Goal: Task Accomplishment & Management: Use online tool/utility

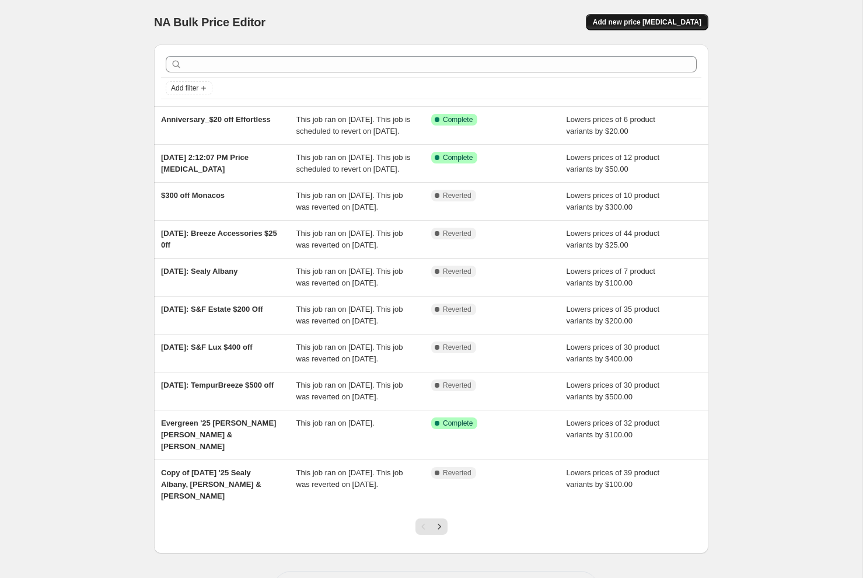
click at [639, 19] on span "Add new price [MEDICAL_DATA]" at bounding box center [647, 22] width 109 height 9
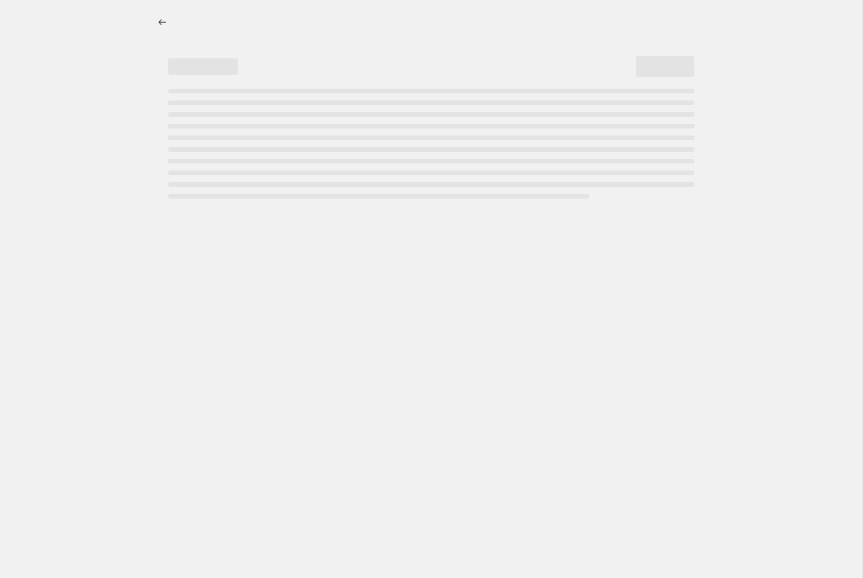
select select "percentage"
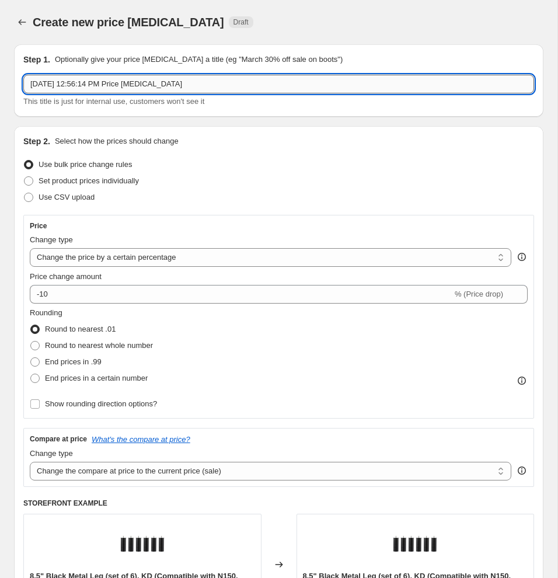
click at [71, 80] on input "[DATE] 12:56:14 PM Price [MEDICAL_DATA]" at bounding box center [278, 84] width 511 height 19
drag, startPoint x: 78, startPoint y: 84, endPoint x: 6, endPoint y: 81, distance: 71.8
type input "L"
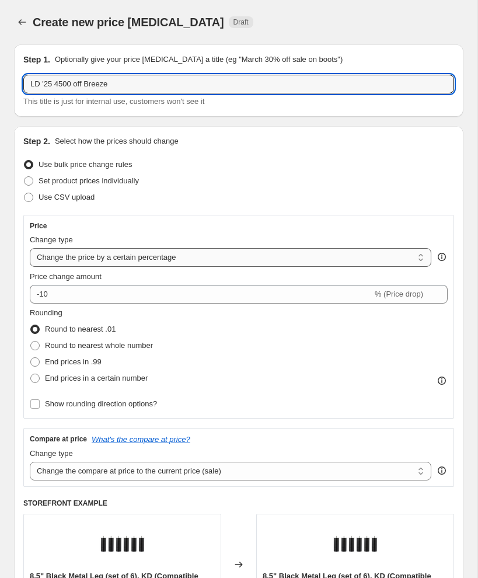
type input "LD '25 4500 off Breeze"
click at [39, 256] on select "Change the price to a certain amount Change the price by a certain amount Chang…" at bounding box center [231, 257] width 402 height 19
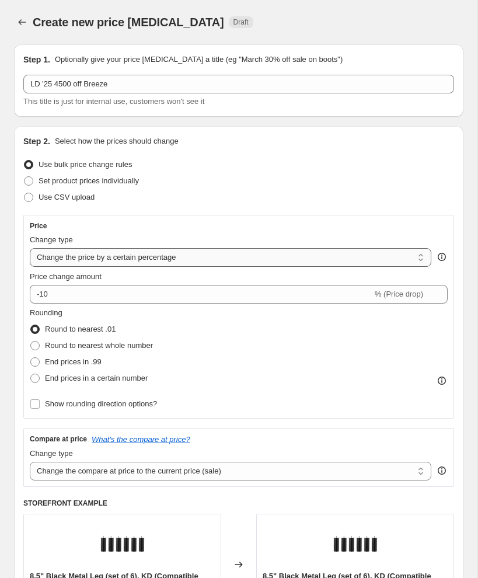
select select "by"
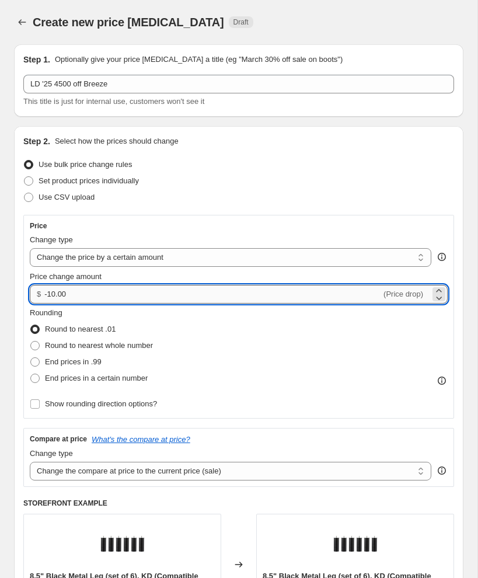
click at [52, 296] on input "-10.00" at bounding box center [212, 294] width 337 height 19
type input "-50.01"
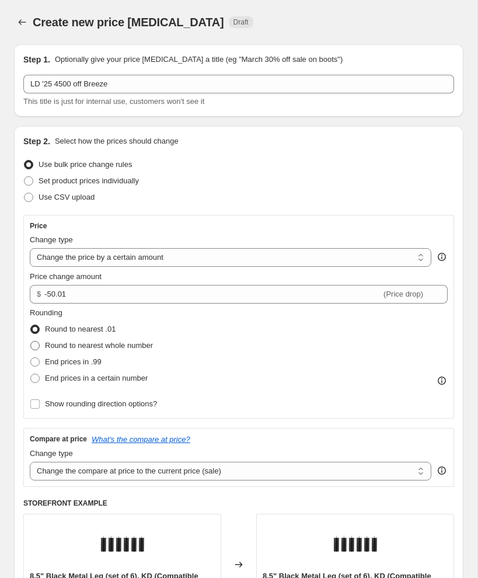
click at [35, 347] on span at bounding box center [34, 345] width 9 height 9
click at [31, 341] on input "Round to nearest whole number" at bounding box center [30, 341] width 1 height 1
radio input "true"
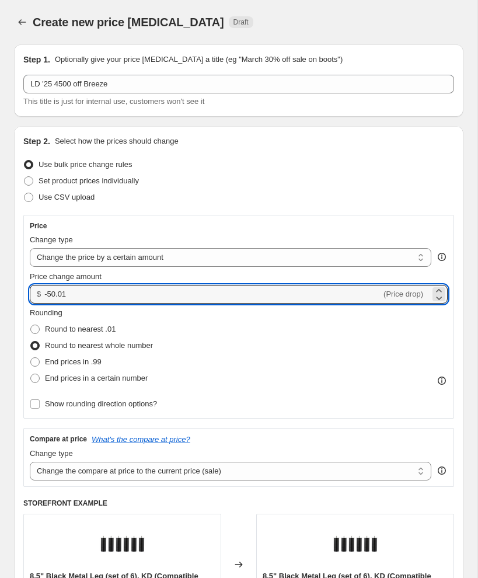
drag, startPoint x: 74, startPoint y: 292, endPoint x: 33, endPoint y: 290, distance: 41.5
click at [33, 290] on div "$ -50.01 (Price drop)" at bounding box center [239, 294] width 418 height 19
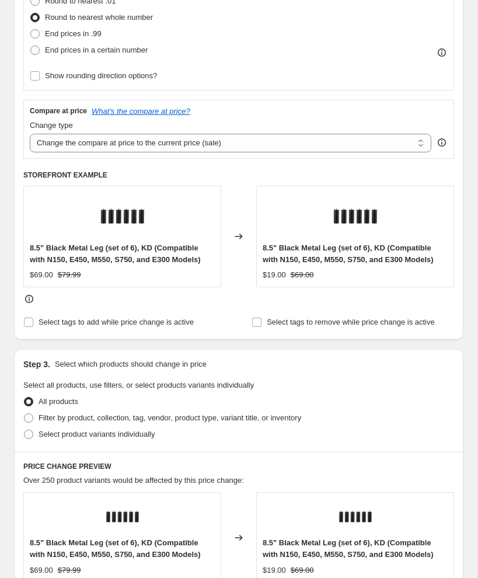
scroll to position [352, 0]
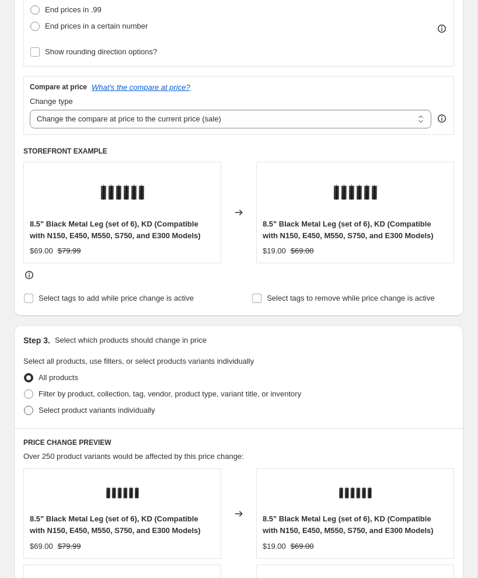
type input "-500.00"
click at [28, 414] on span at bounding box center [28, 410] width 9 height 9
click at [25, 406] on input "Select product variants individually" at bounding box center [24, 406] width 1 height 1
radio input "true"
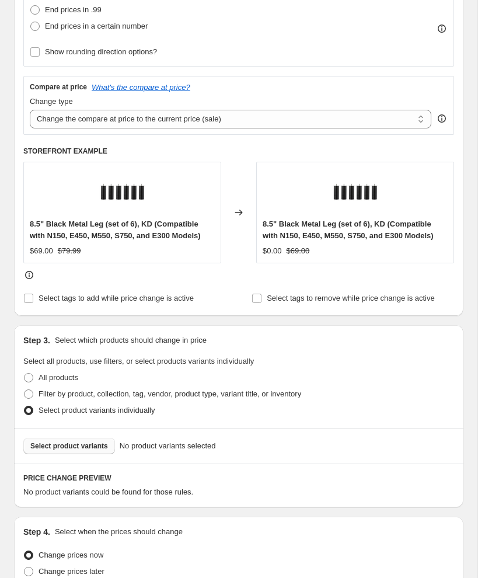
click at [41, 441] on span "Select product variants" at bounding box center [69, 445] width 78 height 9
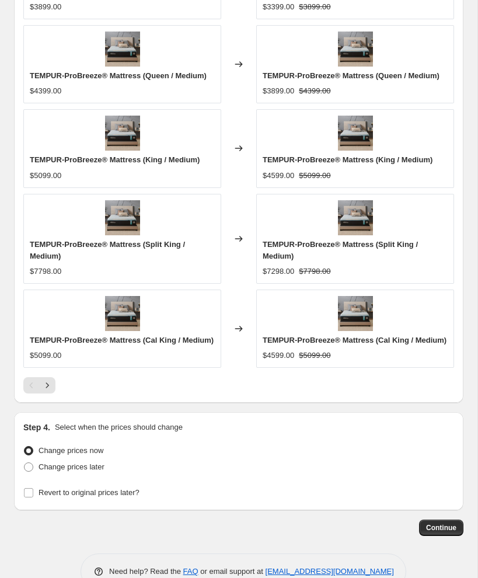
scroll to position [968, 0]
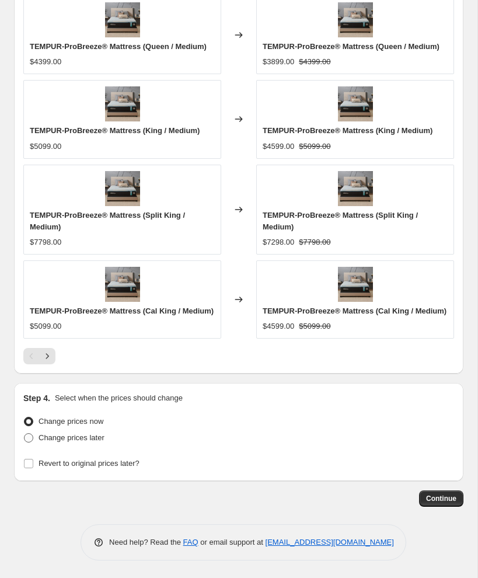
click at [28, 439] on span at bounding box center [28, 437] width 9 height 9
click at [25, 434] on input "Change prices later" at bounding box center [24, 433] width 1 height 1
radio input "true"
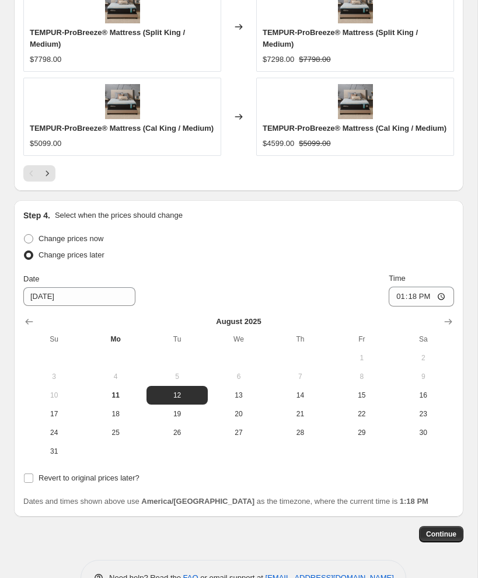
scroll to position [1186, 0]
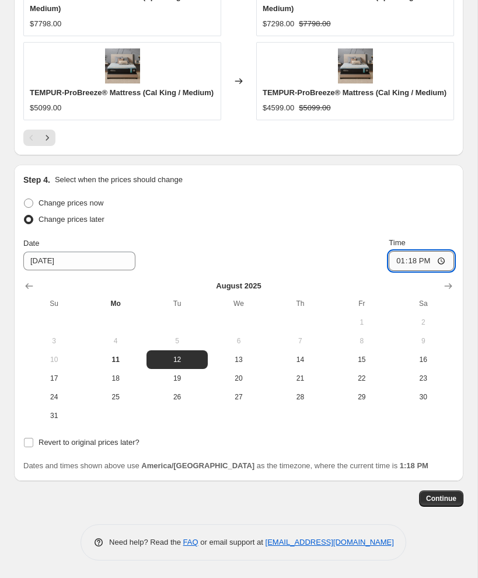
click at [396, 259] on input "13:18" at bounding box center [421, 261] width 65 height 20
type input "06:00"
click at [29, 443] on input "Revert to original prices later?" at bounding box center [28, 442] width 9 height 9
checkbox input "true"
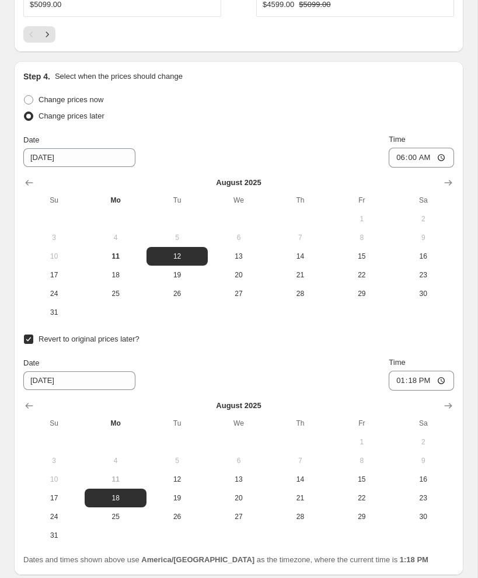
scroll to position [1295, 0]
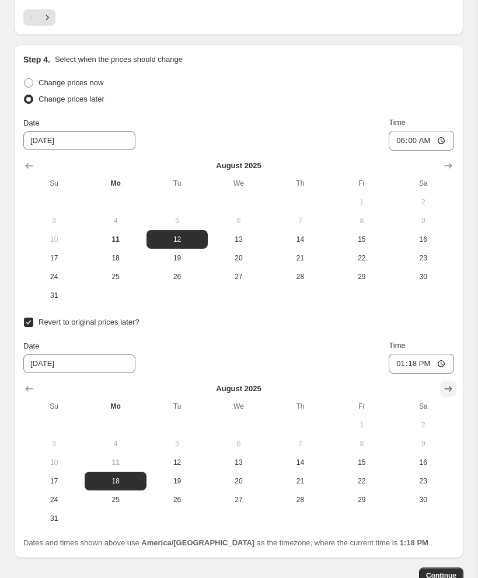
click at [456, 397] on button "Show next month, September 2025" at bounding box center [448, 389] width 16 height 16
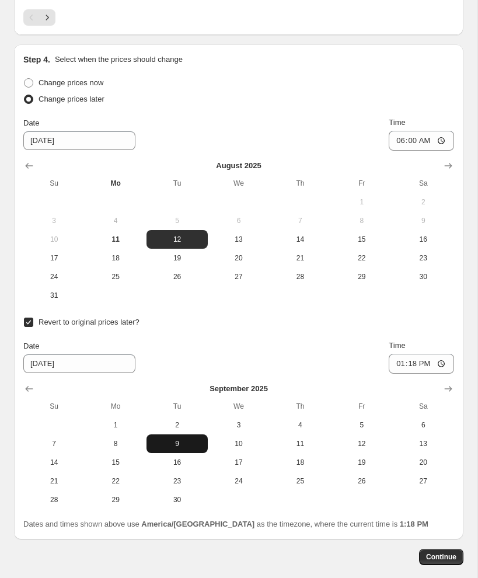
click at [178, 448] on span "9" at bounding box center [177, 443] width 52 height 9
type input "[DATE]"
click at [399, 374] on input "13:18" at bounding box center [421, 364] width 65 height 20
type input "18:00"
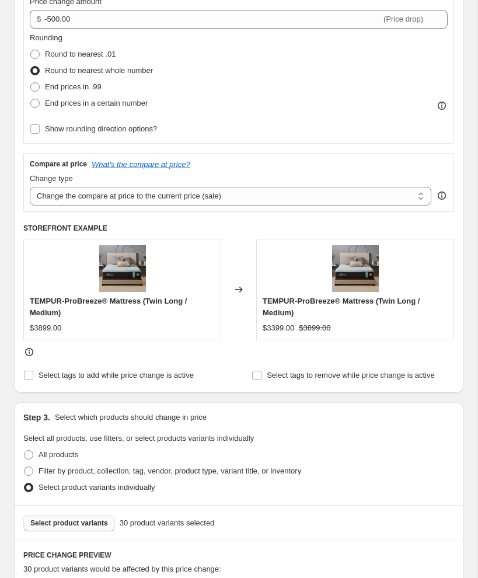
scroll to position [0, 0]
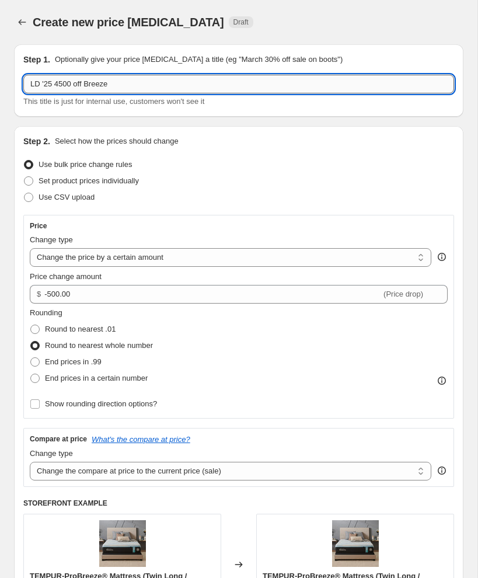
click at [56, 86] on input "LD '25 4500 off Breeze" at bounding box center [238, 84] width 431 height 19
drag, startPoint x: 56, startPoint y: 85, endPoint x: 9, endPoint y: 82, distance: 46.8
click at [28, 83] on input "LD '25 $500 off Breeze" at bounding box center [238, 84] width 431 height 19
drag, startPoint x: 28, startPoint y: 83, endPoint x: 57, endPoint y: 84, distance: 28.6
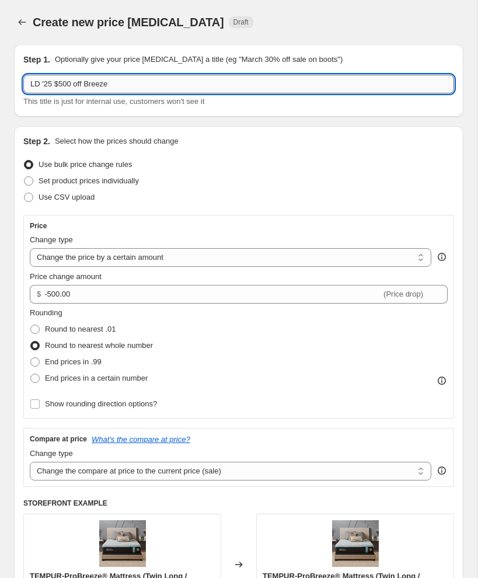
click at [57, 84] on input "LD '25 $500 off Breeze" at bounding box center [238, 84] width 431 height 19
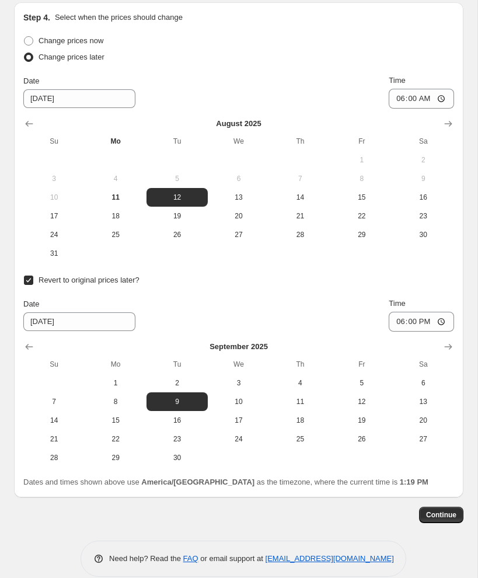
scroll to position [1365, 0]
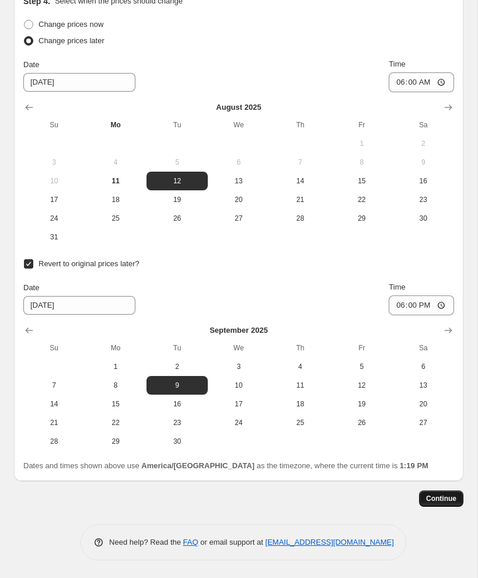
type input "LD '25 $500 off Breeze"
click at [453, 499] on span "Continue" at bounding box center [441, 498] width 30 height 9
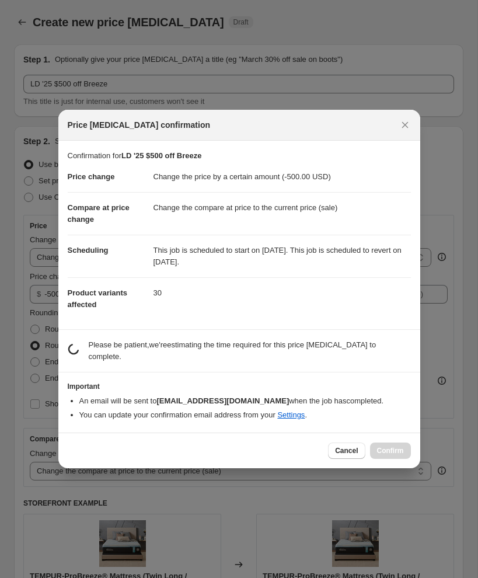
scroll to position [0, 0]
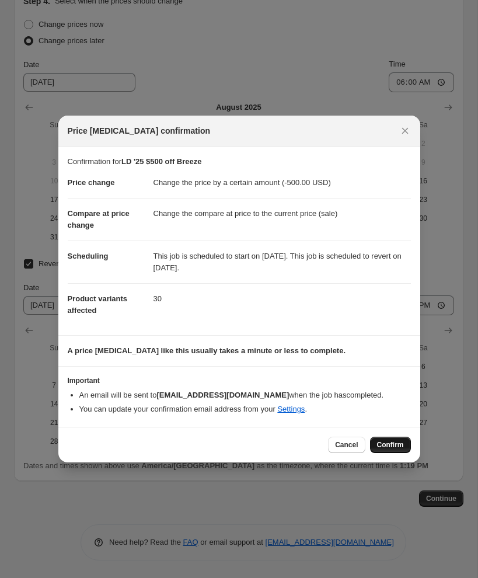
click at [386, 442] on span "Confirm" at bounding box center [390, 444] width 27 height 9
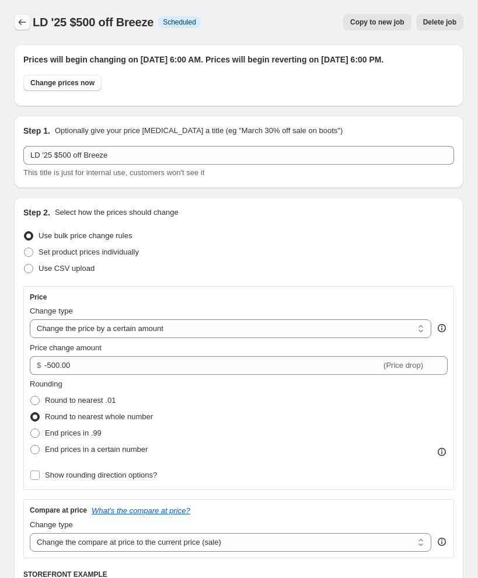
click at [19, 21] on icon "Price change jobs" at bounding box center [22, 22] width 12 height 12
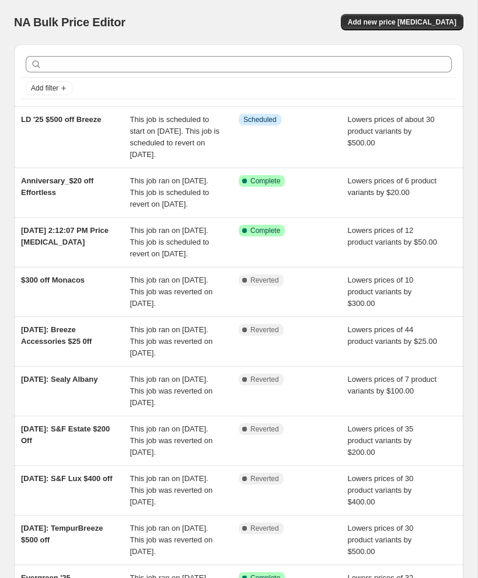
scroll to position [1, 0]
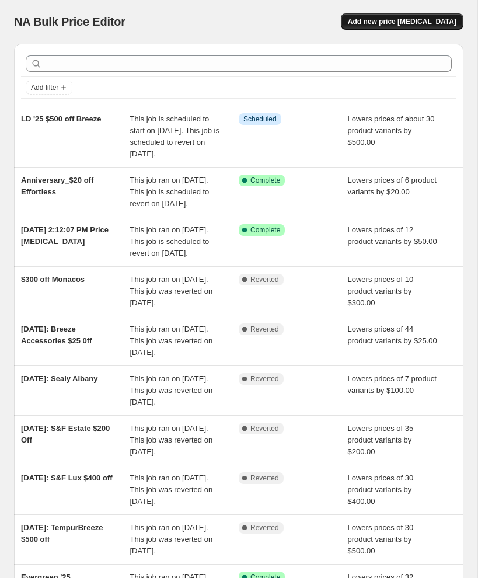
click at [382, 25] on span "Add new price [MEDICAL_DATA]" at bounding box center [402, 21] width 109 height 9
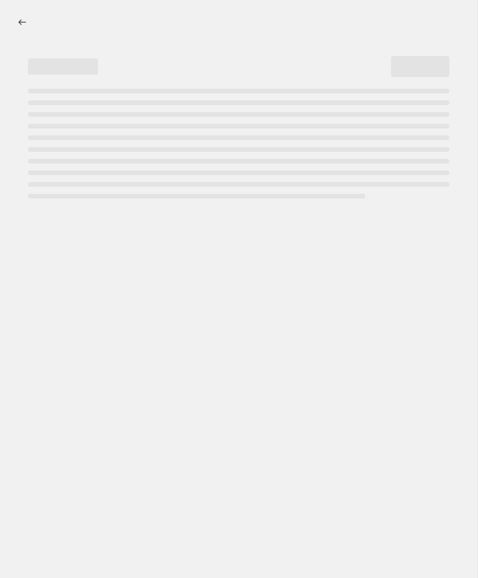
select select "percentage"
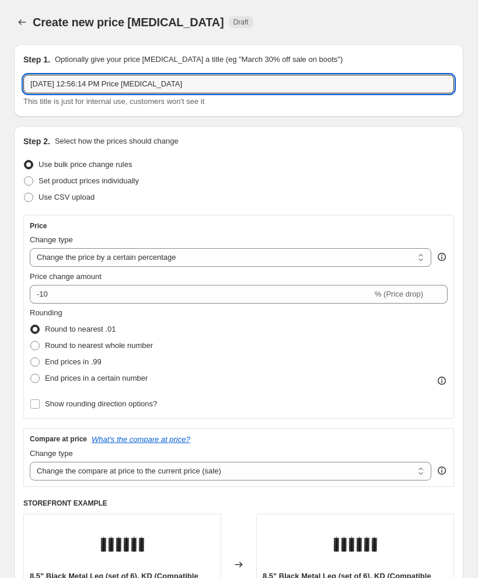
paste input "LD '25 $"
click at [65, 87] on input "LD '25 $" at bounding box center [238, 84] width 431 height 19
type input "LD '25 $500 off LuxeAdapt & ProAdapt"
click at [62, 259] on select "Change the price to a certain amount Change the price by a certain amount Chang…" at bounding box center [231, 257] width 402 height 19
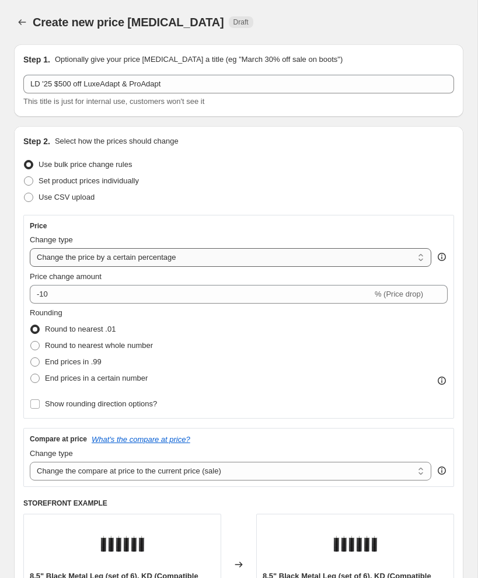
select select "by"
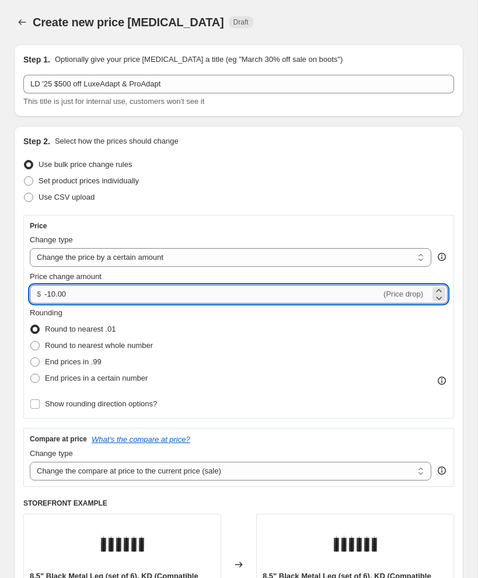
drag, startPoint x: 71, startPoint y: 293, endPoint x: 47, endPoint y: 292, distance: 23.4
click at [47, 292] on input "-10.00" at bounding box center [212, 294] width 337 height 19
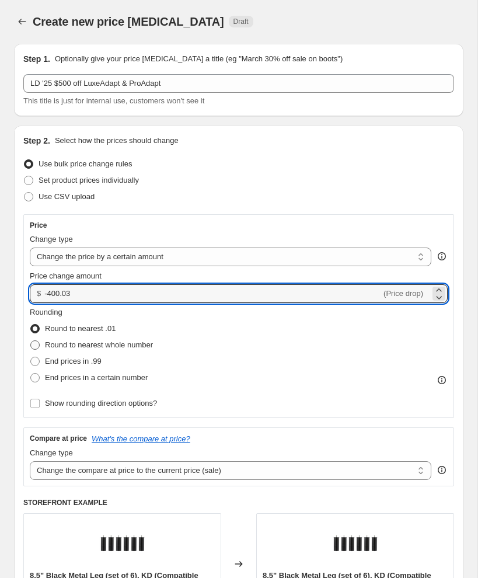
type input "-400.03"
click at [37, 343] on span at bounding box center [34, 344] width 9 height 9
click at [31, 341] on input "Round to nearest whole number" at bounding box center [30, 340] width 1 height 1
radio input "true"
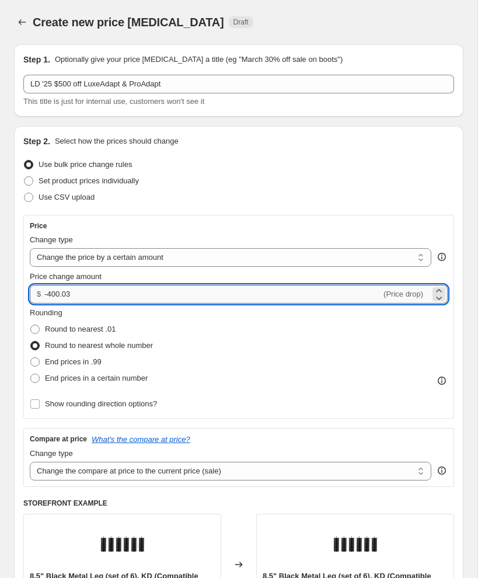
drag, startPoint x: 117, startPoint y: 292, endPoint x: 71, endPoint y: 292, distance: 46.1
click at [71, 292] on input "-400.03" at bounding box center [212, 294] width 337 height 19
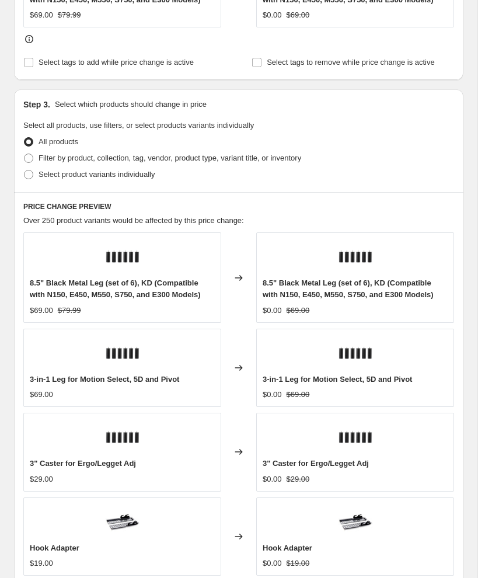
scroll to position [616, 0]
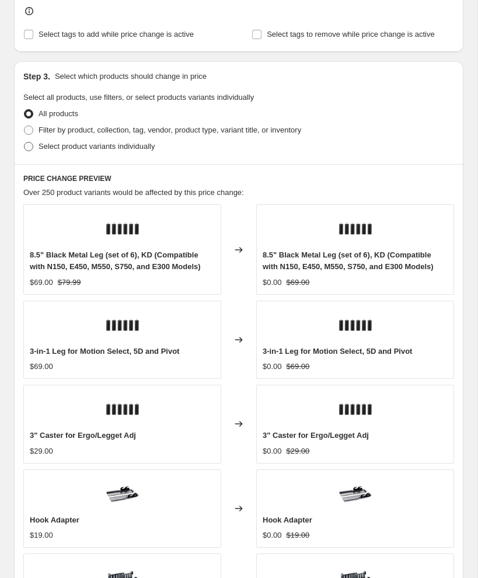
type input "-400.38"
click at [26, 146] on span at bounding box center [28, 146] width 9 height 9
click at [25, 142] on input "Select product variants individually" at bounding box center [24, 142] width 1 height 1
radio input "true"
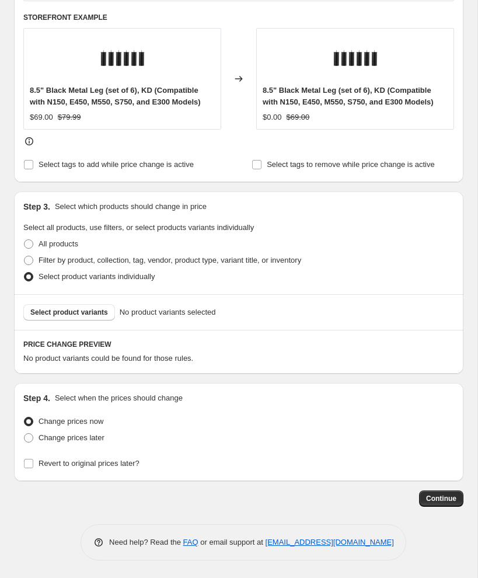
scroll to position [486, 0]
click at [65, 317] on button "Select product variants" at bounding box center [69, 312] width 92 height 16
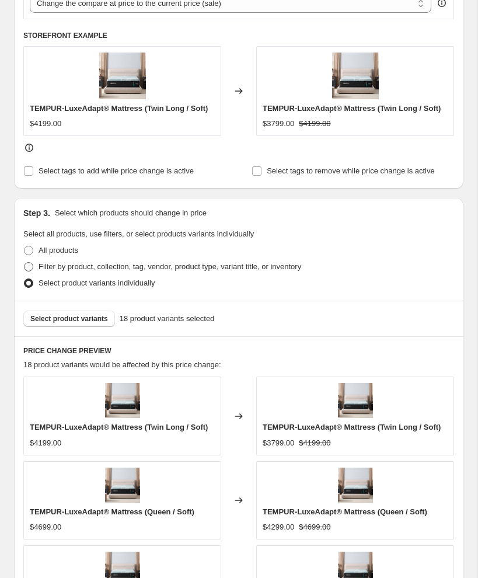
scroll to position [511, 0]
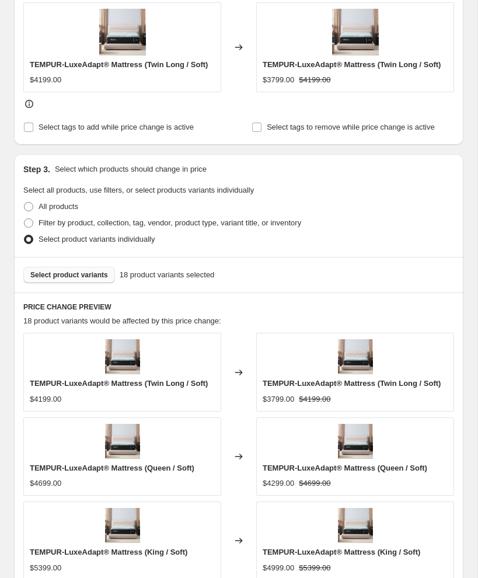
click at [57, 271] on span "Select product variants" at bounding box center [69, 274] width 78 height 9
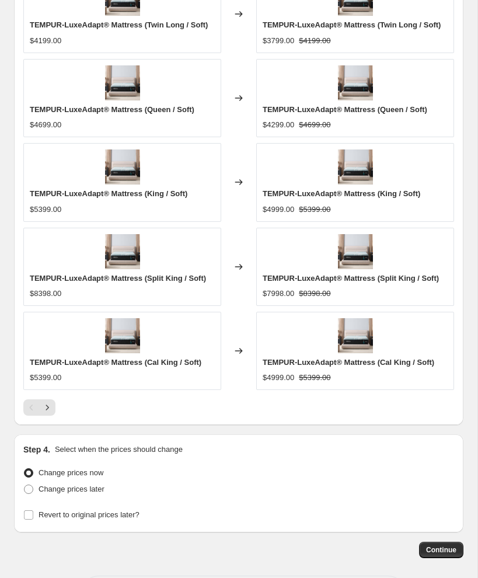
scroll to position [921, 0]
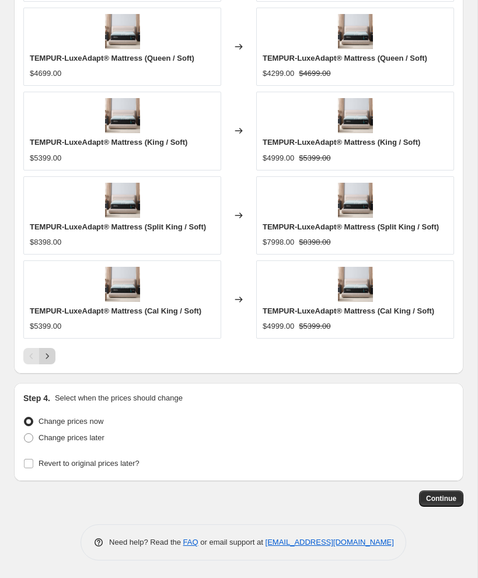
click at [51, 360] on icon "Next" at bounding box center [47, 356] width 12 height 12
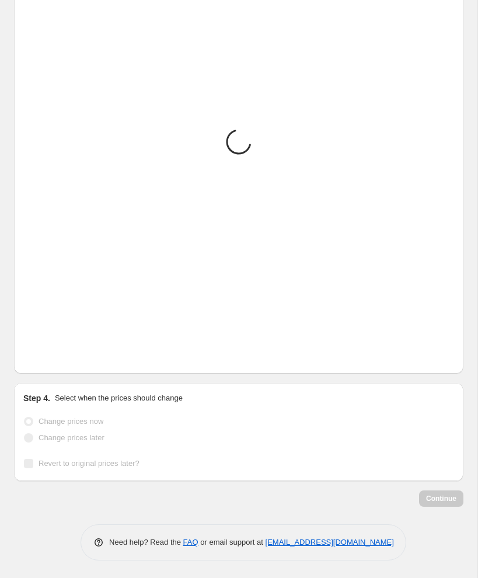
scroll to position [933, 0]
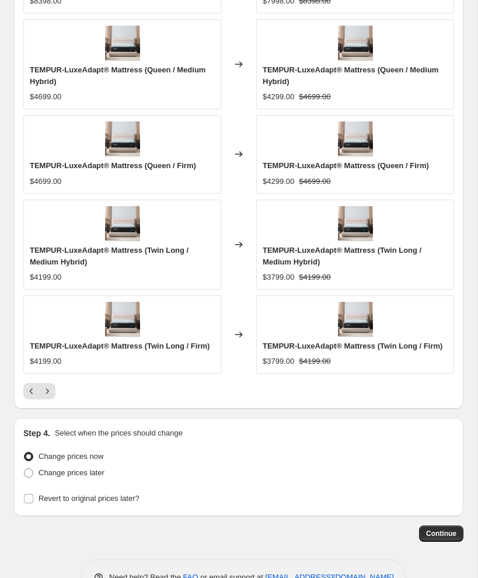
click at [48, 397] on icon "Next" at bounding box center [47, 391] width 12 height 12
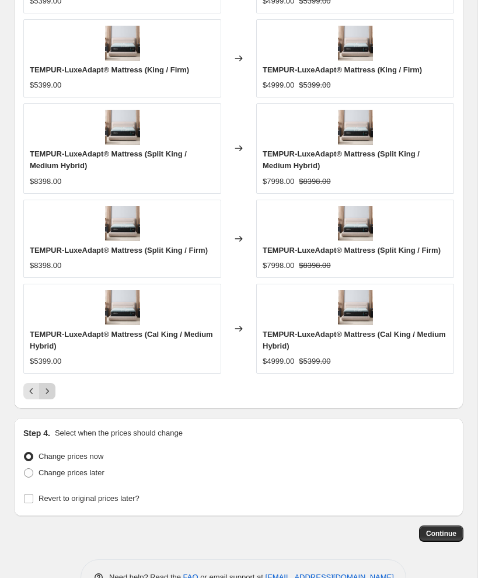
click at [50, 396] on icon "Next" at bounding box center [47, 391] width 12 height 12
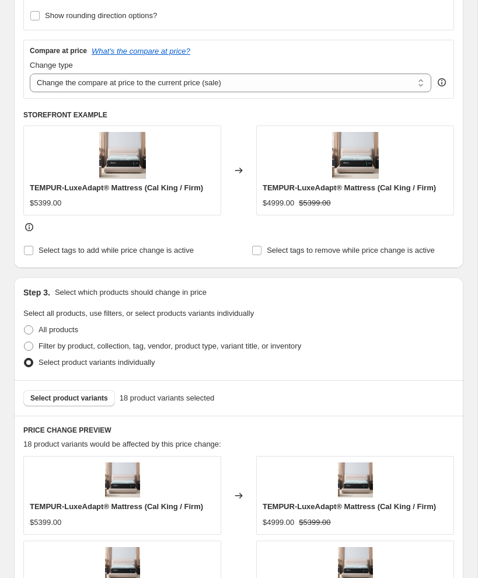
scroll to position [411, 0]
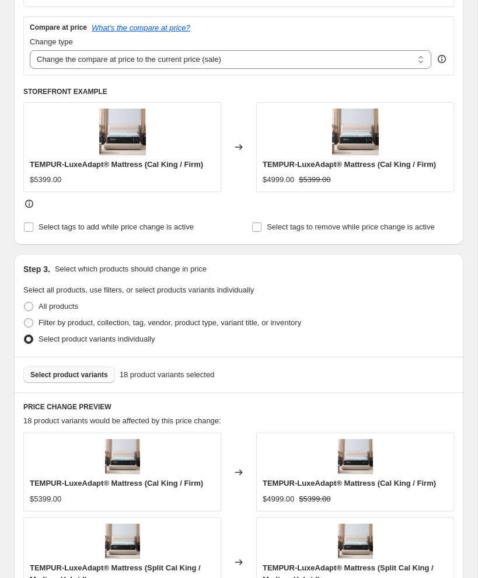
click at [53, 369] on button "Select product variants" at bounding box center [69, 375] width 92 height 16
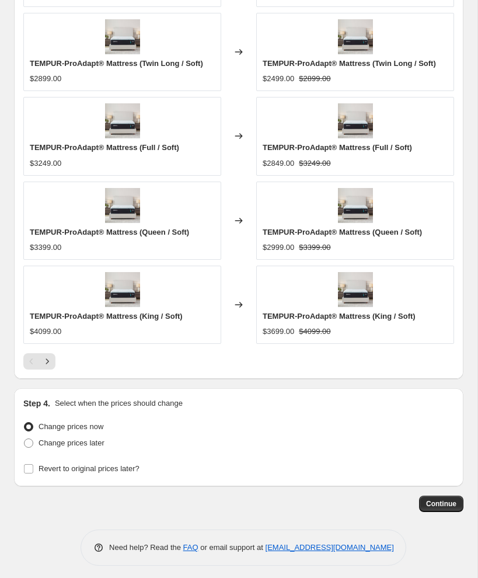
scroll to position [921, 0]
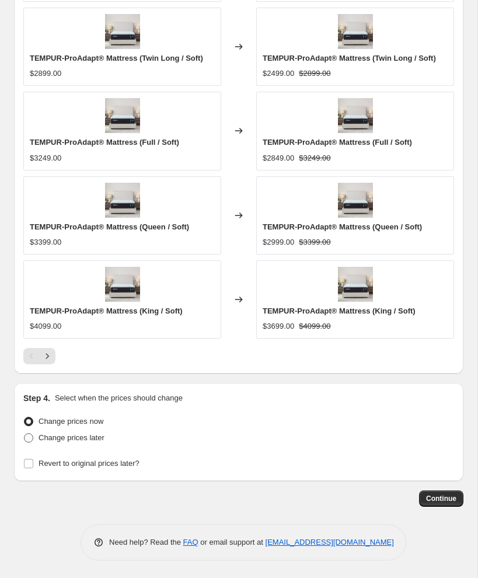
click at [24, 441] on span at bounding box center [28, 437] width 9 height 9
click at [24, 434] on input "Change prices later" at bounding box center [24, 433] width 1 height 1
radio input "true"
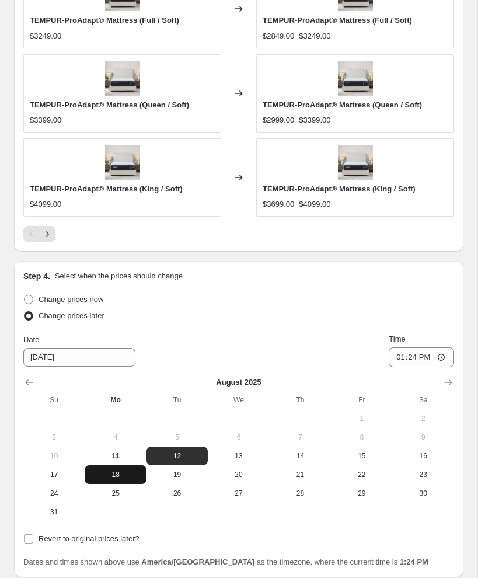
scroll to position [1103, 0]
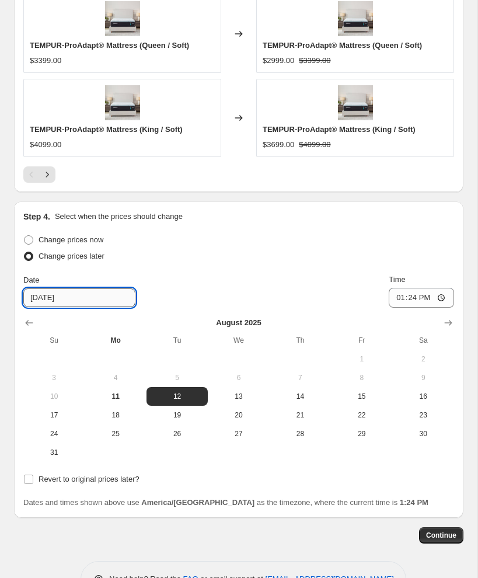
click at [115, 295] on input "[DATE]" at bounding box center [79, 297] width 112 height 19
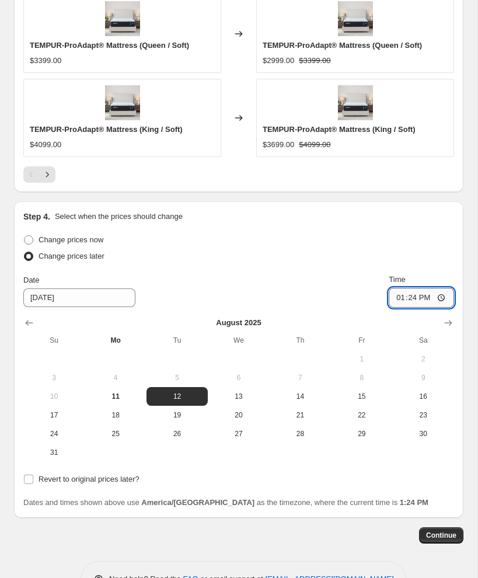
click at [397, 298] on input "13:24" at bounding box center [421, 298] width 65 height 20
click at [422, 300] on input "18:00" at bounding box center [421, 298] width 65 height 20
type input "06:00"
click at [30, 478] on input "Revert to original prices later?" at bounding box center [28, 479] width 9 height 9
checkbox input "true"
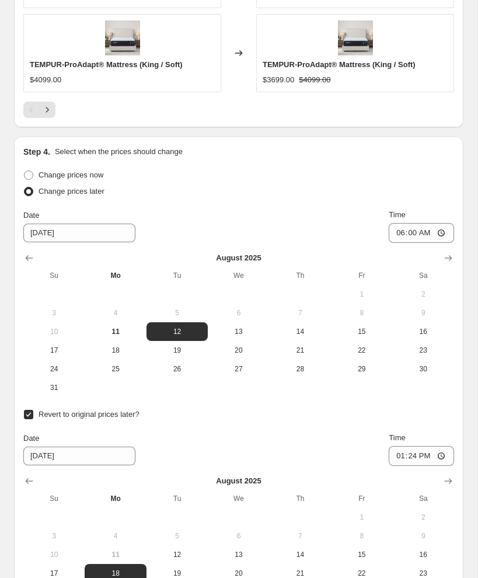
scroll to position [1167, 0]
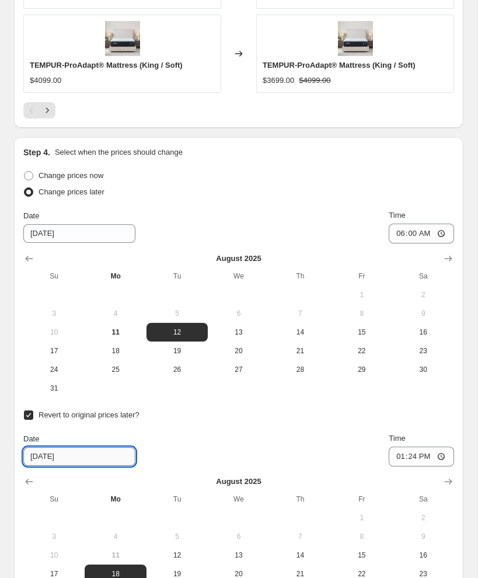
click at [88, 457] on input "[DATE]" at bounding box center [79, 456] width 112 height 19
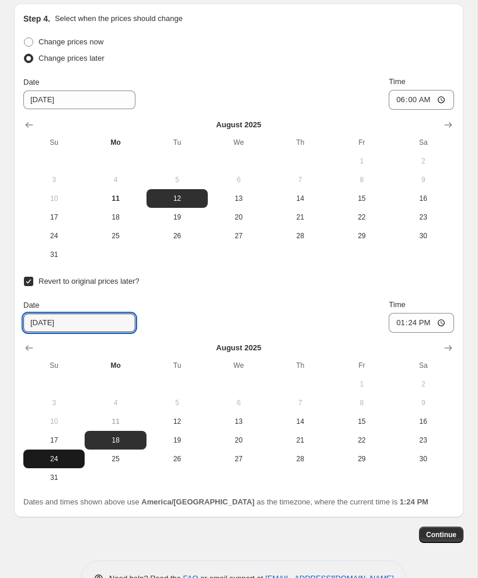
scroll to position [1305, 0]
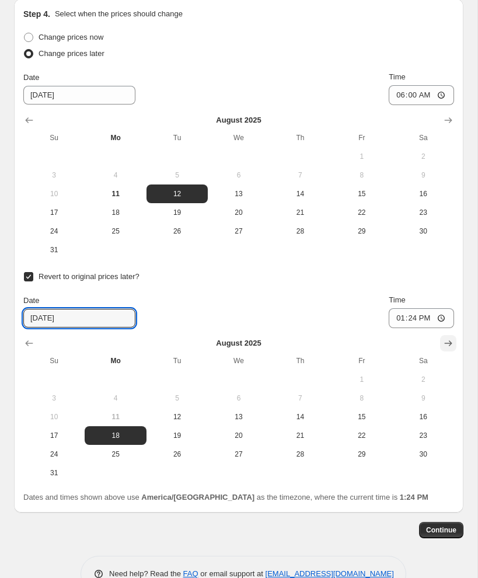
click at [456, 344] on button "Show next month, September 2025" at bounding box center [448, 343] width 16 height 16
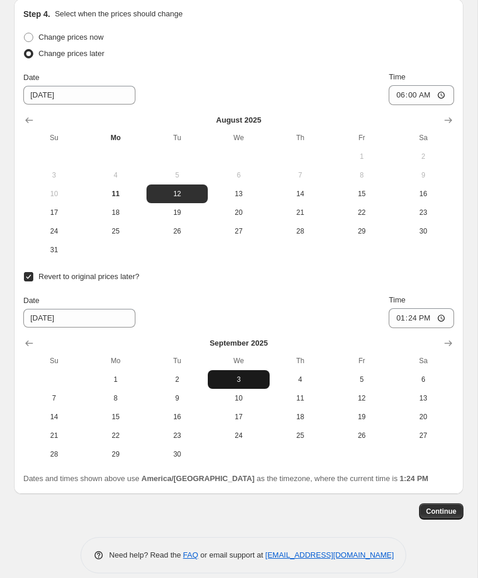
drag, startPoint x: 192, startPoint y: 397, endPoint x: 234, endPoint y: 374, distance: 47.8
click at [192, 397] on span "9" at bounding box center [177, 397] width 52 height 9
type input "[DATE]"
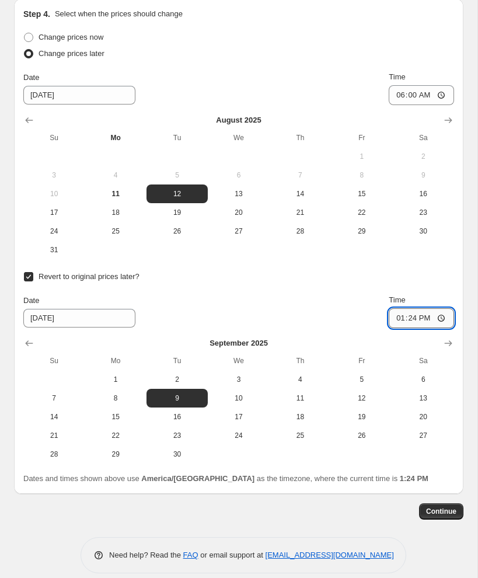
click at [400, 320] on input "13:24" at bounding box center [421, 318] width 65 height 20
type input "18:00"
click at [434, 515] on span "Continue" at bounding box center [441, 511] width 30 height 9
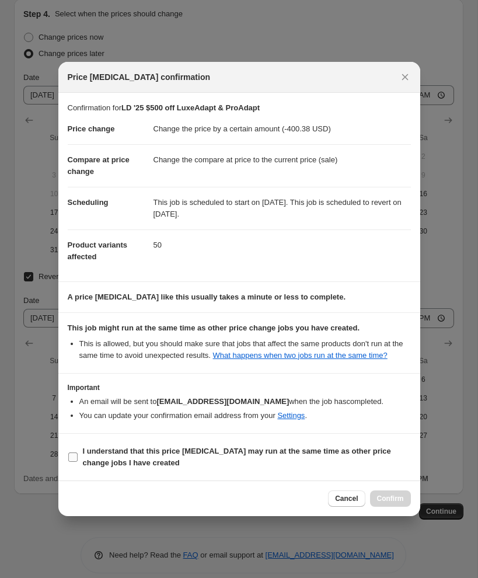
click at [77, 462] on input "I understand that this price [MEDICAL_DATA] may run at the same time as other p…" at bounding box center [72, 456] width 9 height 9
checkbox input "true"
click at [391, 499] on button "Confirm" at bounding box center [390, 498] width 41 height 16
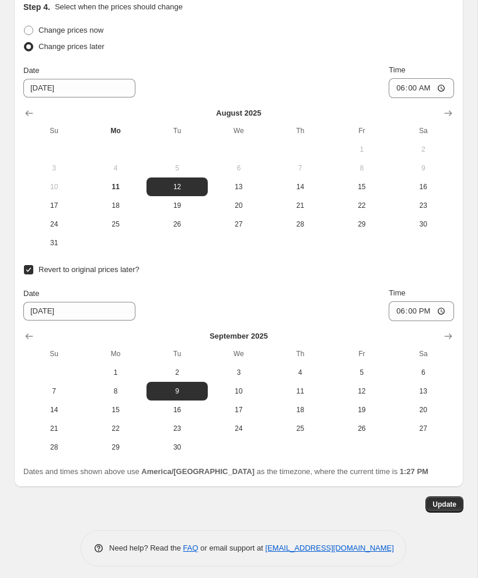
scroll to position [1422, 0]
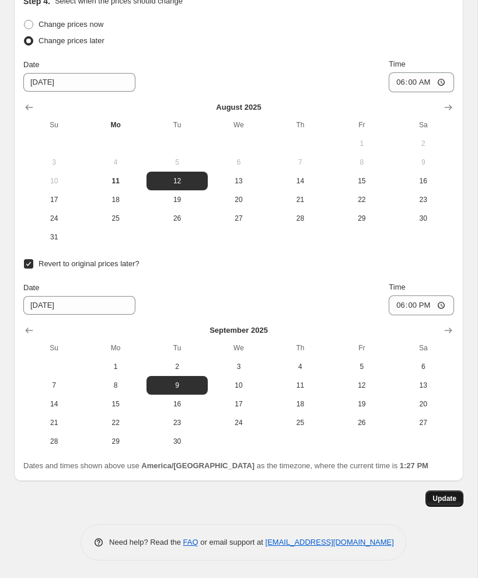
click at [452, 498] on span "Update" at bounding box center [444, 498] width 24 height 9
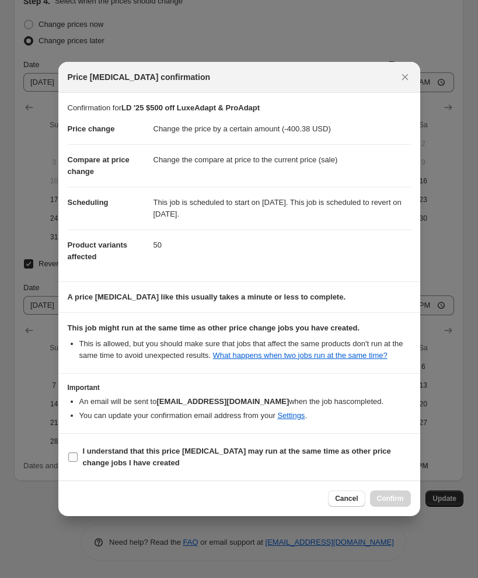
click at [73, 457] on span ":r4s:" at bounding box center [73, 457] width 11 height 11
click at [73, 457] on input "I understand that this price [MEDICAL_DATA] may run at the same time as other p…" at bounding box center [72, 456] width 9 height 9
checkbox input "true"
click at [397, 503] on span "Confirm" at bounding box center [390, 498] width 27 height 9
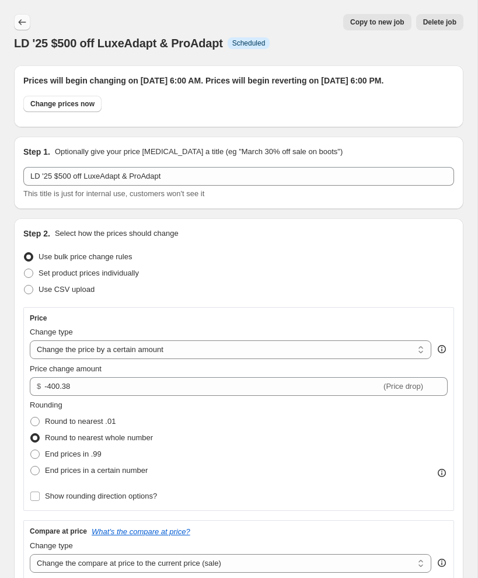
click at [16, 23] on icon "Price change jobs" at bounding box center [22, 22] width 12 height 12
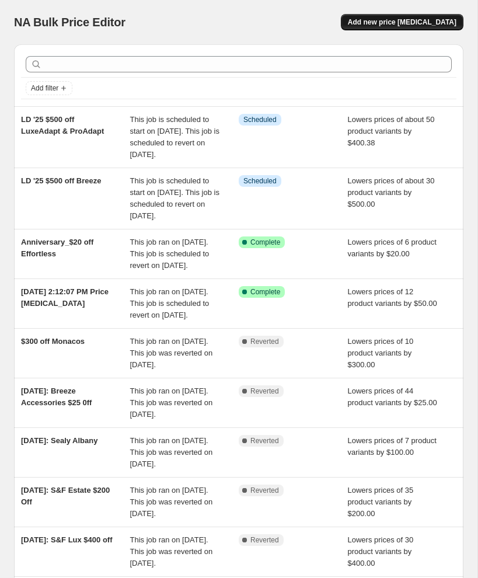
click at [381, 23] on span "Add new price [MEDICAL_DATA]" at bounding box center [402, 22] width 109 height 9
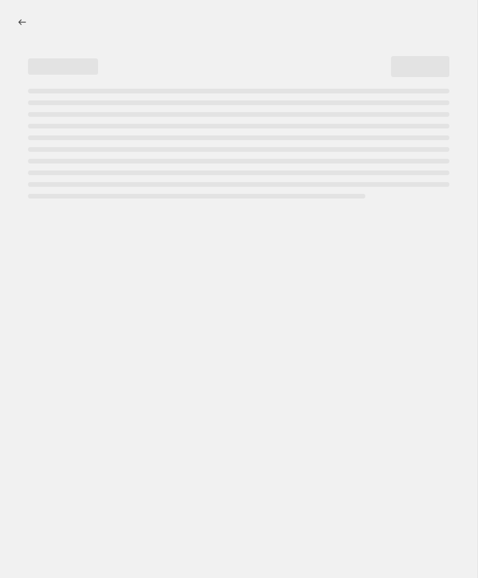
select select "percentage"
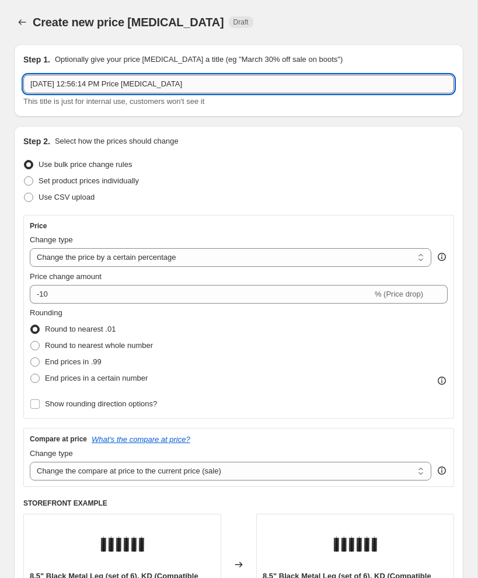
drag, startPoint x: 173, startPoint y: 88, endPoint x: 181, endPoint y: 88, distance: 7.6
click at [176, 88] on input "[DATE] 12:56:14 PM Price [MEDICAL_DATA]" at bounding box center [238, 84] width 431 height 19
drag, startPoint x: 203, startPoint y: 85, endPoint x: -12, endPoint y: 83, distance: 214.8
click at [0, 83] on html "Home Settings Plans Skip to content Create new price [MEDICAL_DATA]. This page …" at bounding box center [239, 289] width 478 height 578
paste input "LD '25 $"
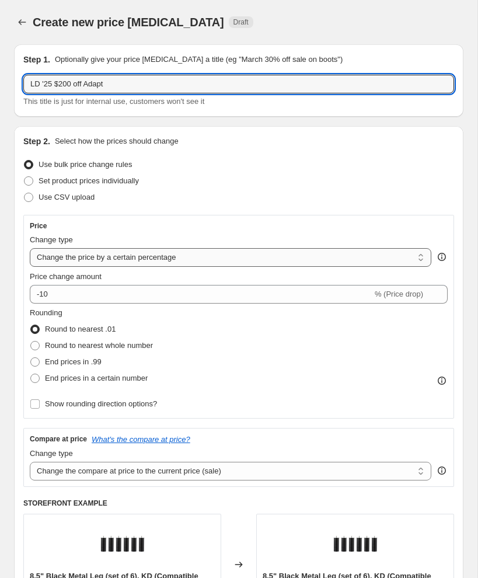
type input "LD '25 $200 off Adapt"
click at [64, 248] on select "Change the price to a certain amount Change the price by a certain amount Chang…" at bounding box center [231, 257] width 402 height 19
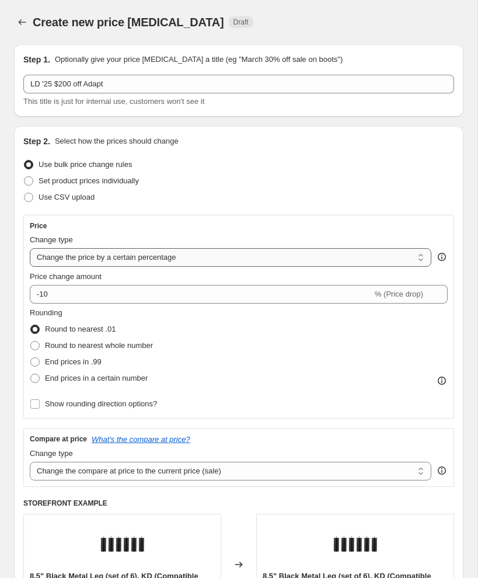
select select "by"
type input "-10.00"
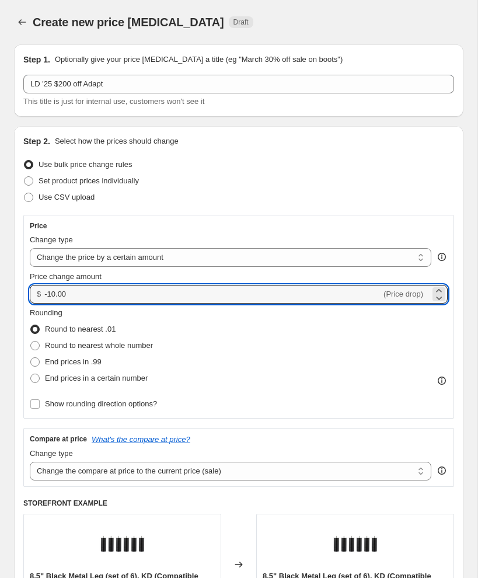
drag, startPoint x: 73, startPoint y: 294, endPoint x: 42, endPoint y: 290, distance: 31.1
click at [42, 290] on div "$ -10.00 (Price drop)" at bounding box center [239, 294] width 418 height 19
type input "-200.00"
click at [39, 347] on span at bounding box center [34, 345] width 9 height 9
click at [31, 341] on input "Round to nearest whole number" at bounding box center [30, 341] width 1 height 1
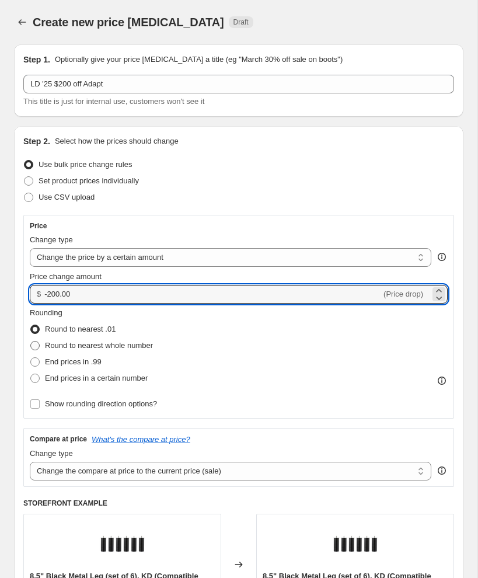
radio input "true"
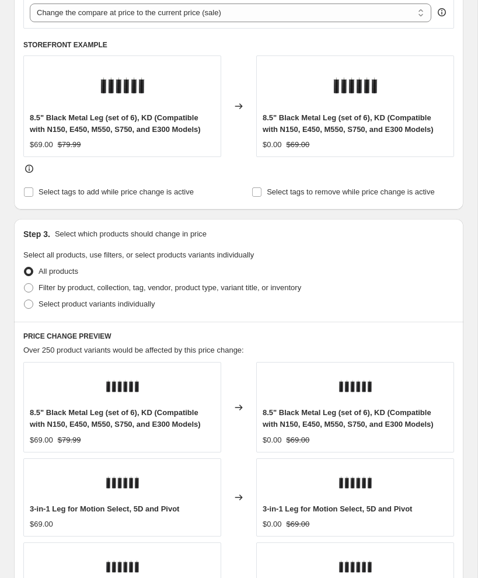
scroll to position [459, 0]
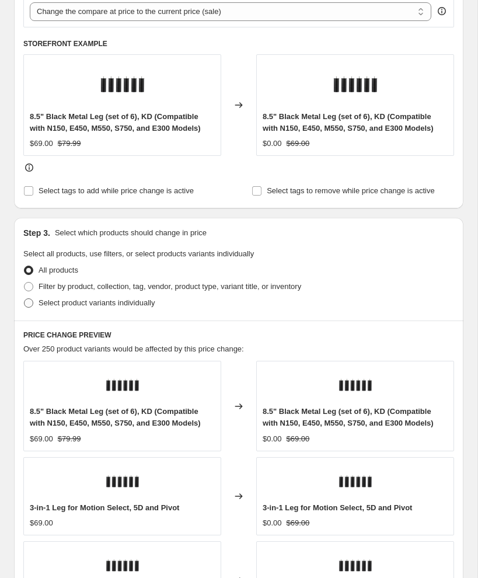
click at [30, 305] on span at bounding box center [28, 302] width 9 height 9
click at [25, 299] on input "Select product variants individually" at bounding box center [24, 298] width 1 height 1
radio input "true"
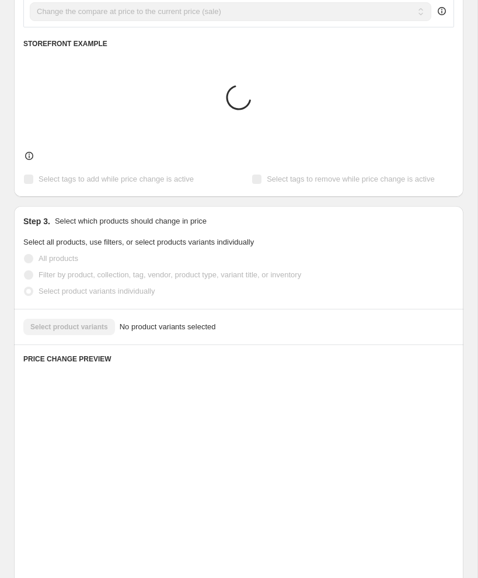
scroll to position [458, 0]
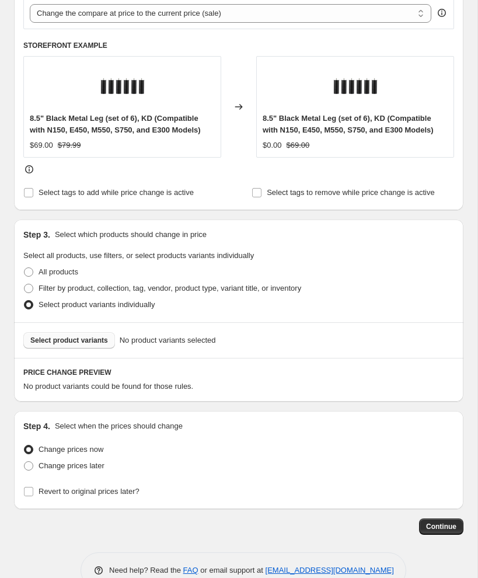
click at [62, 339] on span "Select product variants" at bounding box center [69, 340] width 78 height 9
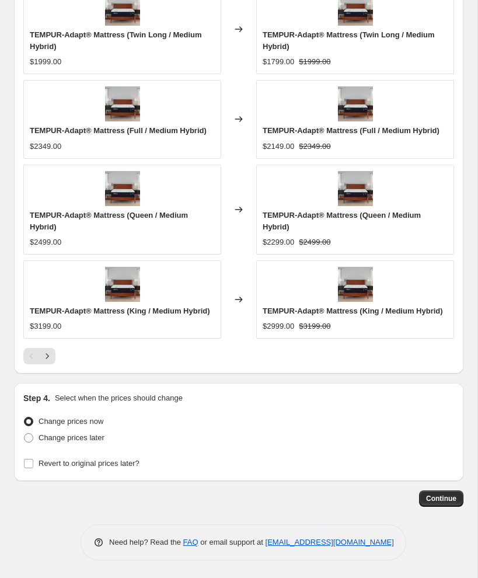
scroll to position [979, 0]
click at [29, 439] on span at bounding box center [28, 437] width 9 height 9
click at [25, 434] on input "Change prices later" at bounding box center [24, 433] width 1 height 1
radio input "true"
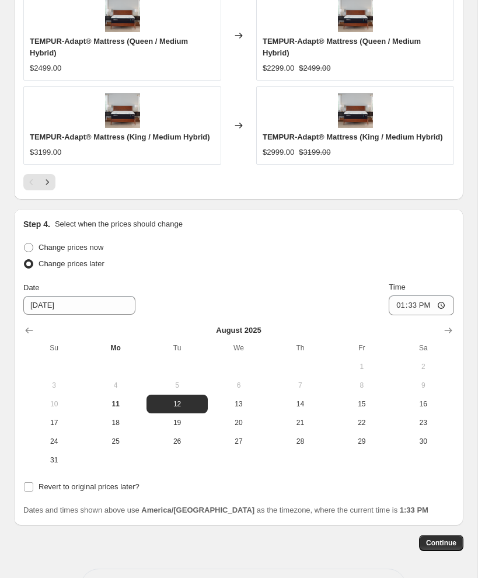
scroll to position [1198, 0]
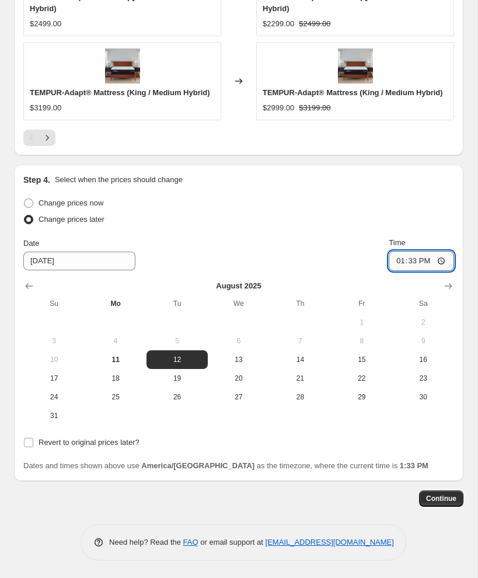
click at [392, 262] on input "13:33" at bounding box center [421, 261] width 65 height 20
click at [413, 263] on input "18:33" at bounding box center [421, 261] width 65 height 20
type input "06:00"
click at [25, 445] on input "Revert to original prices later?" at bounding box center [28, 442] width 9 height 9
checkbox input "true"
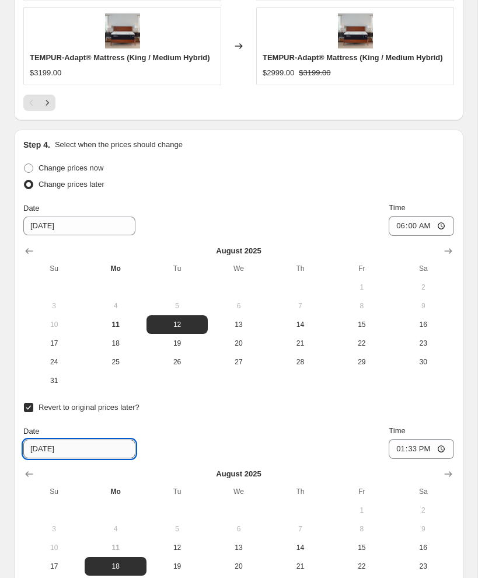
click at [89, 458] on input "[DATE]" at bounding box center [79, 448] width 112 height 19
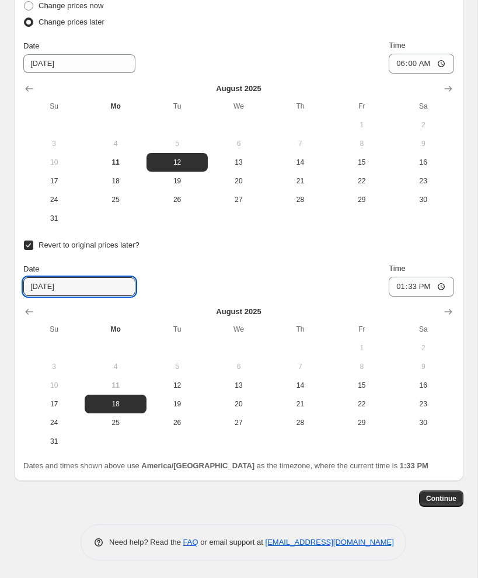
scroll to position [1395, 0]
click at [443, 308] on icon "Show next month, September 2025" at bounding box center [448, 312] width 12 height 12
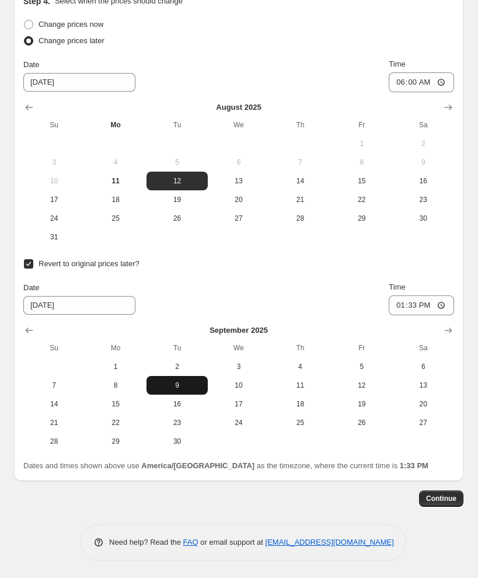
click at [178, 385] on span "9" at bounding box center [177, 385] width 52 height 9
type input "[DATE]"
click at [393, 306] on input "13:33" at bounding box center [421, 305] width 65 height 20
type input "18:00"
click at [450, 501] on span "Continue" at bounding box center [441, 498] width 30 height 9
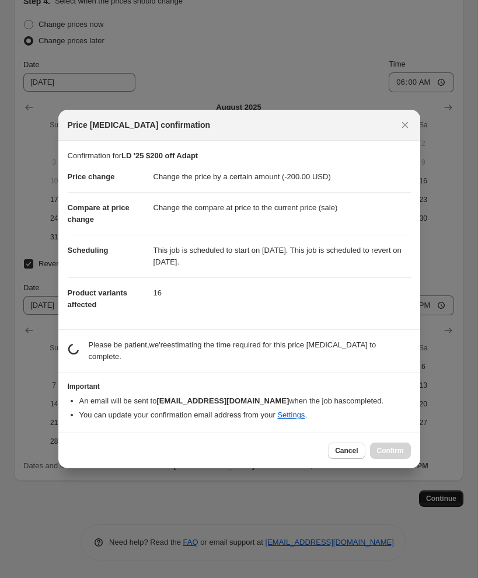
scroll to position [0, 0]
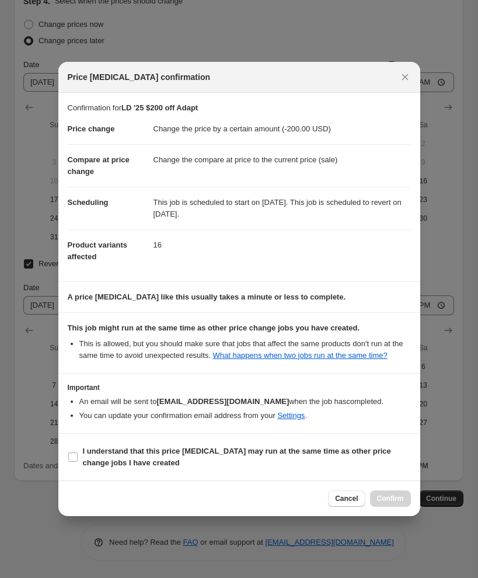
drag, startPoint x: 68, startPoint y: 456, endPoint x: 151, endPoint y: 479, distance: 85.9
click at [68, 456] on label "I understand that this price [MEDICAL_DATA] may run at the same time as other p…" at bounding box center [239, 457] width 343 height 28
click at [68, 456] on input "I understand that this price [MEDICAL_DATA] may run at the same time as other p…" at bounding box center [72, 456] width 9 height 9
checkbox input "true"
click at [390, 500] on span "Confirm" at bounding box center [390, 498] width 27 height 9
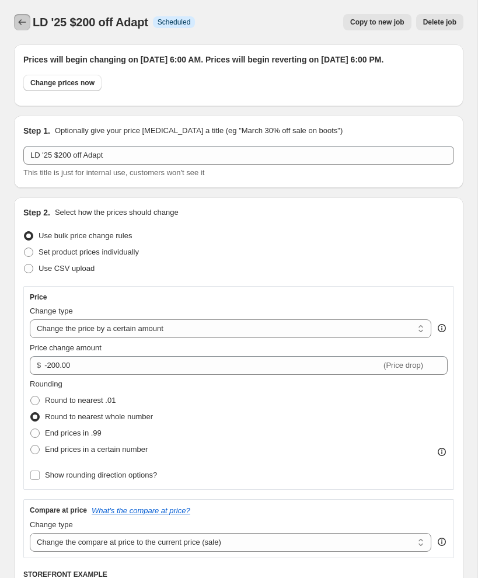
click at [25, 19] on icon "Price change jobs" at bounding box center [22, 22] width 12 height 12
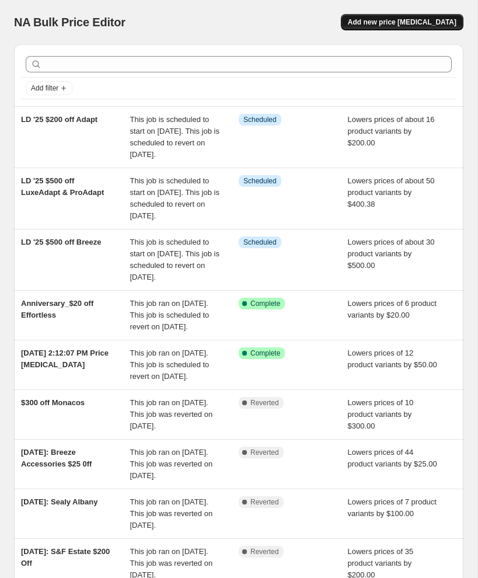
click at [399, 18] on span "Add new price [MEDICAL_DATA]" at bounding box center [402, 22] width 109 height 9
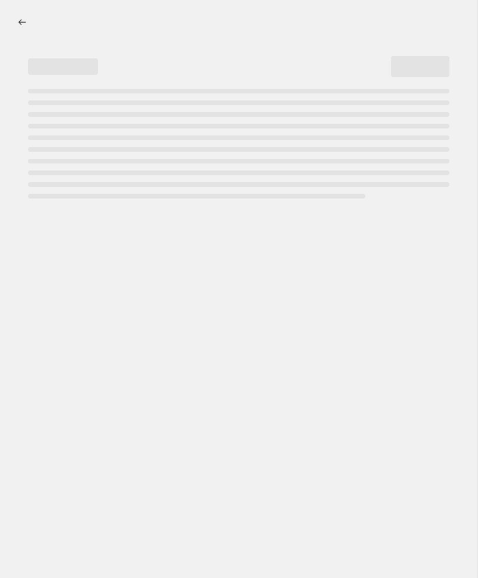
select select "percentage"
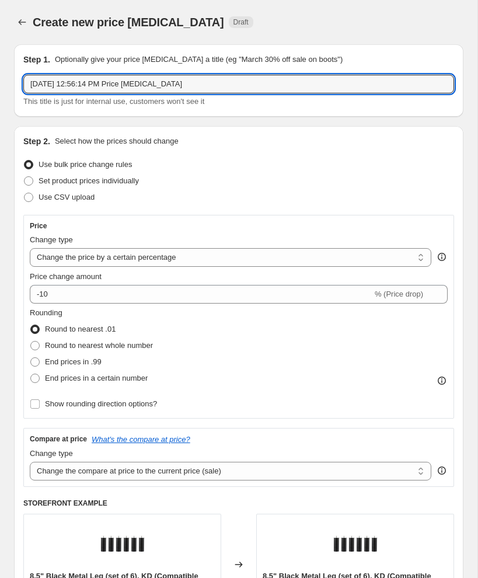
drag, startPoint x: 216, startPoint y: 84, endPoint x: -39, endPoint y: 86, distance: 255.1
click at [0, 86] on html "Home Settings Plans Skip to content Create new price [MEDICAL_DATA]. This page …" at bounding box center [239, 289] width 478 height 578
paste input "LD '25 $"
type input "LD '25 $300 off [GEOGRAPHIC_DATA]"
click at [35, 347] on span at bounding box center [34, 345] width 9 height 9
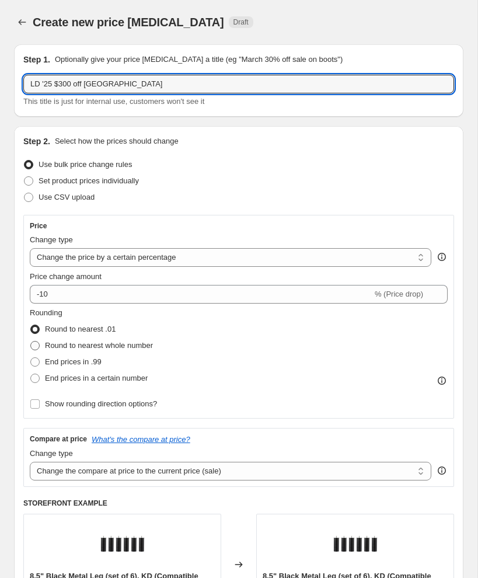
click at [31, 341] on input "Round to nearest whole number" at bounding box center [30, 341] width 1 height 1
radio input "true"
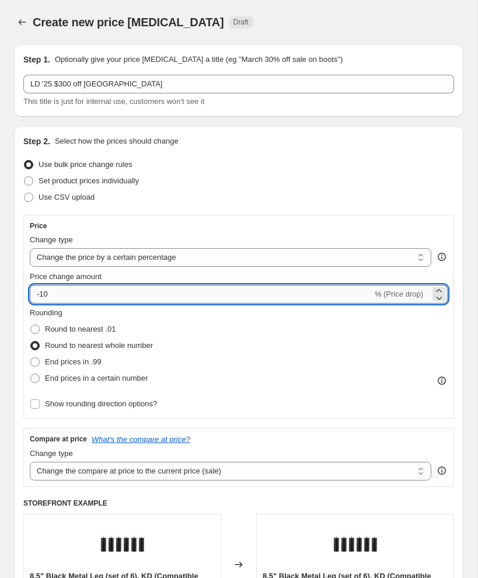
drag, startPoint x: 73, startPoint y: 297, endPoint x: 40, endPoint y: 295, distance: 32.7
click at [40, 295] on input "-10" at bounding box center [201, 294] width 343 height 19
type input "-100"
click at [86, 257] on select "Change the price to a certain amount Change the price by a certain amount Chang…" at bounding box center [231, 257] width 402 height 19
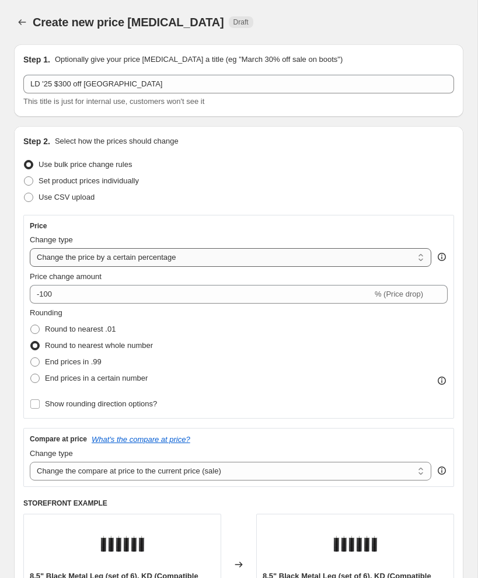
select select "by"
type input "-10.00"
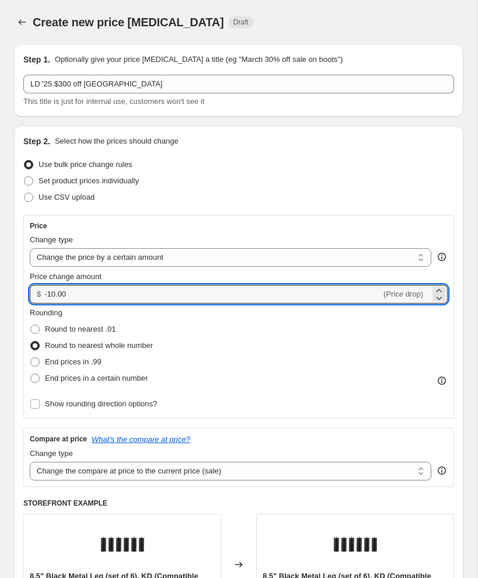
drag, startPoint x: 79, startPoint y: 299, endPoint x: 29, endPoint y: 296, distance: 50.3
click at [29, 296] on div "Price Change type Change the price to a certain amount Change the price by a ce…" at bounding box center [238, 317] width 431 height 204
type input "-300.00"
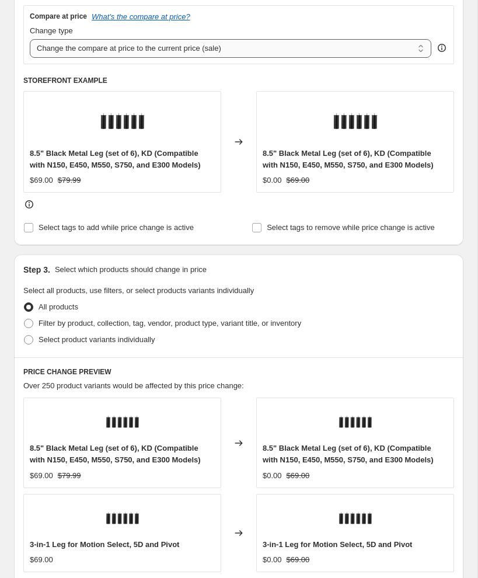
scroll to position [493, 0]
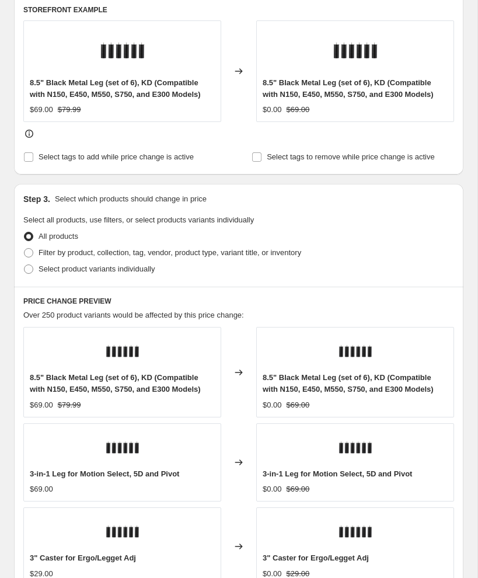
click at [27, 269] on span at bounding box center [28, 268] width 9 height 9
click at [25, 265] on input "Select product variants individually" at bounding box center [24, 264] width 1 height 1
radio input "true"
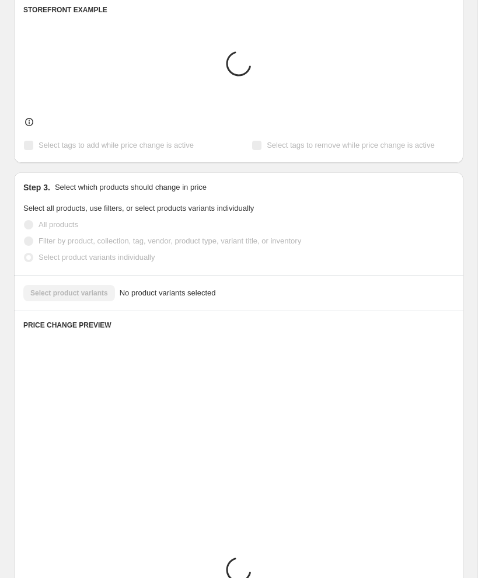
scroll to position [486, 0]
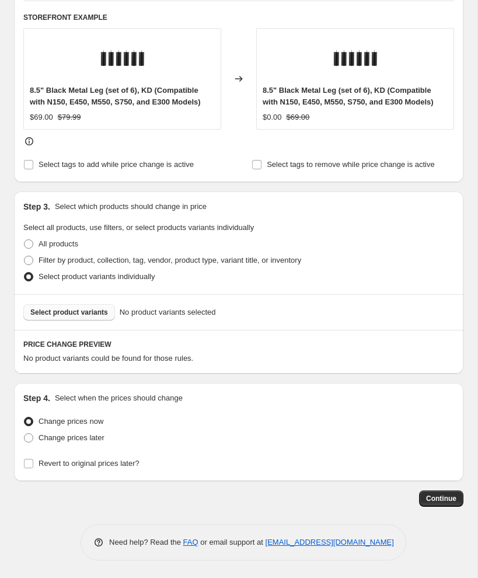
click at [81, 316] on span "Select product variants" at bounding box center [69, 312] width 78 height 9
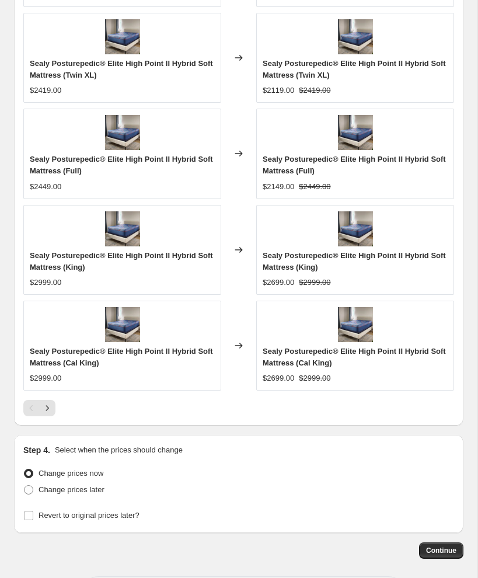
scroll to position [991, 0]
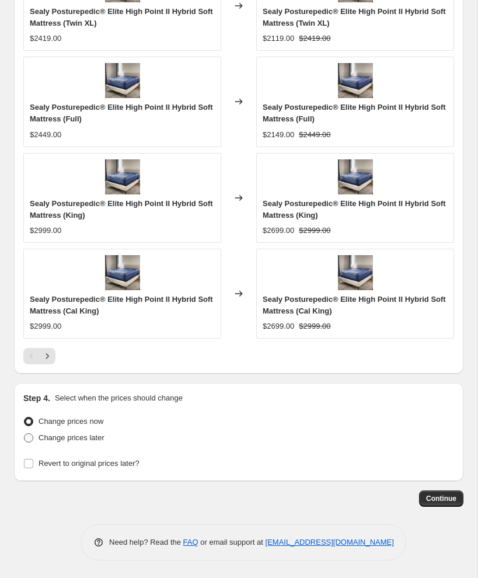
click at [29, 433] on span at bounding box center [28, 437] width 9 height 9
click at [25, 433] on input "Change prices later" at bounding box center [24, 433] width 1 height 1
radio input "true"
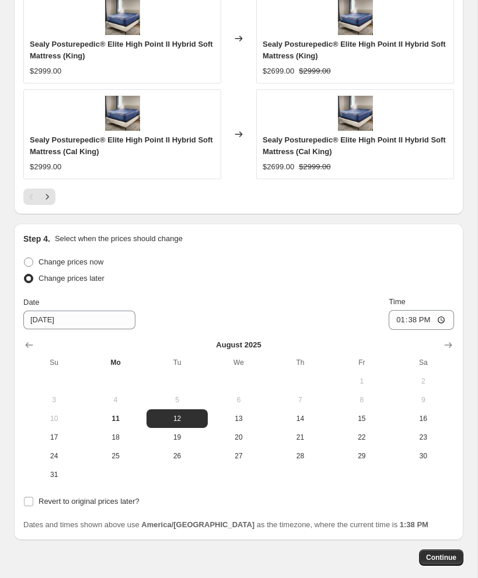
scroll to position [1171, 0]
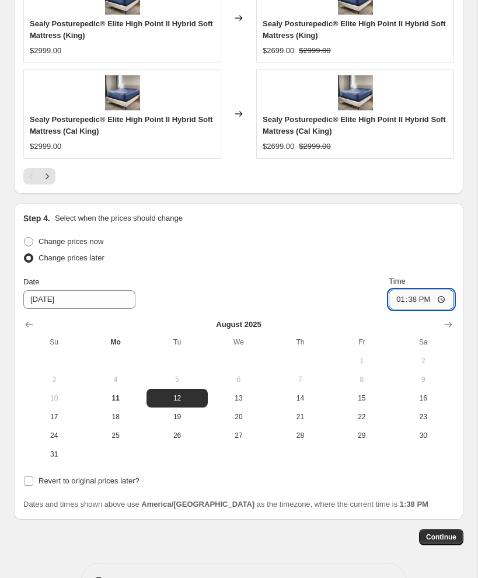
click at [400, 300] on input "13:38" at bounding box center [421, 299] width 65 height 20
click at [418, 301] on input "18:00" at bounding box center [421, 299] width 65 height 20
type input "06:00"
click at [26, 480] on input "Revert to original prices later?" at bounding box center [28, 480] width 9 height 9
checkbox input "true"
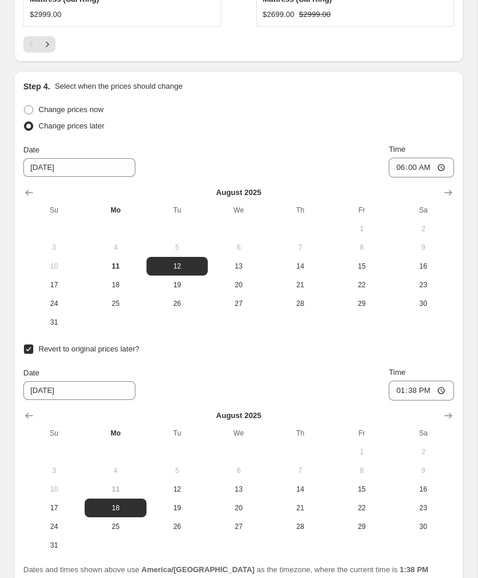
scroll to position [1307, 0]
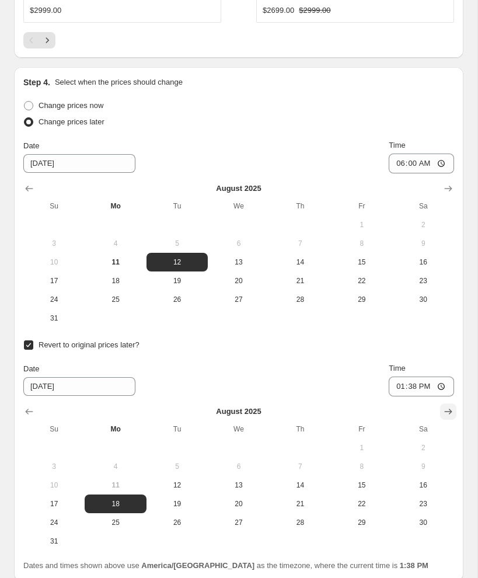
drag, startPoint x: 438, startPoint y: 407, endPoint x: 445, endPoint y: 407, distance: 6.4
click at [438, 407] on div at bounding box center [238, 412] width 431 height 12
click at [446, 407] on icon "Show next month, September 2025" at bounding box center [448, 412] width 12 height 12
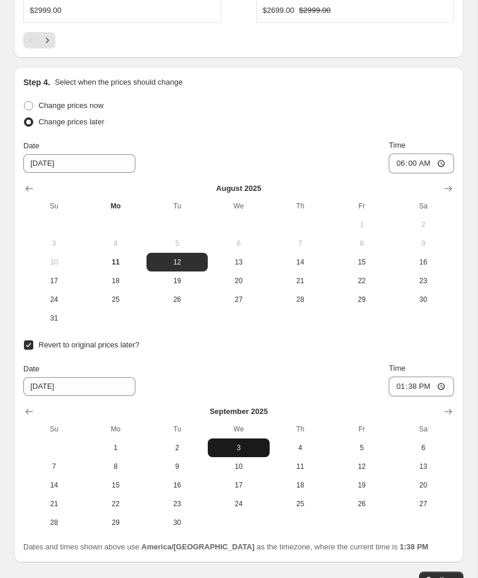
drag, startPoint x: 194, startPoint y: 469, endPoint x: 246, endPoint y: 456, distance: 53.7
click at [194, 469] on span "9" at bounding box center [177, 466] width 52 height 9
type input "[DATE]"
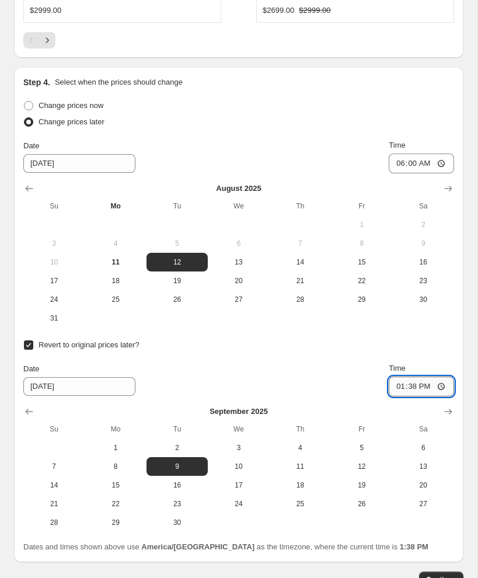
click at [401, 386] on input "13:38" at bounding box center [421, 386] width 65 height 20
type input "18:00"
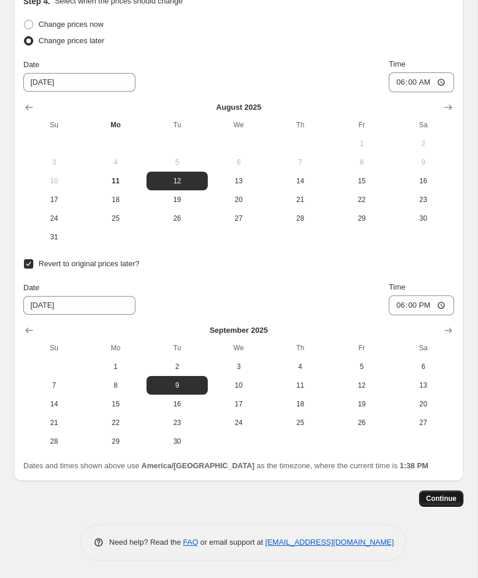
click at [439, 502] on span "Continue" at bounding box center [441, 498] width 30 height 9
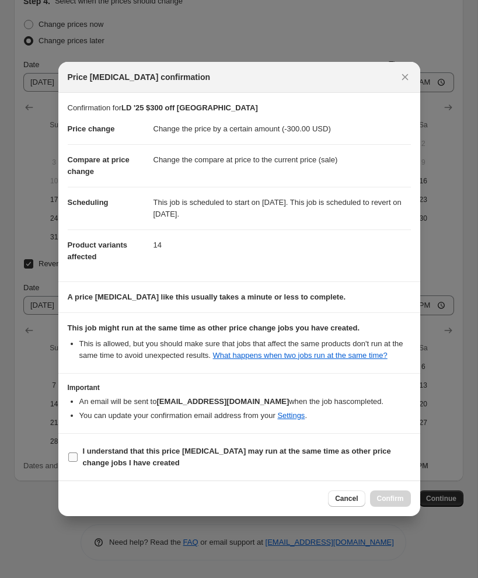
click at [74, 462] on input "I understand that this price [MEDICAL_DATA] may run at the same time as other p…" at bounding box center [72, 456] width 9 height 9
checkbox input "true"
click at [396, 503] on span "Confirm" at bounding box center [390, 498] width 27 height 9
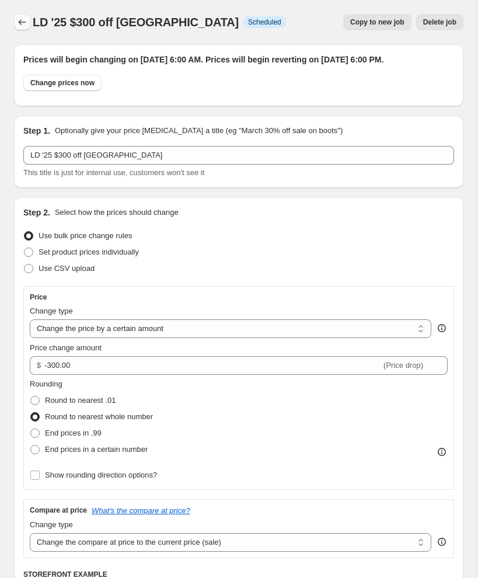
click at [26, 23] on icon "Price change jobs" at bounding box center [22, 22] width 12 height 12
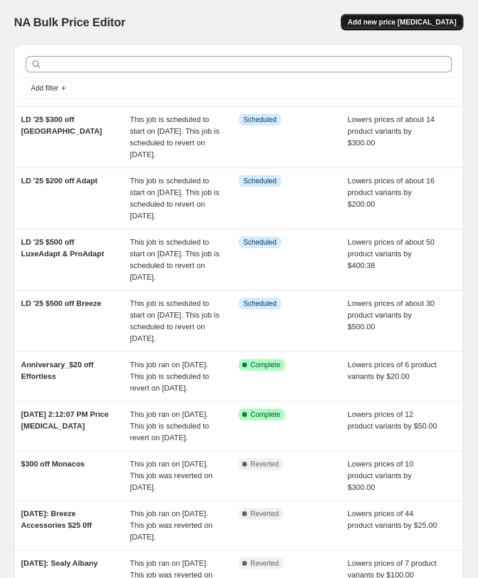
click at [388, 25] on span "Add new price [MEDICAL_DATA]" at bounding box center [402, 22] width 109 height 9
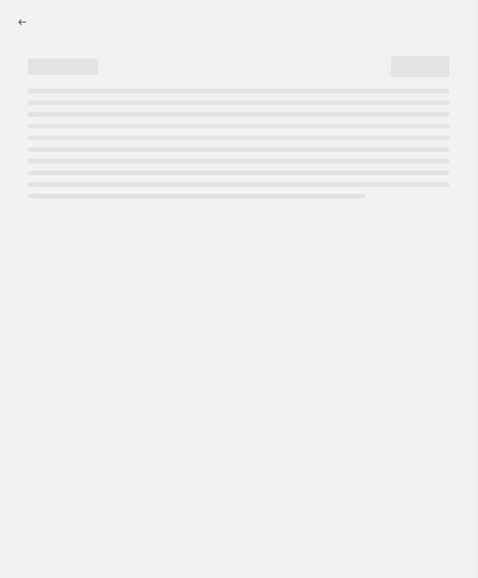
select select "percentage"
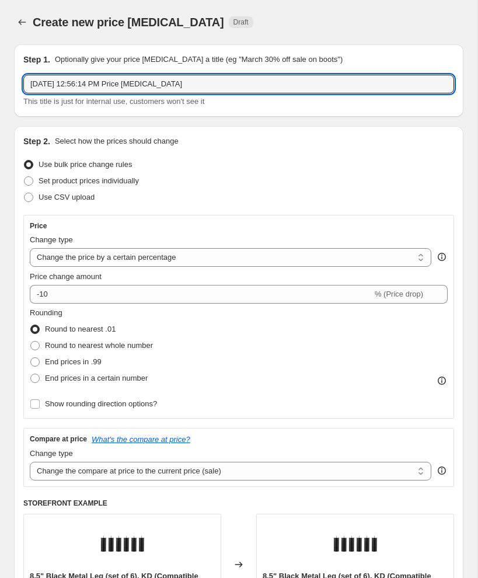
paste input "LD '25 $"
click at [70, 80] on input "LD '25 $" at bounding box center [238, 84] width 431 height 19
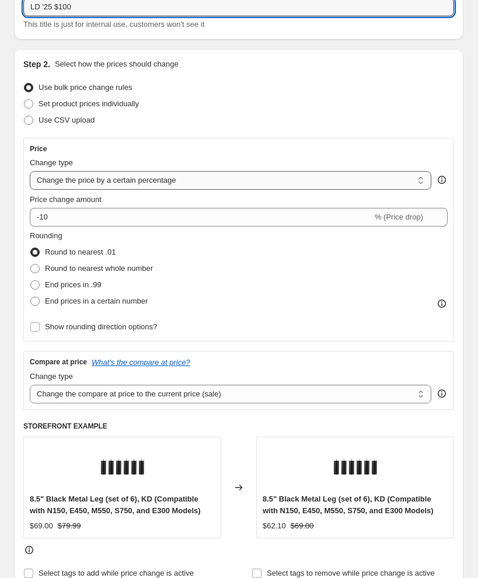
scroll to position [78, 0]
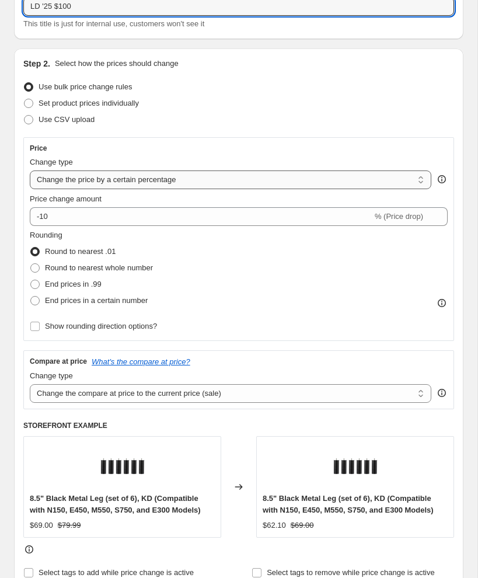
type input "LD '25 $100"
click at [66, 183] on select "Change the price to a certain amount Change the price by a certain amount Chang…" at bounding box center [231, 179] width 402 height 19
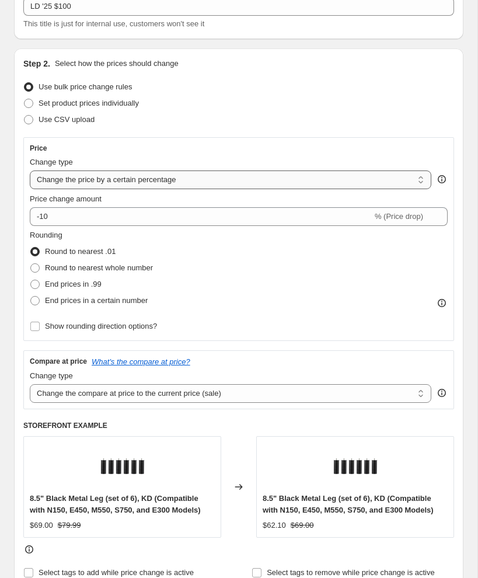
select select "by"
type input "-10.00"
click at [32, 268] on span at bounding box center [34, 267] width 9 height 9
click at [31, 264] on input "Round to nearest whole number" at bounding box center [30, 263] width 1 height 1
radio input "true"
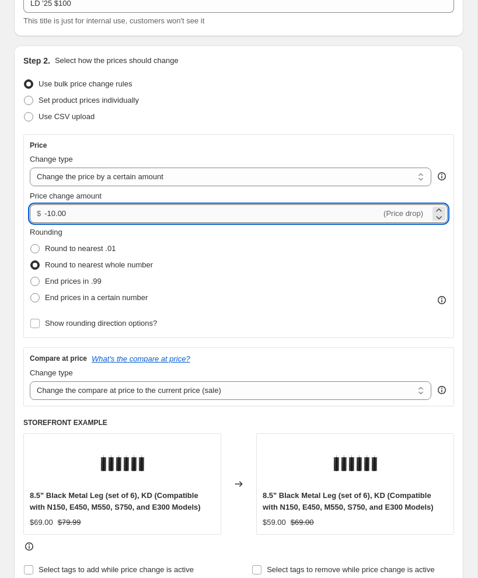
click at [95, 218] on input "-10.00" at bounding box center [212, 213] width 337 height 19
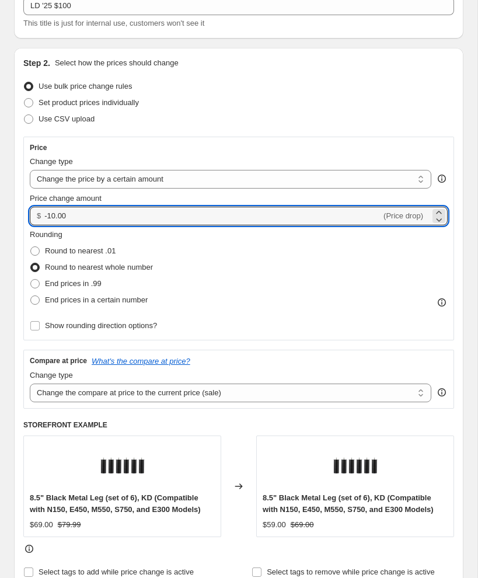
drag, startPoint x: 95, startPoint y: 218, endPoint x: 8, endPoint y: 214, distance: 87.1
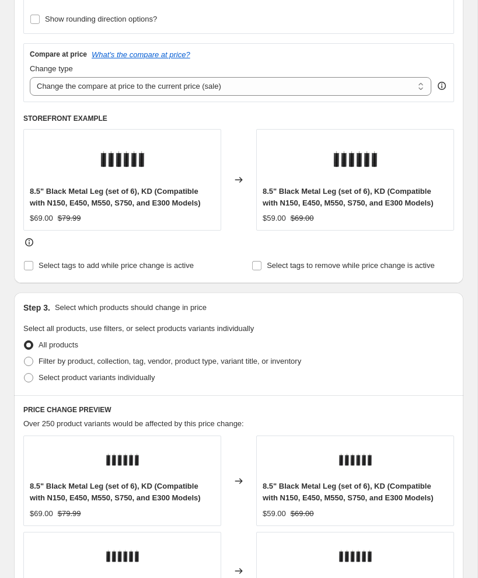
scroll to position [438, 0]
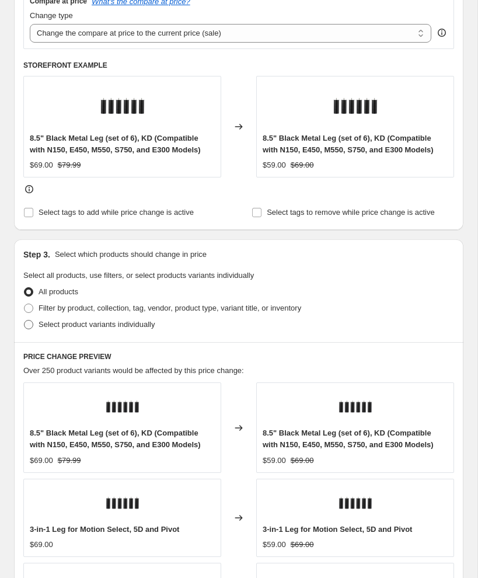
type input "-100.00"
click at [29, 323] on span at bounding box center [28, 324] width 9 height 9
click at [25, 320] on input "Select product variants individually" at bounding box center [24, 320] width 1 height 1
radio input "true"
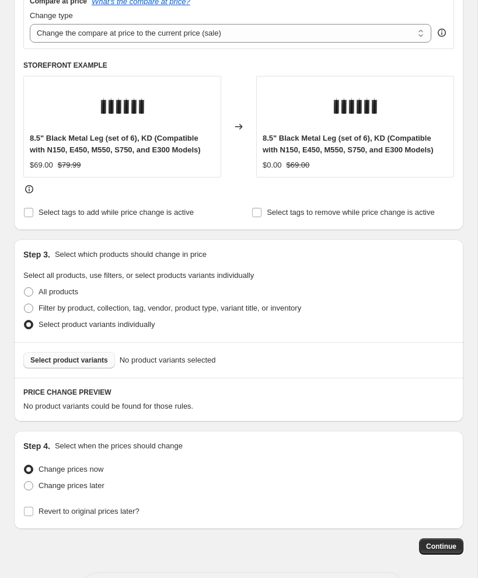
click at [76, 359] on span "Select product variants" at bounding box center [69, 359] width 78 height 9
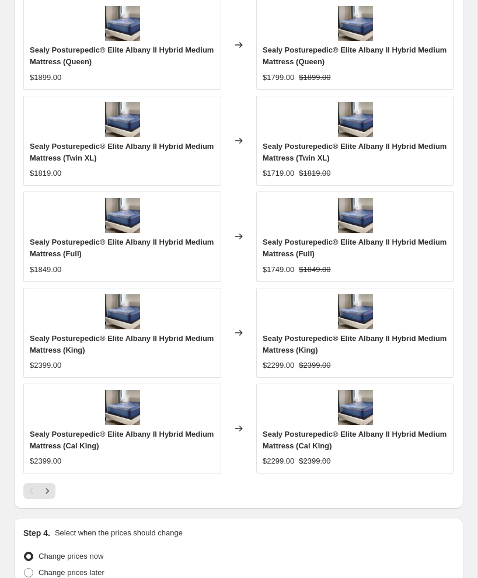
scroll to position [991, 0]
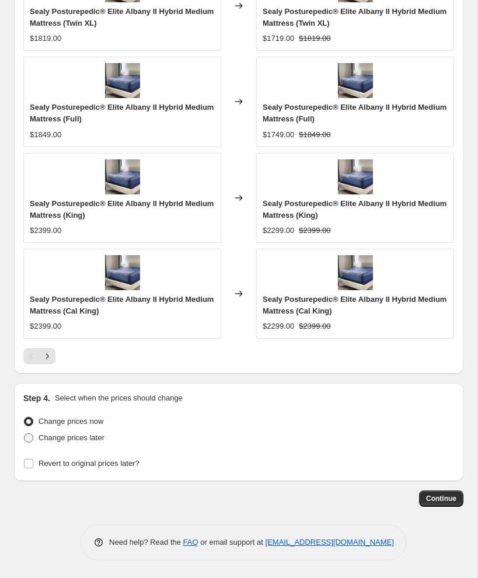
click at [28, 435] on span at bounding box center [28, 437] width 9 height 9
click at [25, 434] on input "Change prices later" at bounding box center [24, 433] width 1 height 1
radio input "true"
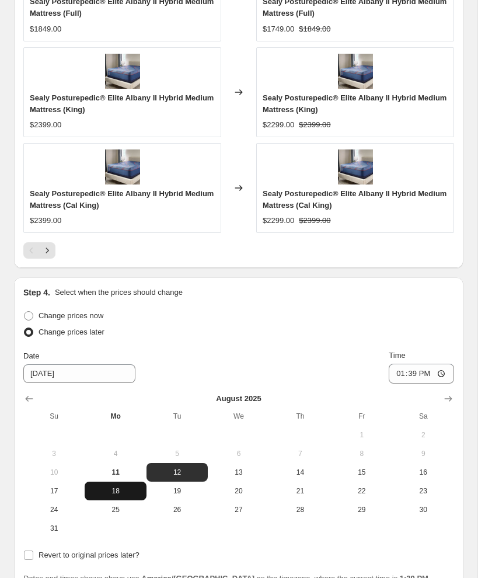
scroll to position [1128, 0]
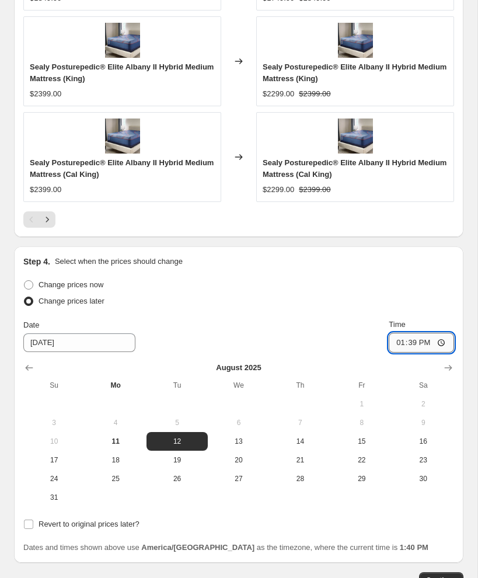
click at [397, 348] on input "13:39" at bounding box center [421, 343] width 65 height 20
type input "06:00"
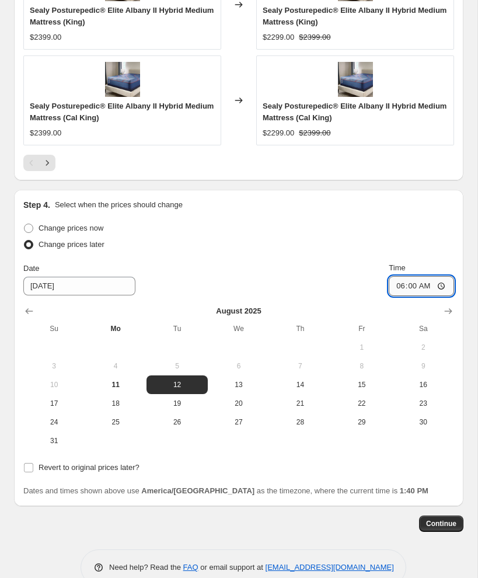
scroll to position [1209, 0]
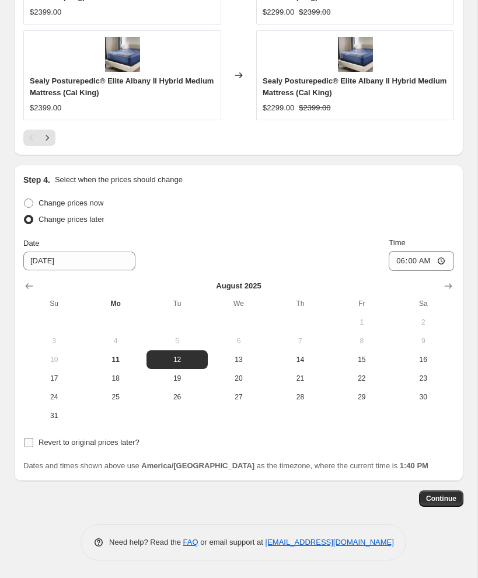
click at [31, 442] on input "Revert to original prices later?" at bounding box center [28, 442] width 9 height 9
checkbox input "true"
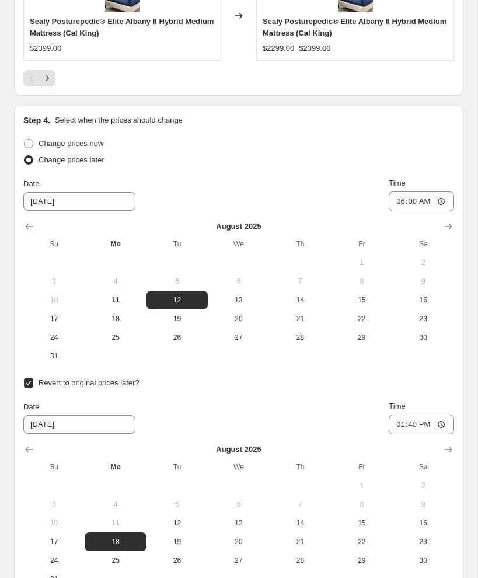
scroll to position [1370, 0]
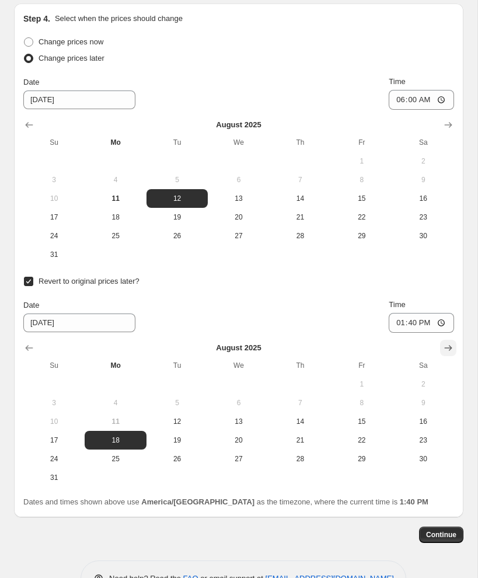
click at [451, 349] on icon "Show next month, September 2025" at bounding box center [448, 348] width 12 height 12
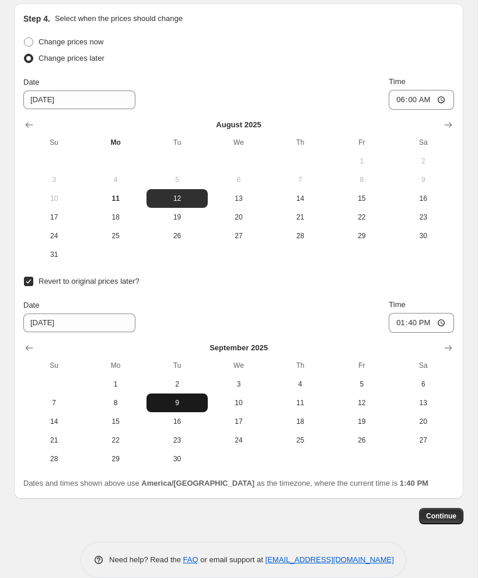
click at [170, 400] on span "9" at bounding box center [177, 402] width 52 height 9
type input "[DATE]"
click at [396, 318] on input "13:40" at bounding box center [421, 323] width 65 height 20
type input "18:00"
click at [438, 520] on span "Continue" at bounding box center [441, 515] width 30 height 9
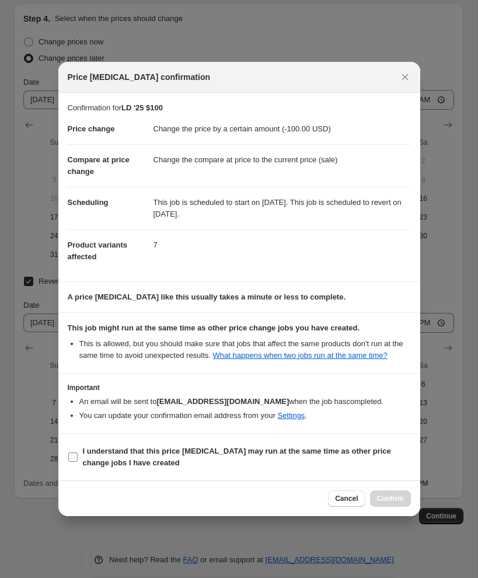
click at [79, 459] on label "I understand that this price [MEDICAL_DATA] may run at the same time as other p…" at bounding box center [239, 457] width 343 height 28
click at [78, 459] on input "I understand that this price [MEDICAL_DATA] may run at the same time as other p…" at bounding box center [72, 456] width 9 height 9
checkbox input "true"
click at [407, 506] on button "Confirm" at bounding box center [390, 498] width 41 height 16
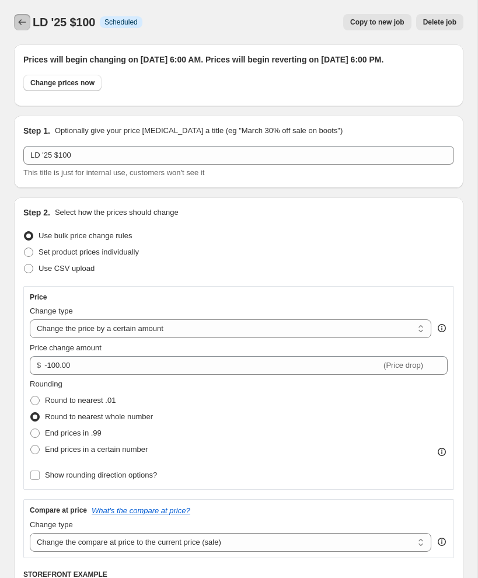
click at [24, 16] on icon "Price change jobs" at bounding box center [22, 22] width 12 height 12
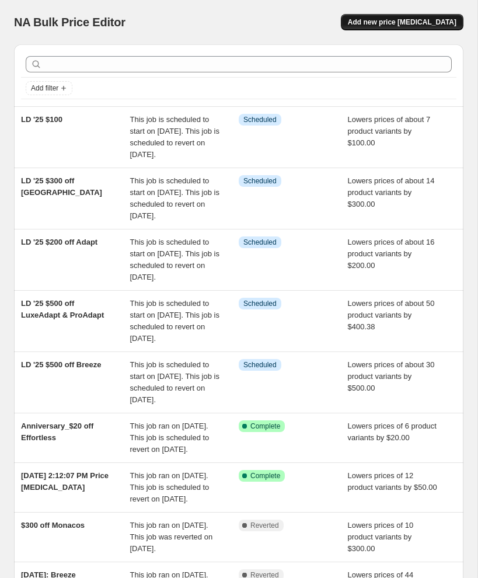
click at [403, 26] on span "Add new price [MEDICAL_DATA]" at bounding box center [402, 22] width 109 height 9
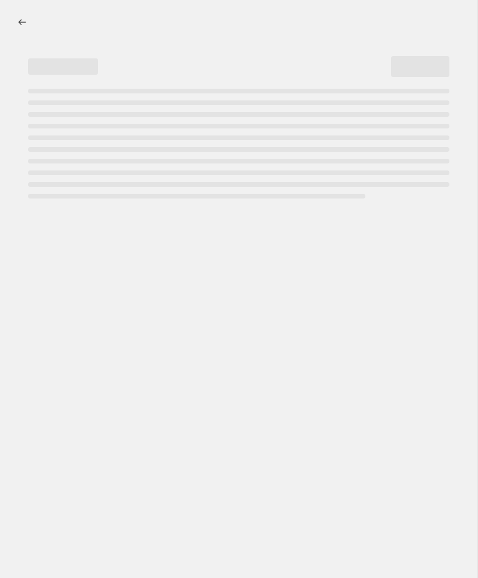
select select "percentage"
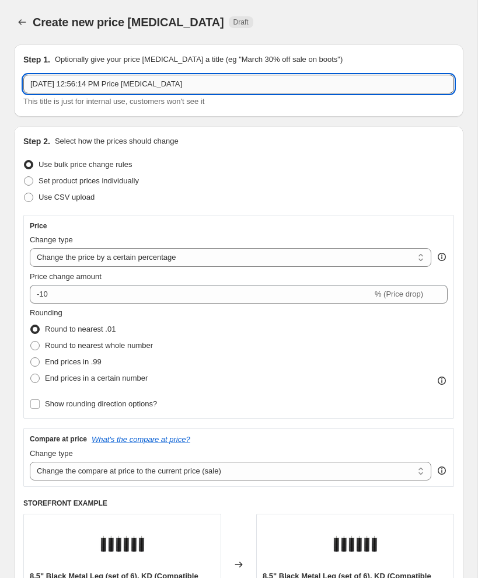
drag, startPoint x: 29, startPoint y: 83, endPoint x: 199, endPoint y: 91, distance: 170.6
click at [199, 91] on input "[DATE] 12:56:14 PM Price [MEDICAL_DATA]" at bounding box center [238, 84] width 431 height 19
paste input "LD '25 $"
type input "LD '25 $400 off S&F Lux Estate & Hybrid"
click at [155, 260] on select "Change the price to a certain amount Change the price by a certain amount Chang…" at bounding box center [231, 257] width 402 height 19
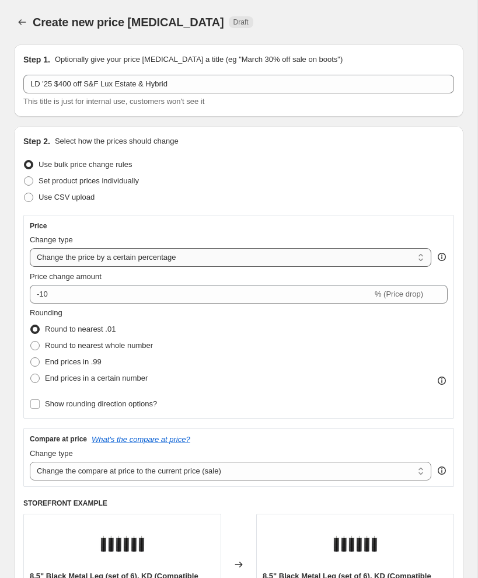
select select "by"
type input "-10.00"
drag, startPoint x: 39, startPoint y: 348, endPoint x: 55, endPoint y: 332, distance: 23.5
click at [39, 348] on span at bounding box center [34, 345] width 9 height 9
click at [31, 341] on input "Round to nearest whole number" at bounding box center [30, 341] width 1 height 1
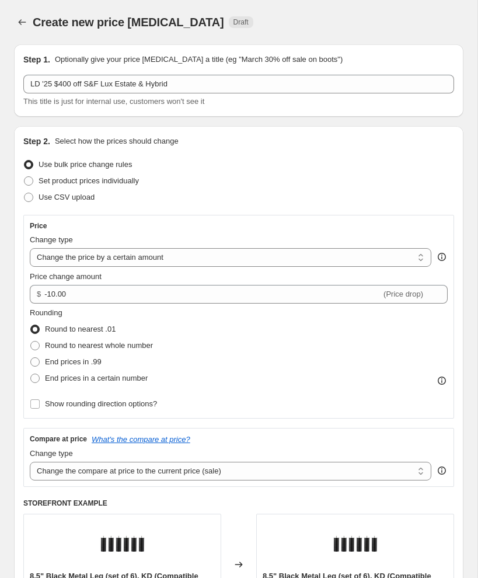
radio input "true"
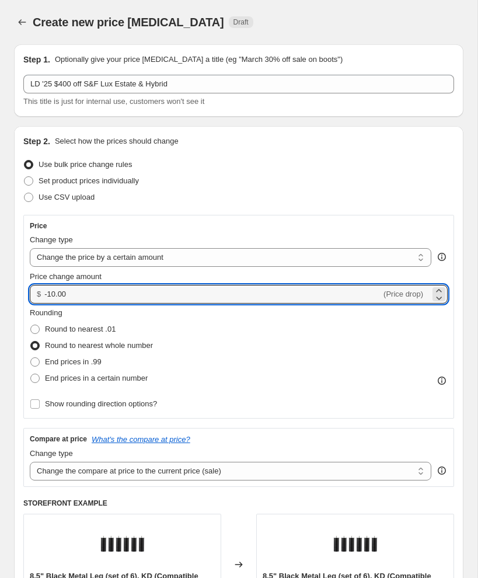
drag, startPoint x: 93, startPoint y: 296, endPoint x: 20, endPoint y: 292, distance: 72.5
click at [21, 292] on div "Step 2. Select how the prices should change Use bulk price change rules Set pro…" at bounding box center [238, 397] width 449 height 542
type input "-100.00"
click at [15, 312] on div "Step 2. Select how the prices should change Use bulk price change rules Set pro…" at bounding box center [238, 397] width 449 height 542
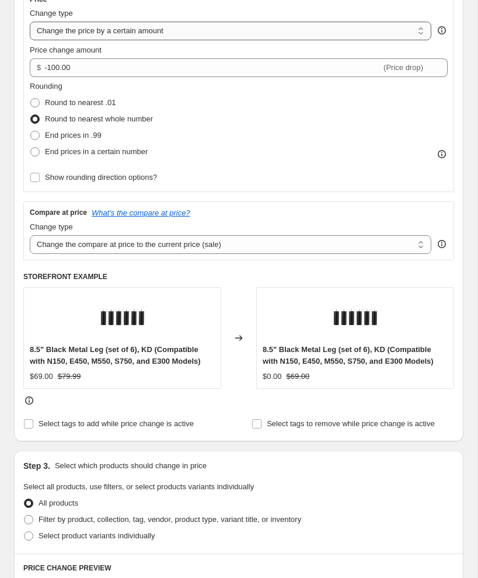
scroll to position [245, 0]
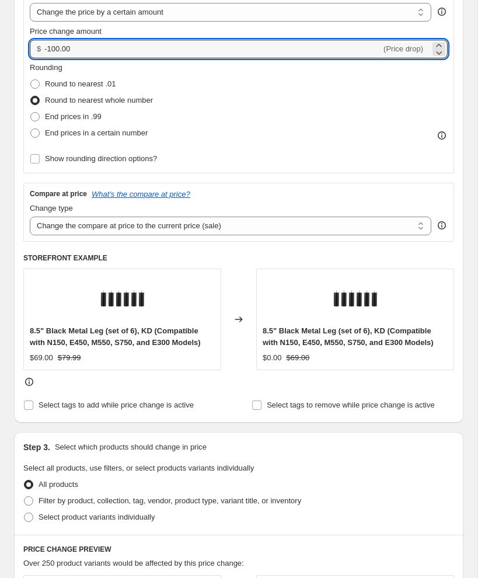
drag, startPoint x: 75, startPoint y: 50, endPoint x: 44, endPoint y: 48, distance: 30.4
click at [44, 48] on div "$ -100.00 (Price drop)" at bounding box center [239, 49] width 418 height 19
type input "-400.00"
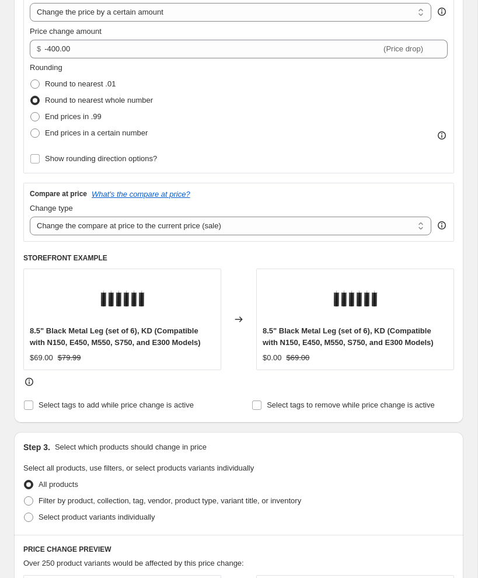
click at [8, 205] on div "Step 1. Optionally give your price [MEDICAL_DATA] a title (eg "March 30% off sa…" at bounding box center [234, 480] width 459 height 1380
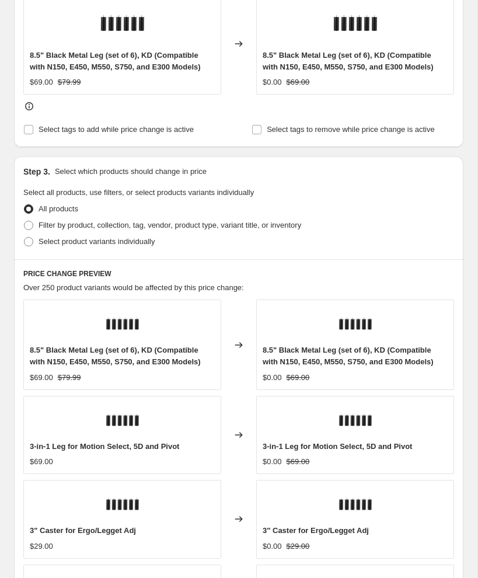
scroll to position [524, 0]
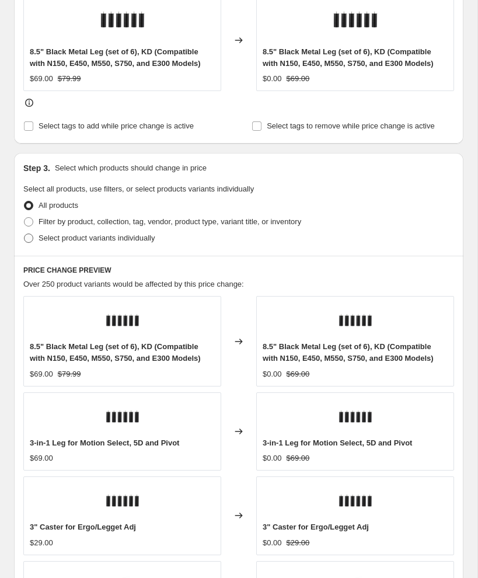
click at [27, 238] on span at bounding box center [28, 237] width 9 height 9
click at [25, 234] on input "Select product variants individually" at bounding box center [24, 233] width 1 height 1
radio input "true"
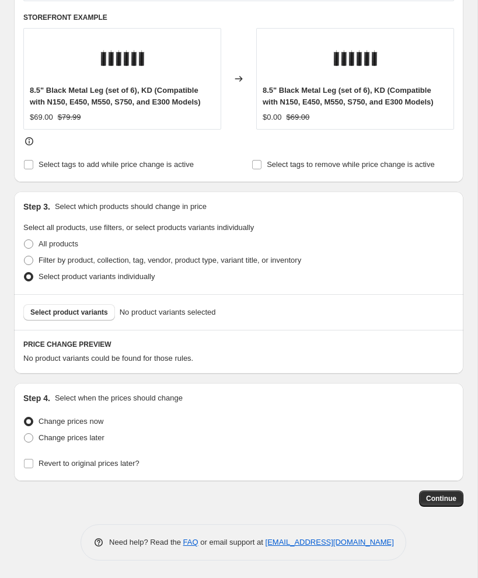
scroll to position [486, 0]
click at [46, 313] on span "Select product variants" at bounding box center [69, 312] width 78 height 9
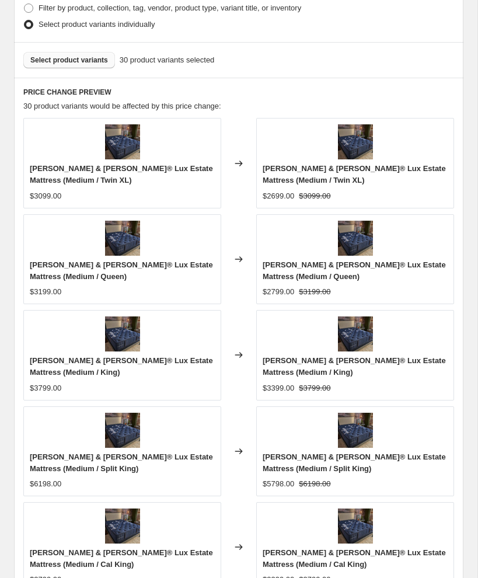
scroll to position [991, 0]
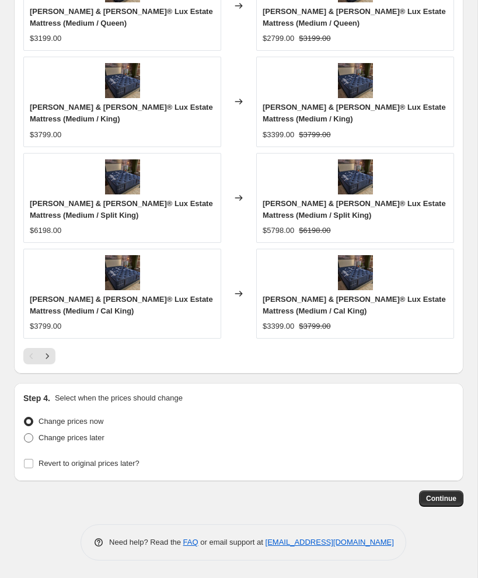
drag, startPoint x: 32, startPoint y: 437, endPoint x: 26, endPoint y: 434, distance: 6.3
click at [32, 437] on span at bounding box center [28, 437] width 9 height 9
click at [25, 434] on input "Change prices later" at bounding box center [24, 433] width 1 height 1
radio input "true"
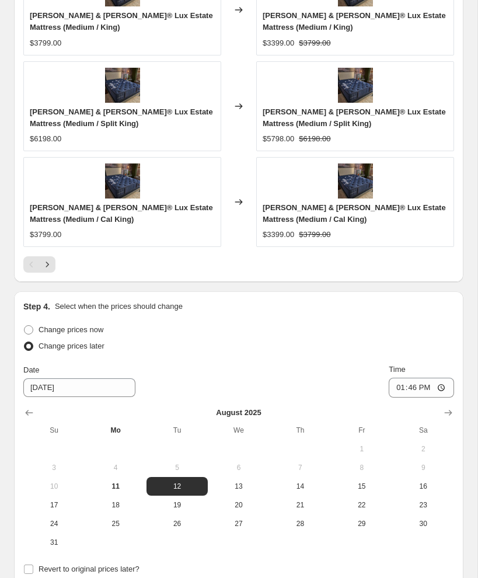
scroll to position [1087, 0]
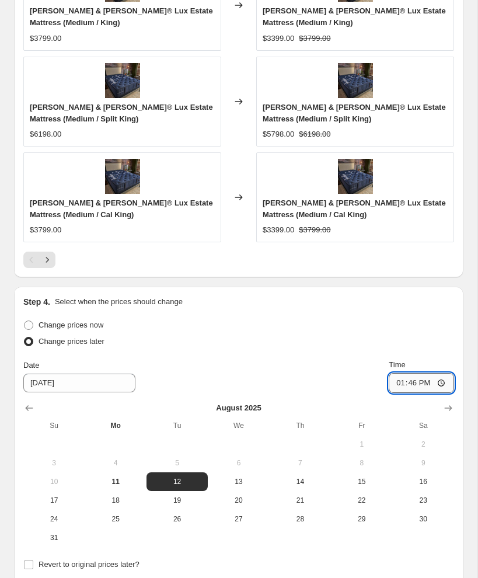
click at [402, 381] on input "13:46" at bounding box center [421, 383] width 65 height 20
click at [424, 383] on input "18:00" at bounding box center [421, 384] width 65 height 20
type input "06:00"
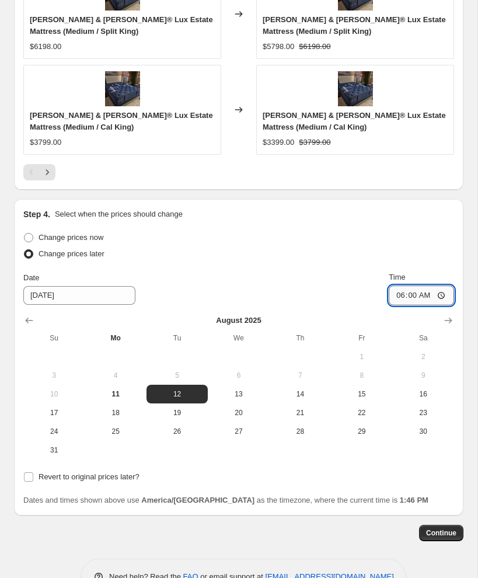
scroll to position [1209, 0]
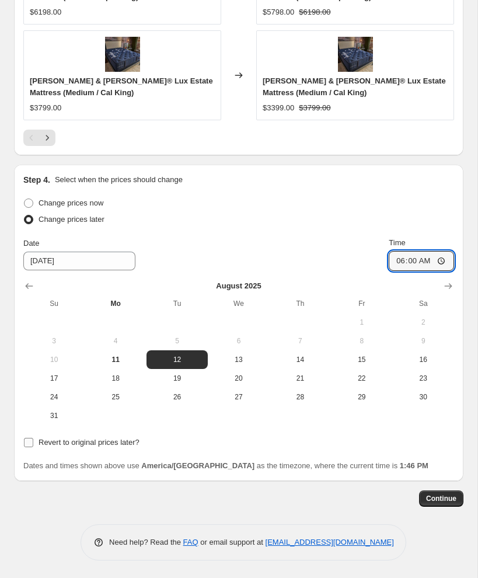
click at [27, 442] on input "Revert to original prices later?" at bounding box center [28, 442] width 9 height 9
checkbox input "true"
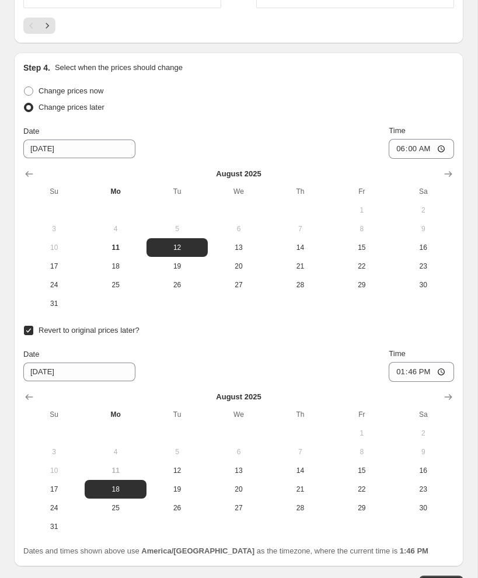
scroll to position [1407, 0]
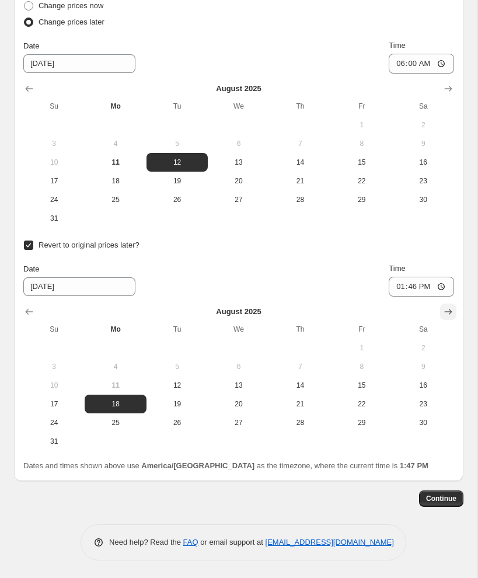
click at [440, 315] on button "Show next month, September 2025" at bounding box center [448, 312] width 16 height 16
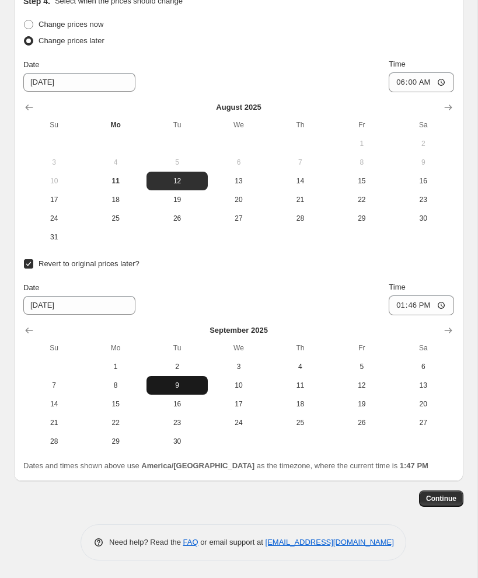
click at [193, 385] on span "9" at bounding box center [177, 385] width 52 height 9
type input "[DATE]"
click at [390, 305] on input "13:46" at bounding box center [421, 305] width 65 height 20
type input "18:00"
click at [435, 496] on span "Continue" at bounding box center [441, 498] width 30 height 9
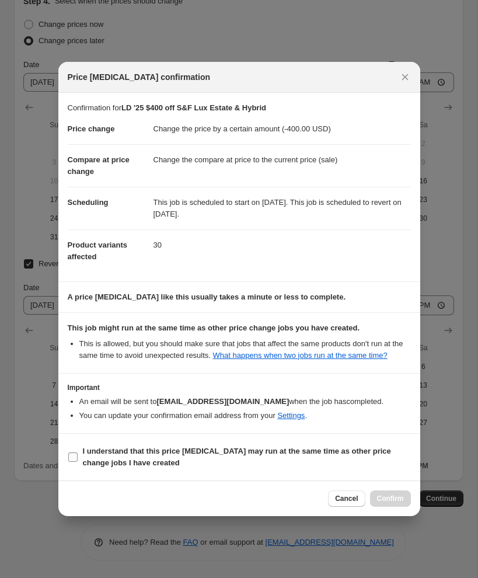
drag, startPoint x: 69, startPoint y: 459, endPoint x: 86, endPoint y: 462, distance: 17.2
click at [70, 459] on input "I understand that this price [MEDICAL_DATA] may run at the same time as other p…" at bounding box center [72, 456] width 9 height 9
checkbox input "true"
click at [397, 503] on span "Confirm" at bounding box center [390, 498] width 27 height 9
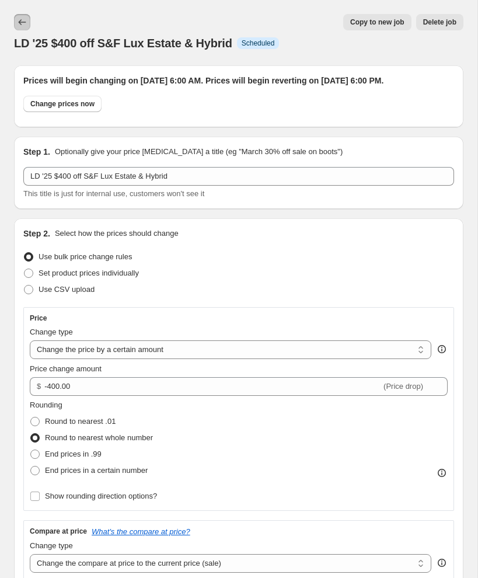
click at [29, 21] on button "Price change jobs" at bounding box center [22, 22] width 16 height 16
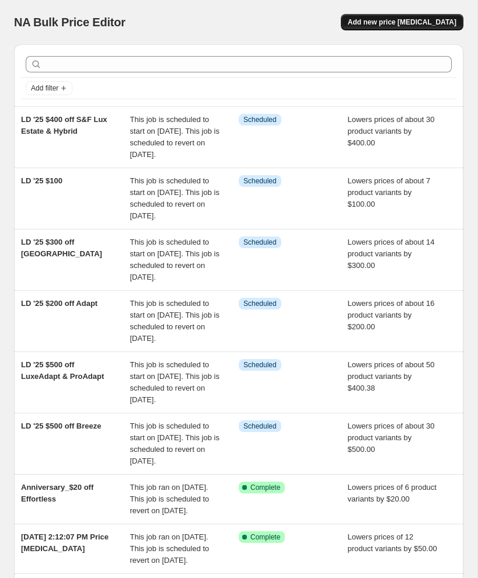
click at [409, 28] on button "Add new price [MEDICAL_DATA]" at bounding box center [402, 22] width 123 height 16
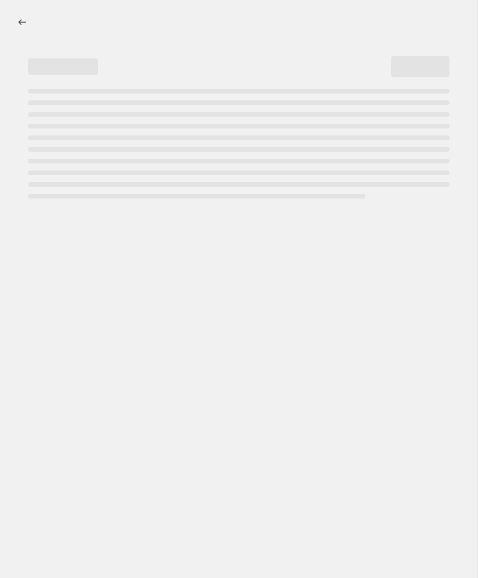
select select "percentage"
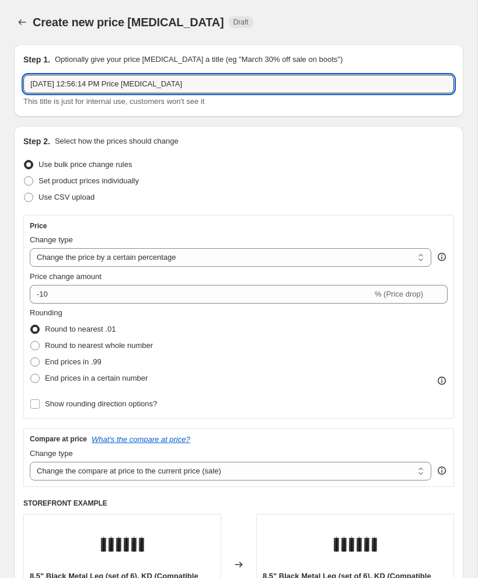
drag, startPoint x: 155, startPoint y: 81, endPoint x: 4, endPoint y: 76, distance: 151.8
paste input "LD '25 $"
click at [90, 85] on input "LD '25 $200 off Estate" at bounding box center [238, 84] width 431 height 19
type input "LD '25 $200 off S&F Estate"
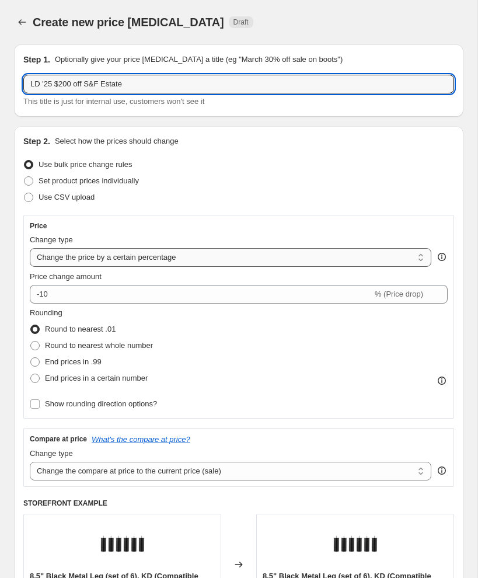
click at [81, 253] on select "Change the price to a certain amount Change the price by a certain amount Chang…" at bounding box center [231, 257] width 402 height 19
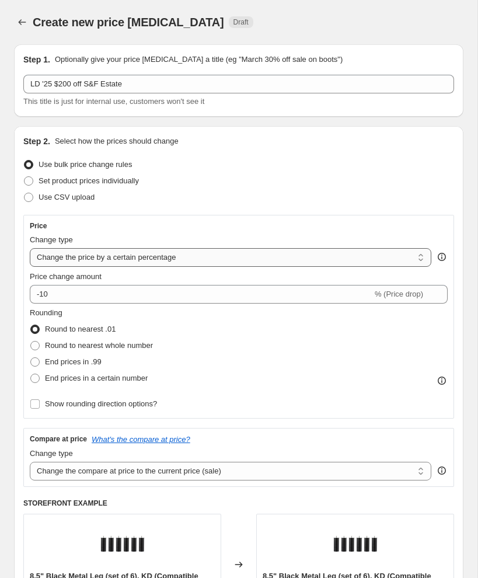
select select "by"
type input "-10.00"
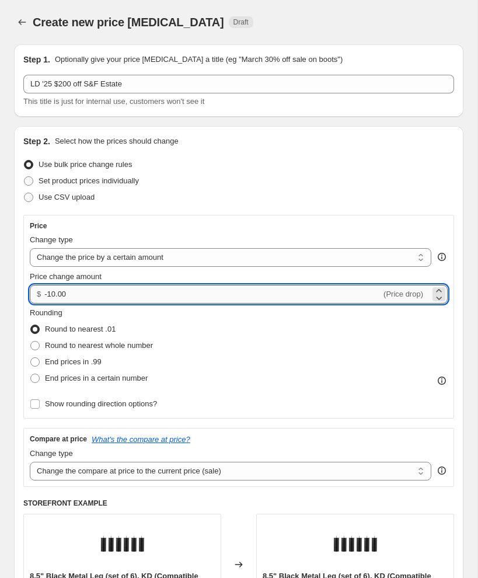
drag, startPoint x: 76, startPoint y: 293, endPoint x: 44, endPoint y: 292, distance: 32.1
click at [46, 292] on input "-10.00" at bounding box center [212, 294] width 337 height 19
type input "-200.00"
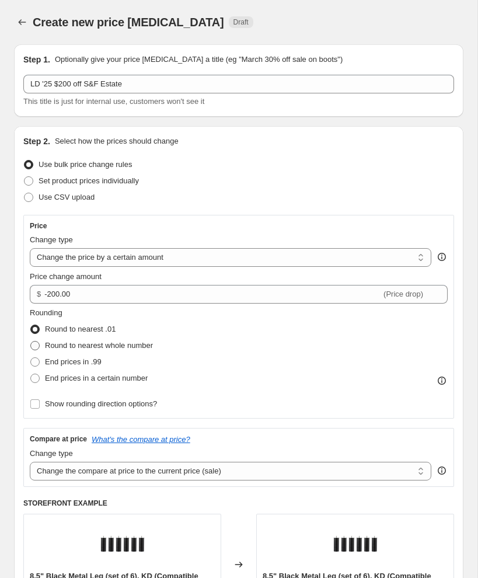
click at [37, 341] on span at bounding box center [34, 345] width 9 height 9
click at [31, 341] on input "Round to nearest whole number" at bounding box center [30, 341] width 1 height 1
radio input "true"
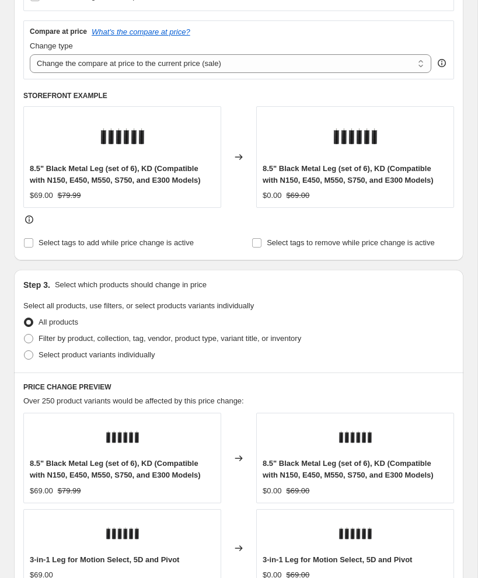
scroll to position [455, 0]
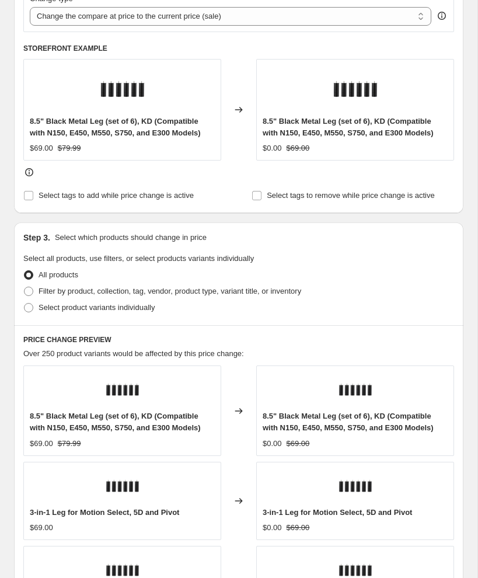
click at [30, 306] on span at bounding box center [28, 307] width 9 height 9
click at [25, 304] on input "Select product variants individually" at bounding box center [24, 303] width 1 height 1
radio input "true"
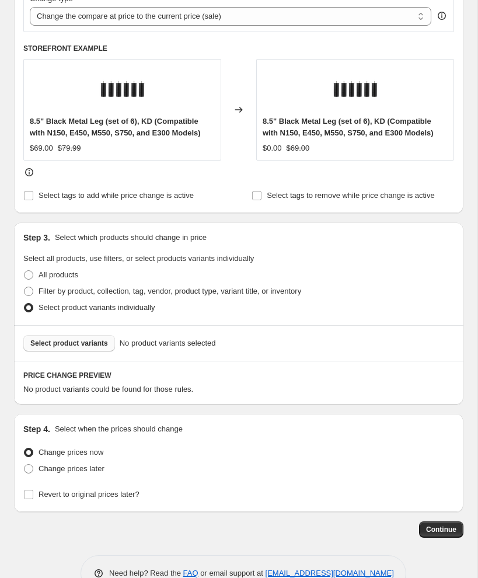
click at [47, 340] on span "Select product variants" at bounding box center [69, 343] width 78 height 9
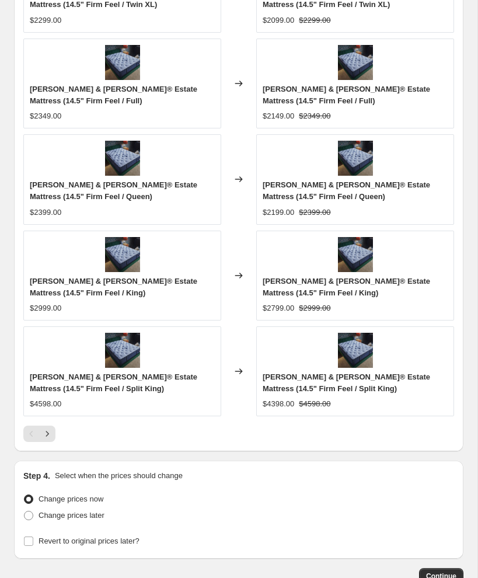
scroll to position [991, 0]
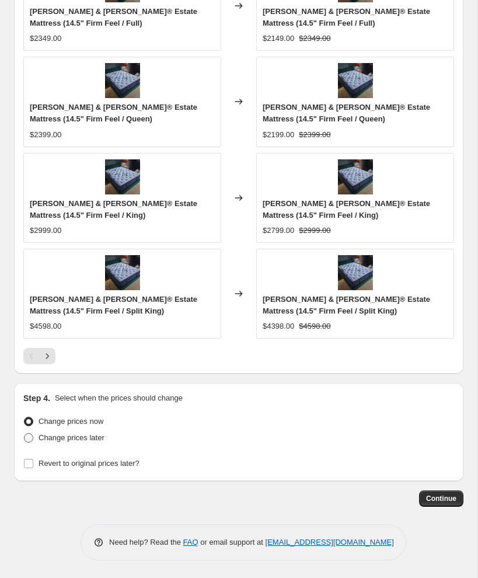
click at [30, 437] on span at bounding box center [28, 437] width 9 height 9
click at [25, 434] on input "Change prices later" at bounding box center [24, 433] width 1 height 1
radio input "true"
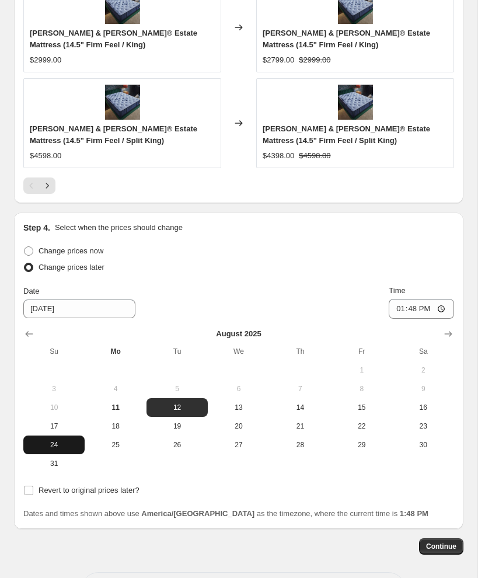
scroll to position [1182, 0]
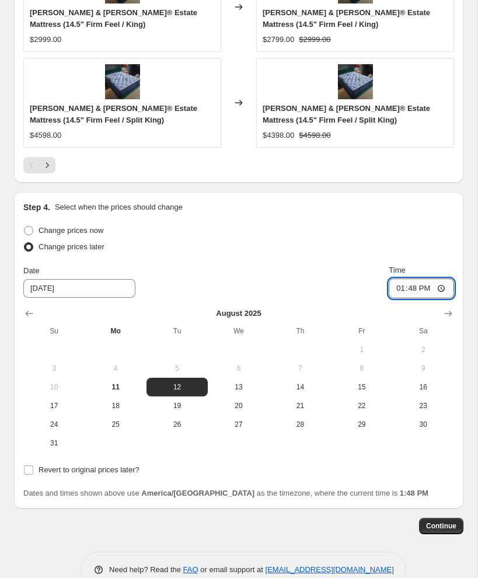
click at [399, 287] on input "13:48" at bounding box center [421, 288] width 65 height 20
click at [408, 289] on input "18:48" at bounding box center [421, 288] width 65 height 20
type input "06:00"
click at [30, 472] on input "Revert to original prices later?" at bounding box center [28, 469] width 9 height 9
checkbox input "true"
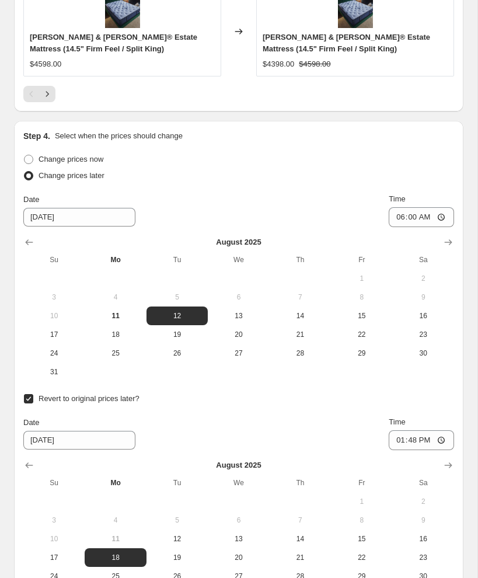
scroll to position [1275, 0]
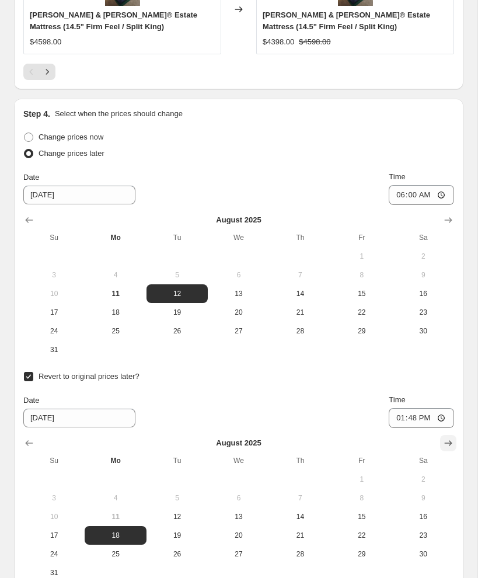
click at [445, 444] on icon "Show next month, September 2025" at bounding box center [448, 443] width 12 height 12
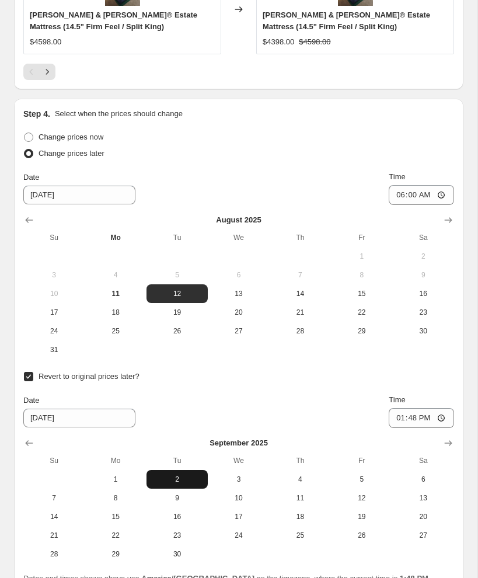
drag, startPoint x: 180, startPoint y: 494, endPoint x: 201, endPoint y: 486, distance: 23.1
click at [180, 494] on span "9" at bounding box center [177, 497] width 52 height 9
type input "[DATE]"
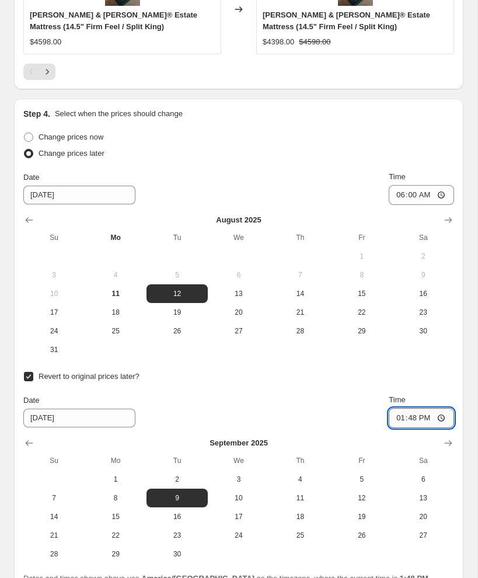
click at [397, 416] on input "13:48" at bounding box center [421, 418] width 65 height 20
click at [413, 418] on input "18:48" at bounding box center [421, 418] width 65 height 20
type input "18:00"
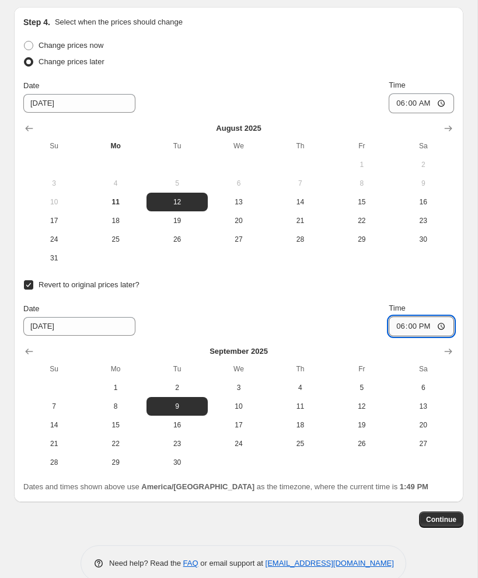
scroll to position [1388, 0]
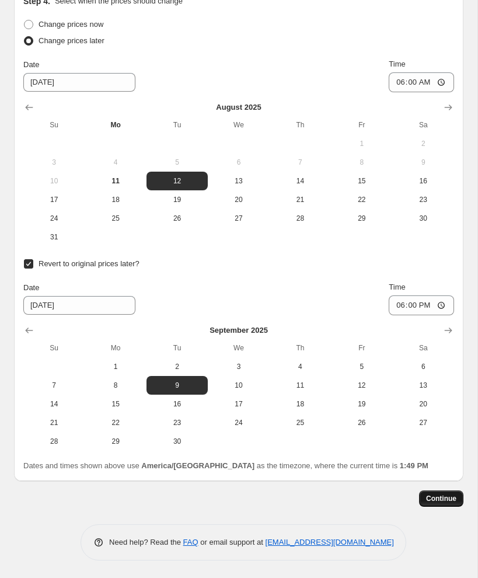
click at [441, 501] on span "Continue" at bounding box center [441, 498] width 30 height 9
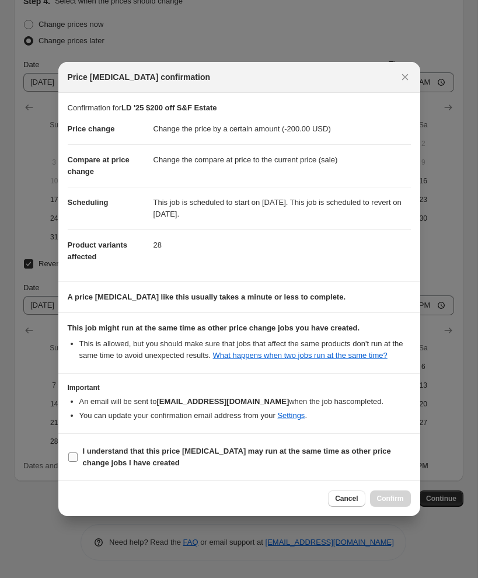
click at [76, 462] on input "I understand that this price [MEDICAL_DATA] may run at the same time as other p…" at bounding box center [72, 456] width 9 height 9
checkbox input "true"
click at [388, 500] on span "Confirm" at bounding box center [390, 498] width 27 height 9
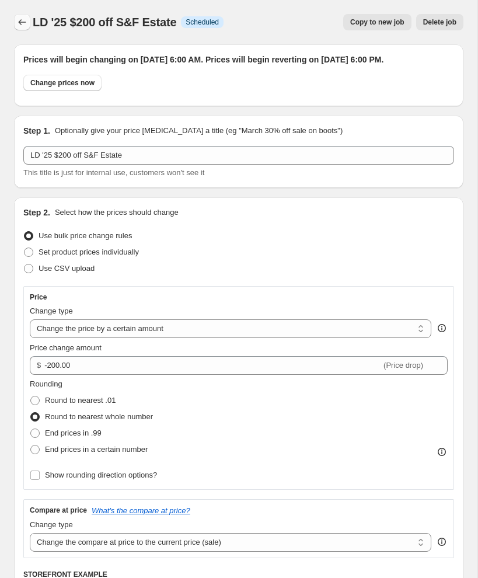
click at [15, 17] on button "Price change jobs" at bounding box center [22, 22] width 16 height 16
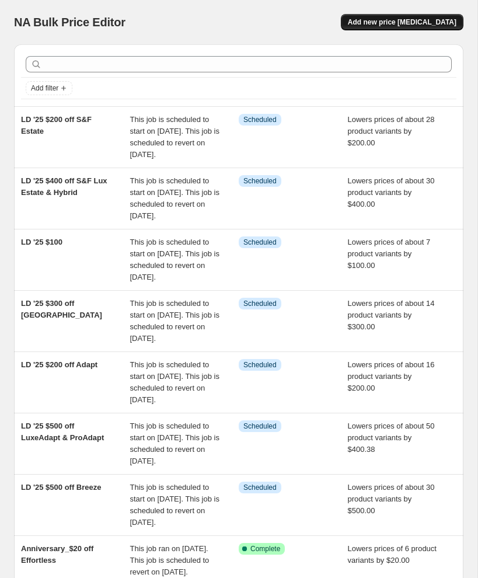
click at [428, 15] on button "Add new price [MEDICAL_DATA]" at bounding box center [402, 22] width 123 height 16
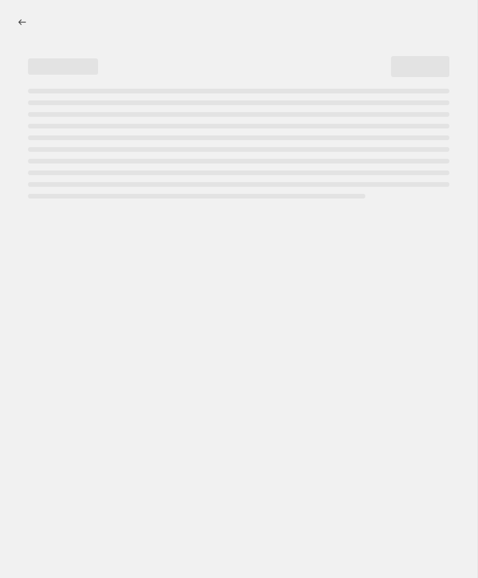
select select "percentage"
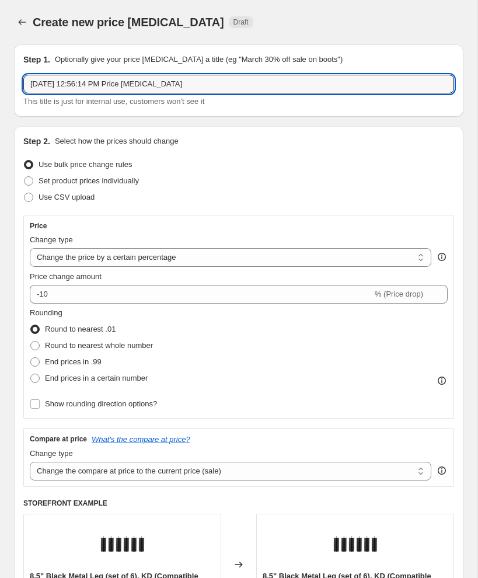
drag, startPoint x: 102, startPoint y: 83, endPoint x: -41, endPoint y: 83, distance: 143.6
click at [0, 83] on html "Home Settings Plans Skip to content Create new price [MEDICAL_DATA]. This page …" at bounding box center [239, 289] width 478 height 578
paste input "LD '25 $"
click at [118, 85] on input "LD '25 $200 off Ergo SMart & ProSmart" at bounding box center [238, 84] width 431 height 19
click at [180, 85] on input "LD '25 $200 off Ergo Smart & ProSmart" at bounding box center [238, 84] width 431 height 19
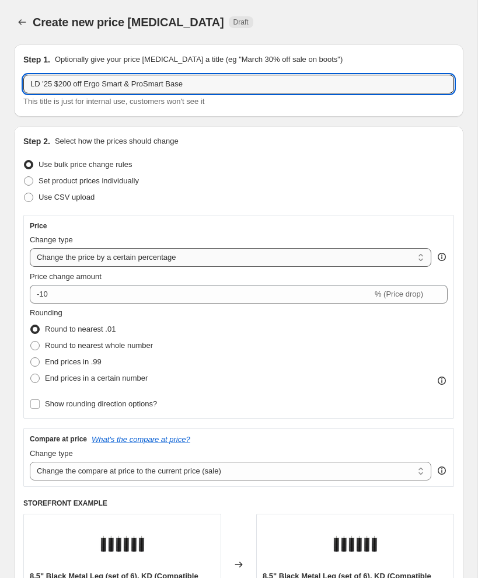
type input "LD '25 $200 off Ergo Smart & ProSmart Base"
click at [40, 256] on select "Change the price to a certain amount Change the price by a certain amount Chang…" at bounding box center [231, 257] width 402 height 19
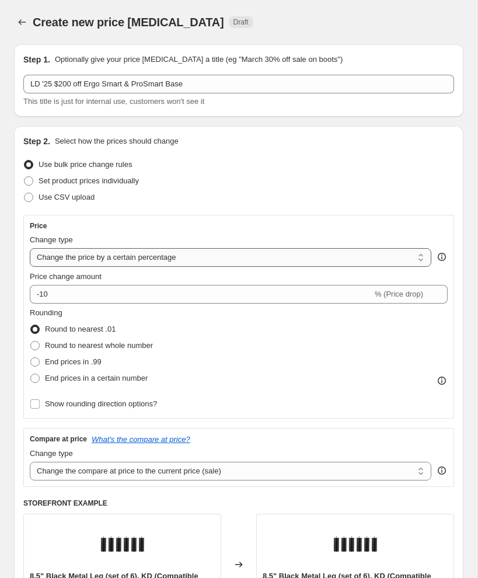
select select "by"
type input "-10.00"
drag, startPoint x: 33, startPoint y: 346, endPoint x: 68, endPoint y: 319, distance: 43.3
click at [34, 346] on span at bounding box center [34, 345] width 9 height 9
click at [31, 341] on input "Round to nearest whole number" at bounding box center [30, 341] width 1 height 1
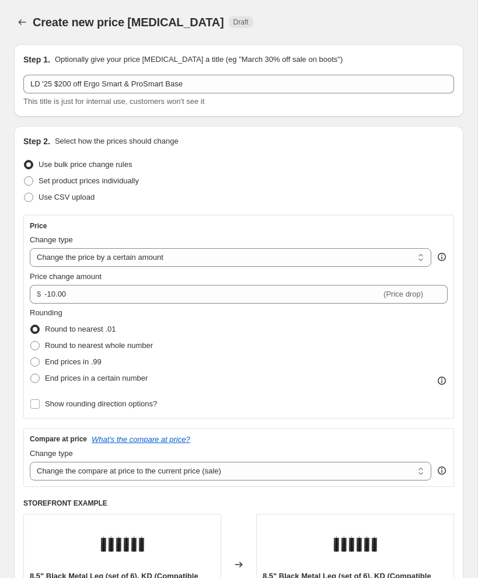
radio input "true"
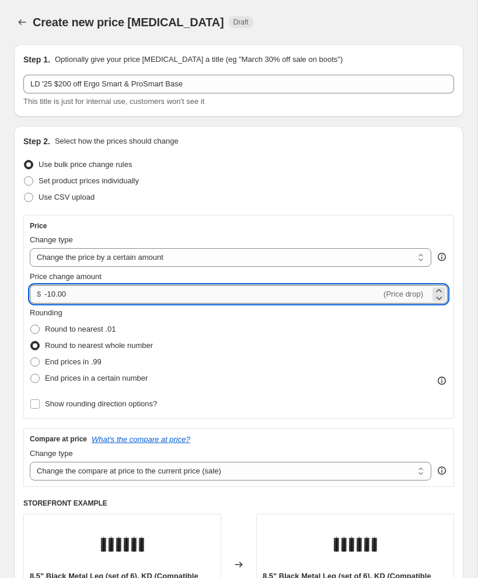
drag, startPoint x: 79, startPoint y: 295, endPoint x: 50, endPoint y: 295, distance: 29.2
click at [50, 295] on input "-10.00" at bounding box center [212, 294] width 337 height 19
type input "-200.00"
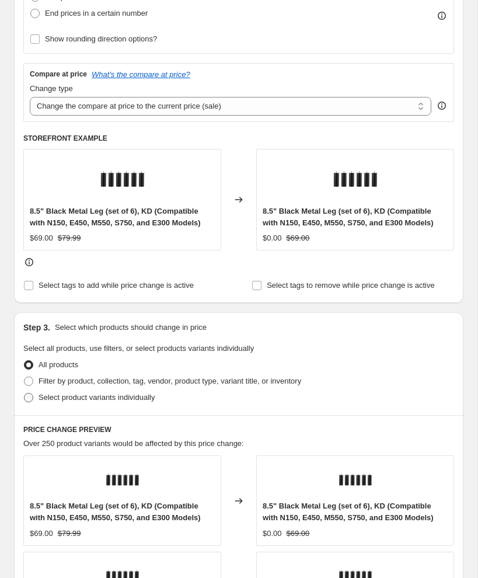
scroll to position [367, 0]
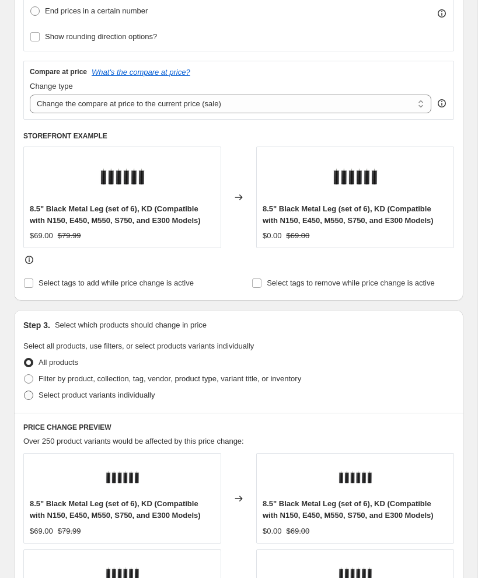
click at [26, 395] on span at bounding box center [28, 394] width 9 height 9
click at [25, 391] on input "Select product variants individually" at bounding box center [24, 390] width 1 height 1
radio input "true"
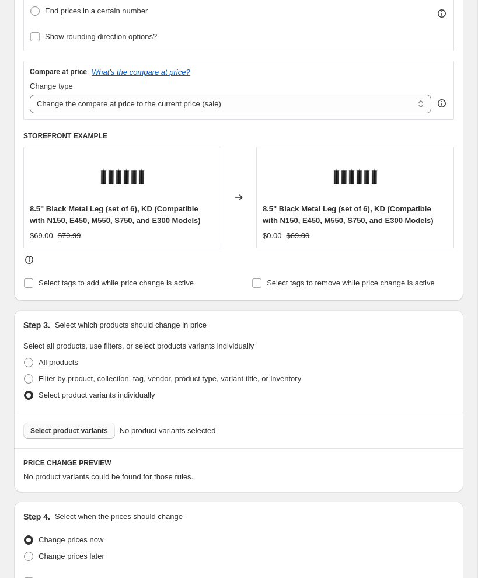
click at [60, 431] on span "Select product variants" at bounding box center [69, 430] width 78 height 9
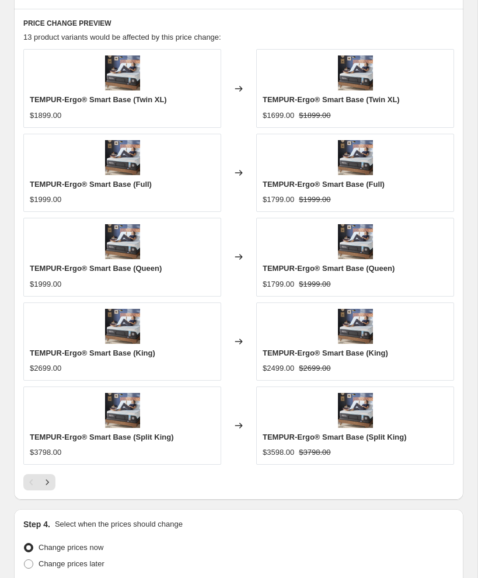
scroll to position [921, 0]
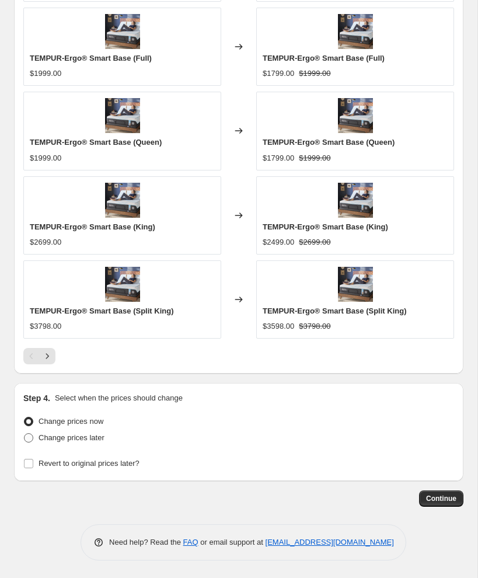
click at [26, 439] on span at bounding box center [28, 437] width 9 height 9
click at [25, 434] on input "Change prices later" at bounding box center [24, 433] width 1 height 1
radio input "true"
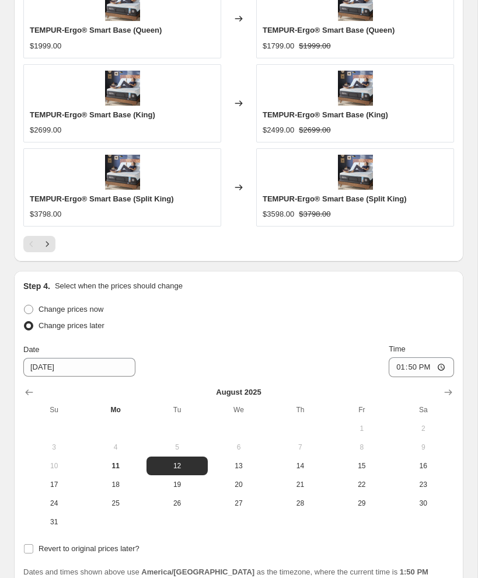
scroll to position [1060, 0]
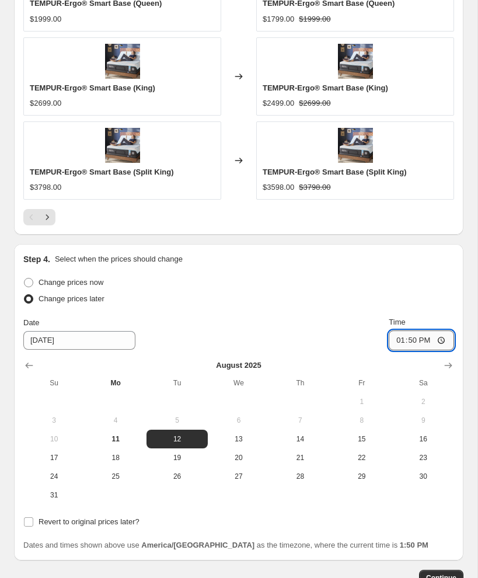
click at [396, 340] on input "13:50" at bounding box center [421, 340] width 65 height 20
click at [409, 339] on input "18:50" at bounding box center [421, 340] width 65 height 20
type input "06:00"
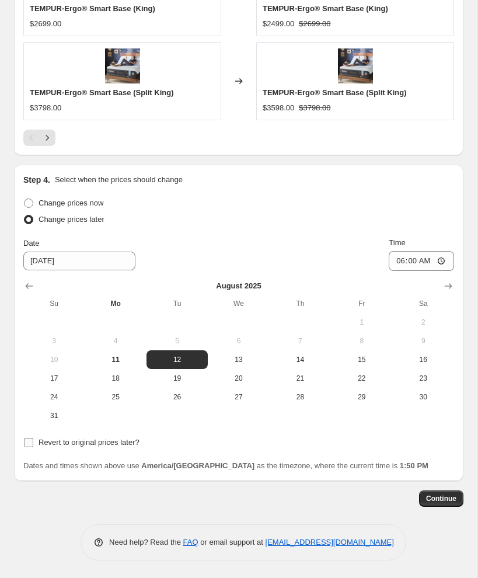
click at [24, 442] on input "Revert to original prices later?" at bounding box center [28, 442] width 9 height 9
checkbox input "true"
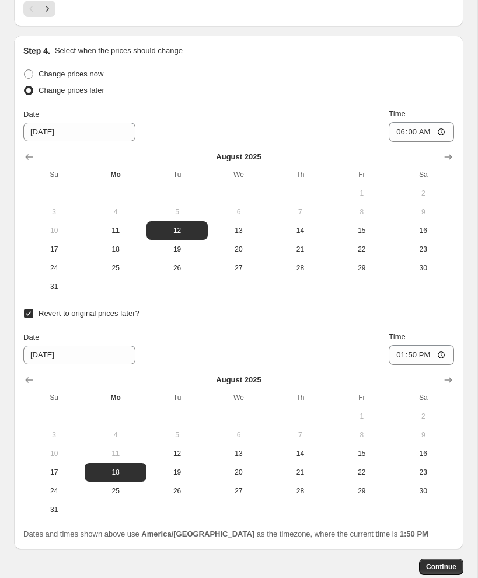
scroll to position [1269, 0]
click at [444, 374] on icon "Show next month, September 2025" at bounding box center [448, 380] width 12 height 12
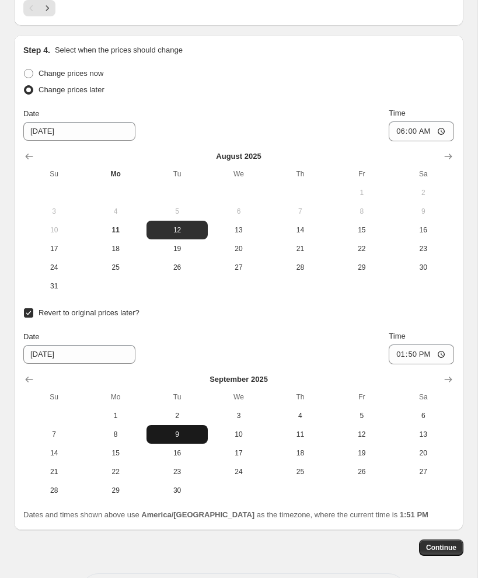
click at [196, 432] on span "9" at bounding box center [177, 434] width 52 height 9
type input "[DATE]"
click at [393, 357] on input "13:50" at bounding box center [421, 354] width 65 height 20
click at [411, 354] on input "18:50" at bounding box center [421, 354] width 65 height 20
type input "18:00"
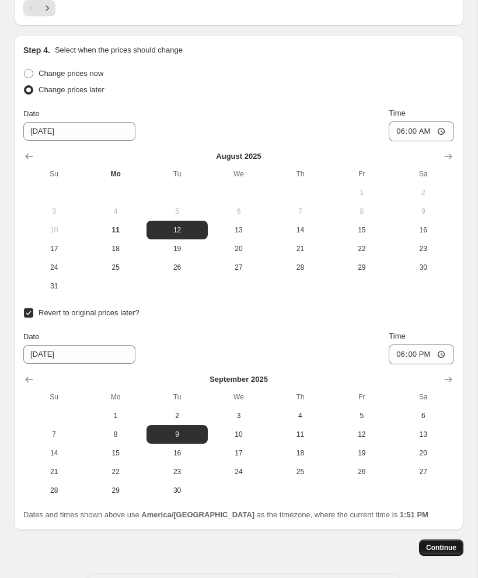
click at [437, 546] on span "Continue" at bounding box center [441, 547] width 30 height 9
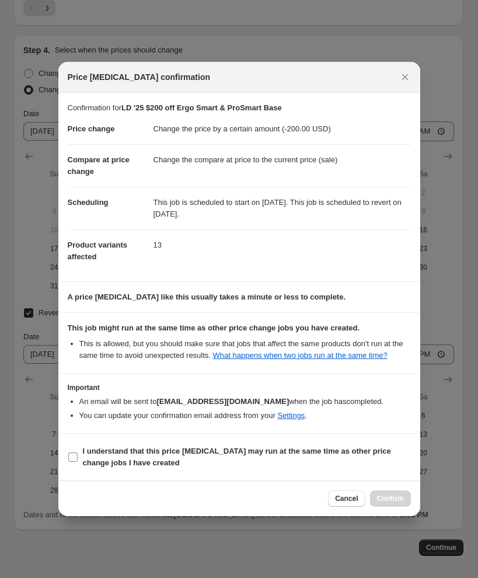
click at [76, 461] on input "I understand that this price [MEDICAL_DATA] may run at the same time as other p…" at bounding box center [72, 456] width 9 height 9
checkbox input "true"
click at [402, 503] on span "Confirm" at bounding box center [390, 498] width 27 height 9
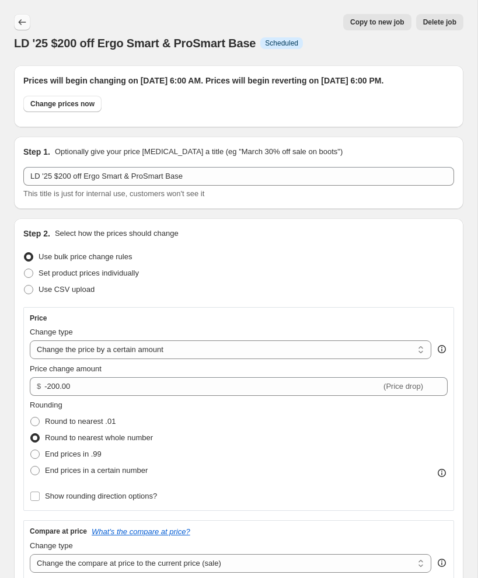
click at [26, 23] on icon "Price change jobs" at bounding box center [22, 22] width 12 height 12
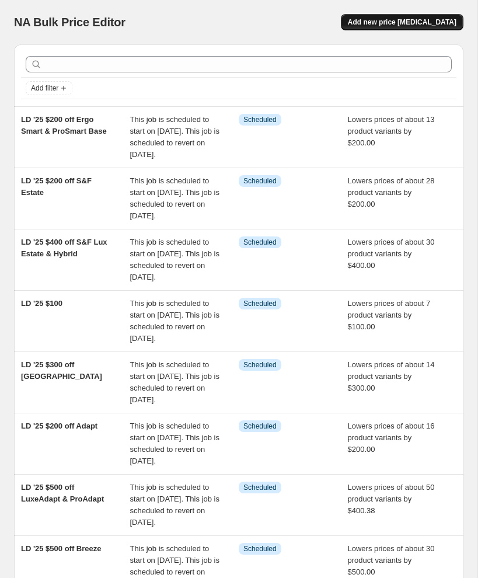
click at [429, 25] on span "Add new price [MEDICAL_DATA]" at bounding box center [402, 22] width 109 height 9
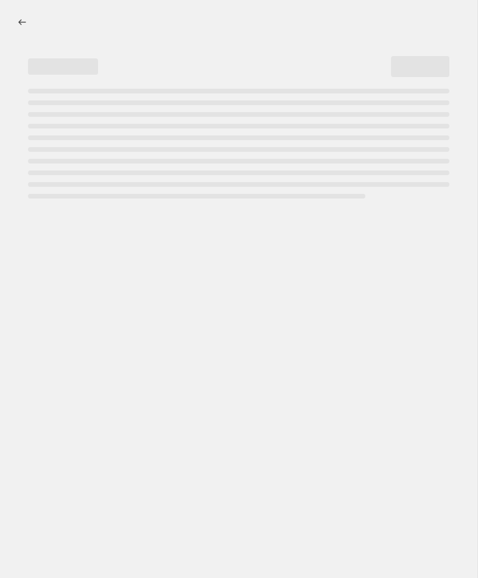
select select "percentage"
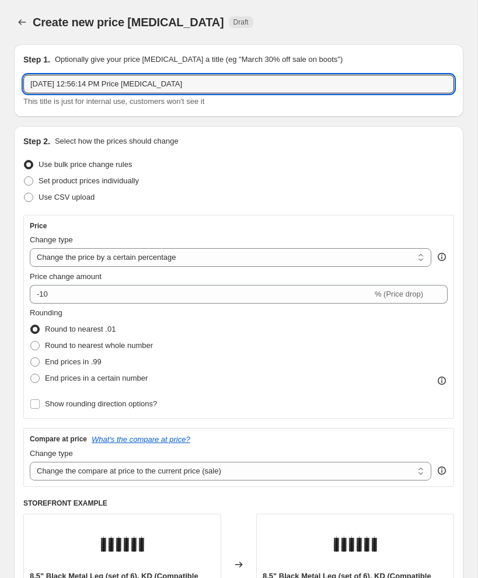
drag, startPoint x: 221, startPoint y: 87, endPoint x: 15, endPoint y: 81, distance: 206.7
click at [18, 81] on div "Step 1. Optionally give your price [MEDICAL_DATA] a title (eg "March 30% off sa…" at bounding box center [238, 80] width 449 height 72
paste input "LD '25 $"
type input "LD '25 $100 off Ergo Power Base"
click at [97, 262] on select "Change the price to a certain amount Change the price by a certain amount Chang…" at bounding box center [231, 257] width 402 height 19
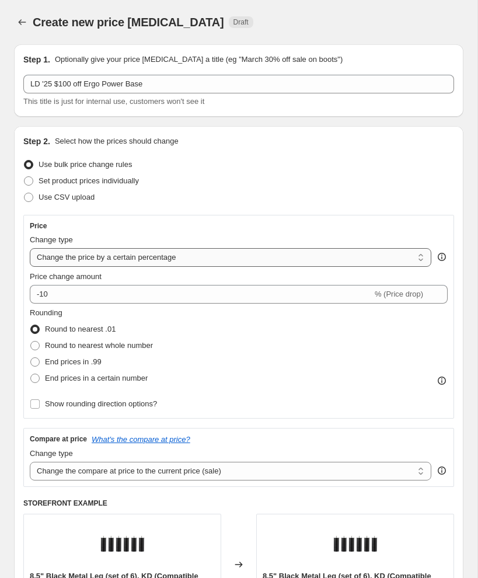
select select "by"
type input "-10.00"
drag, startPoint x: 32, startPoint y: 346, endPoint x: 40, endPoint y: 341, distance: 8.9
click at [33, 346] on span at bounding box center [34, 345] width 9 height 9
click at [31, 341] on input "Round to nearest whole number" at bounding box center [30, 341] width 1 height 1
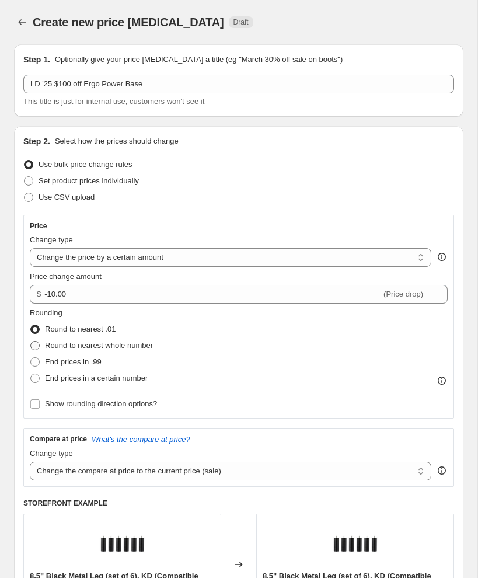
radio input "true"
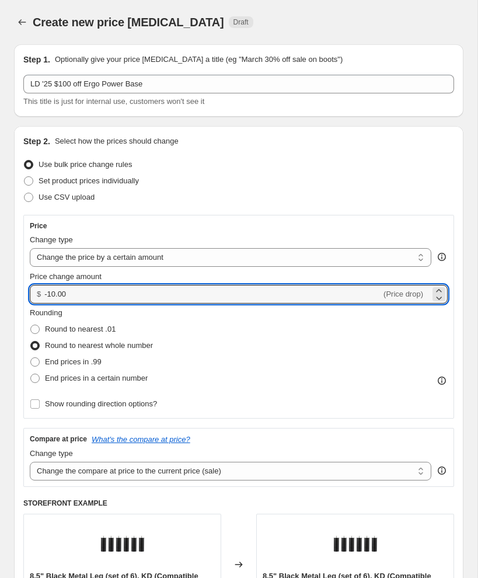
drag, startPoint x: 81, startPoint y: 295, endPoint x: 40, endPoint y: 295, distance: 40.9
click at [40, 295] on div "$ -10.00 (Price drop)" at bounding box center [239, 294] width 418 height 19
type input "-100.00"
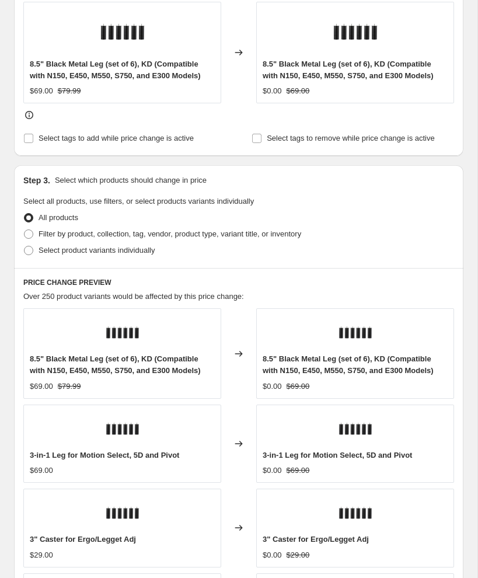
scroll to position [529, 0]
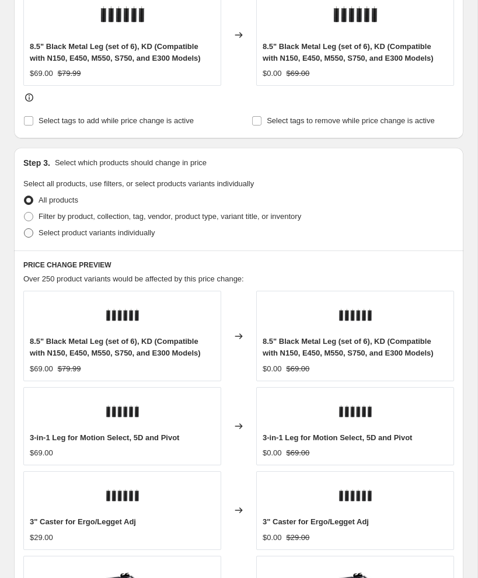
click at [28, 239] on label "Select product variants individually" at bounding box center [88, 233] width 131 height 16
click at [25, 229] on input "Select product variants individually" at bounding box center [24, 228] width 1 height 1
radio input "true"
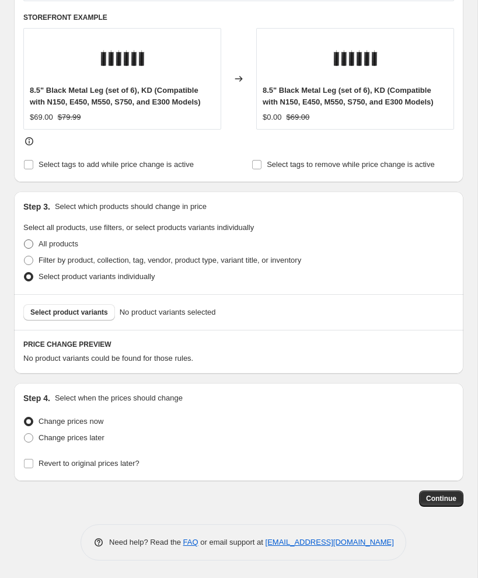
scroll to position [486, 0]
click at [64, 309] on span "Select product variants" at bounding box center [69, 312] width 78 height 9
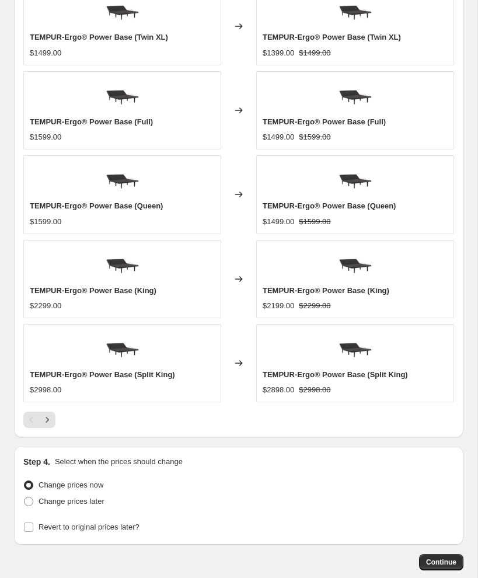
scroll to position [921, 0]
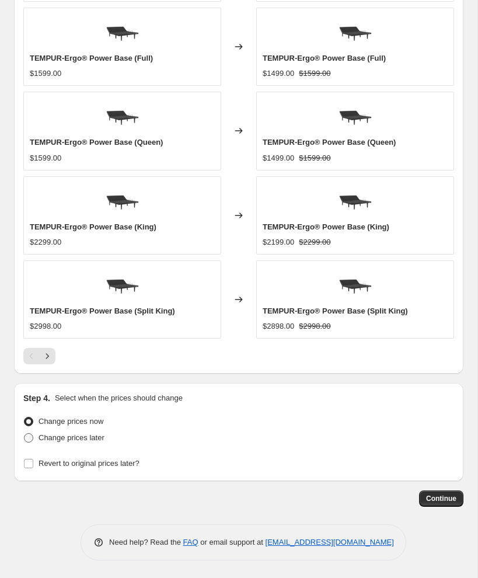
click at [28, 439] on span at bounding box center [28, 437] width 9 height 9
click at [25, 434] on input "Change prices later" at bounding box center [24, 433] width 1 height 1
radio input "true"
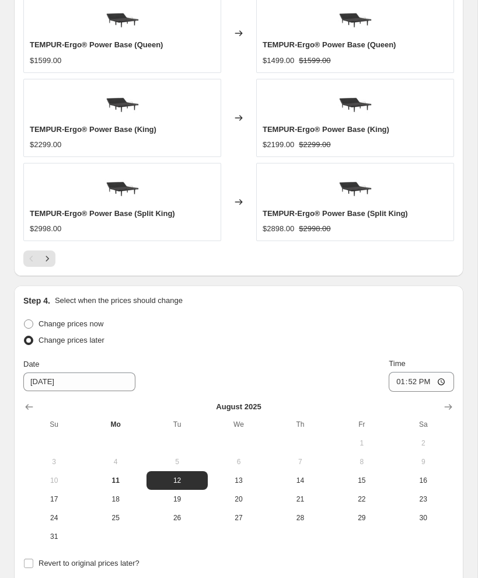
scroll to position [1034, 0]
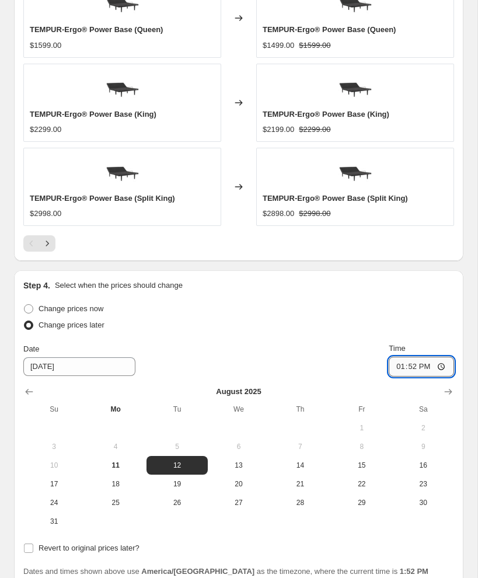
click at [399, 368] on input "13:52" at bounding box center [421, 367] width 65 height 20
click at [426, 366] on input "18:00" at bounding box center [421, 367] width 65 height 20
type input "06:00"
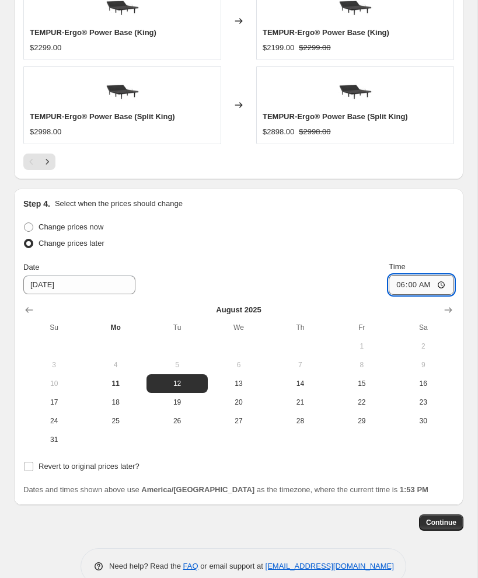
scroll to position [1139, 0]
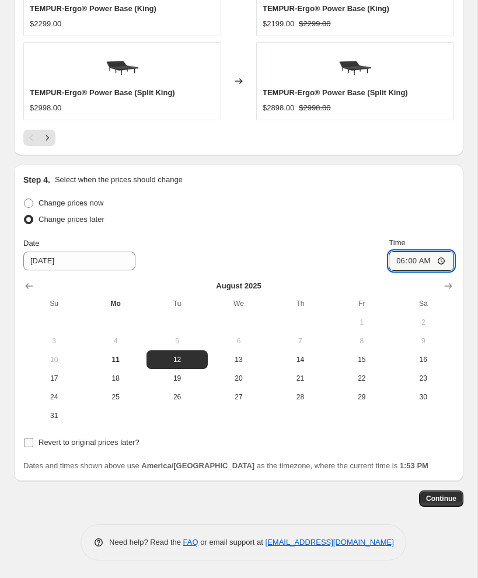
click at [31, 444] on input "Revert to original prices later?" at bounding box center [28, 442] width 9 height 9
checkbox input "true"
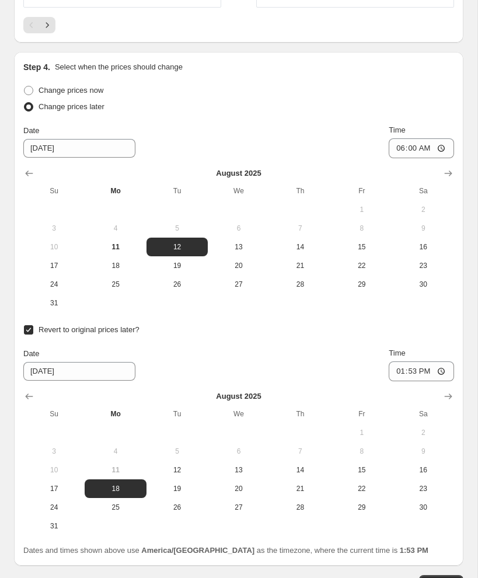
scroll to position [1337, 0]
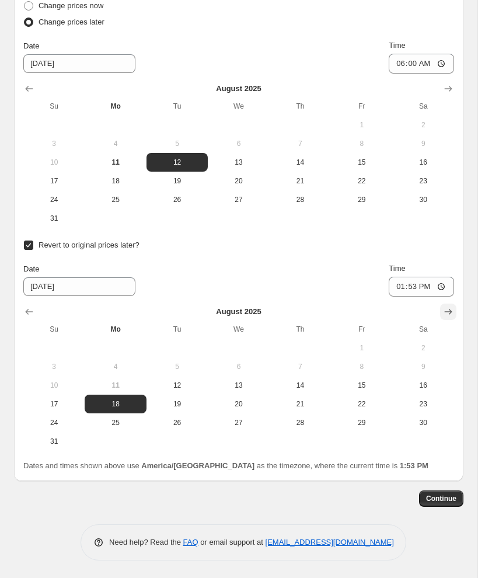
click at [448, 313] on icon "Show next month, September 2025" at bounding box center [448, 312] width 12 height 12
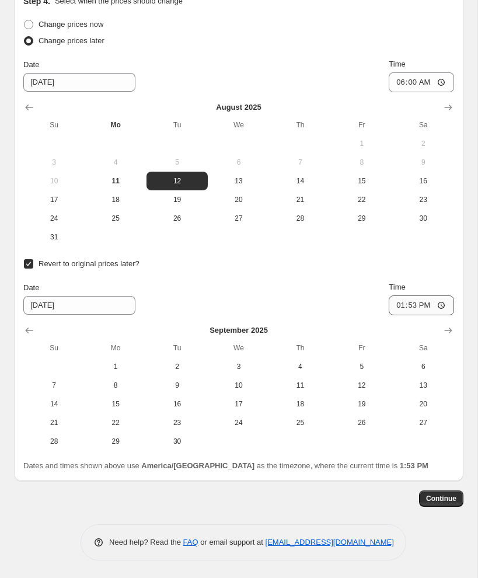
scroll to position [1318, 0]
click at [197, 385] on span "9" at bounding box center [177, 385] width 52 height 9
type input "[DATE]"
click at [394, 303] on input "13:53" at bounding box center [421, 305] width 65 height 20
type input "18:00"
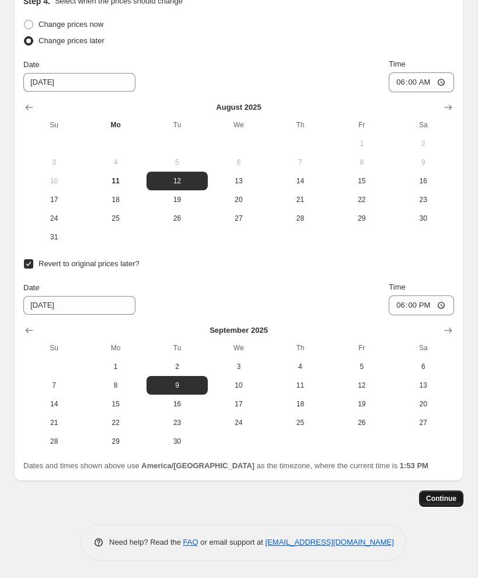
click at [438, 499] on span "Continue" at bounding box center [441, 498] width 30 height 9
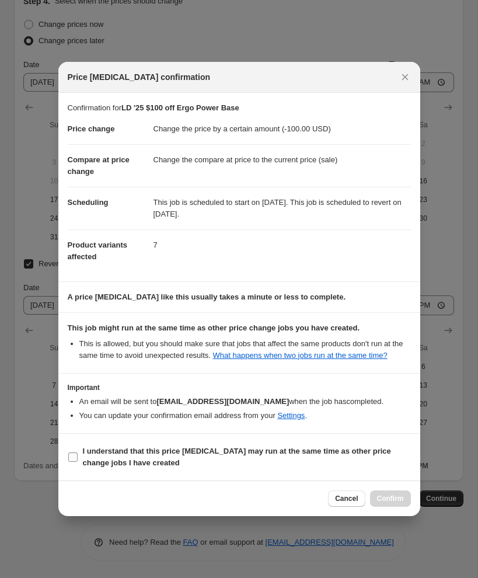
click at [76, 459] on input "I understand that this price [MEDICAL_DATA] may run at the same time as other p…" at bounding box center [72, 456] width 9 height 9
checkbox input "true"
click at [385, 499] on button "Confirm" at bounding box center [390, 498] width 41 height 16
